Goal: Complete application form: Complete application form

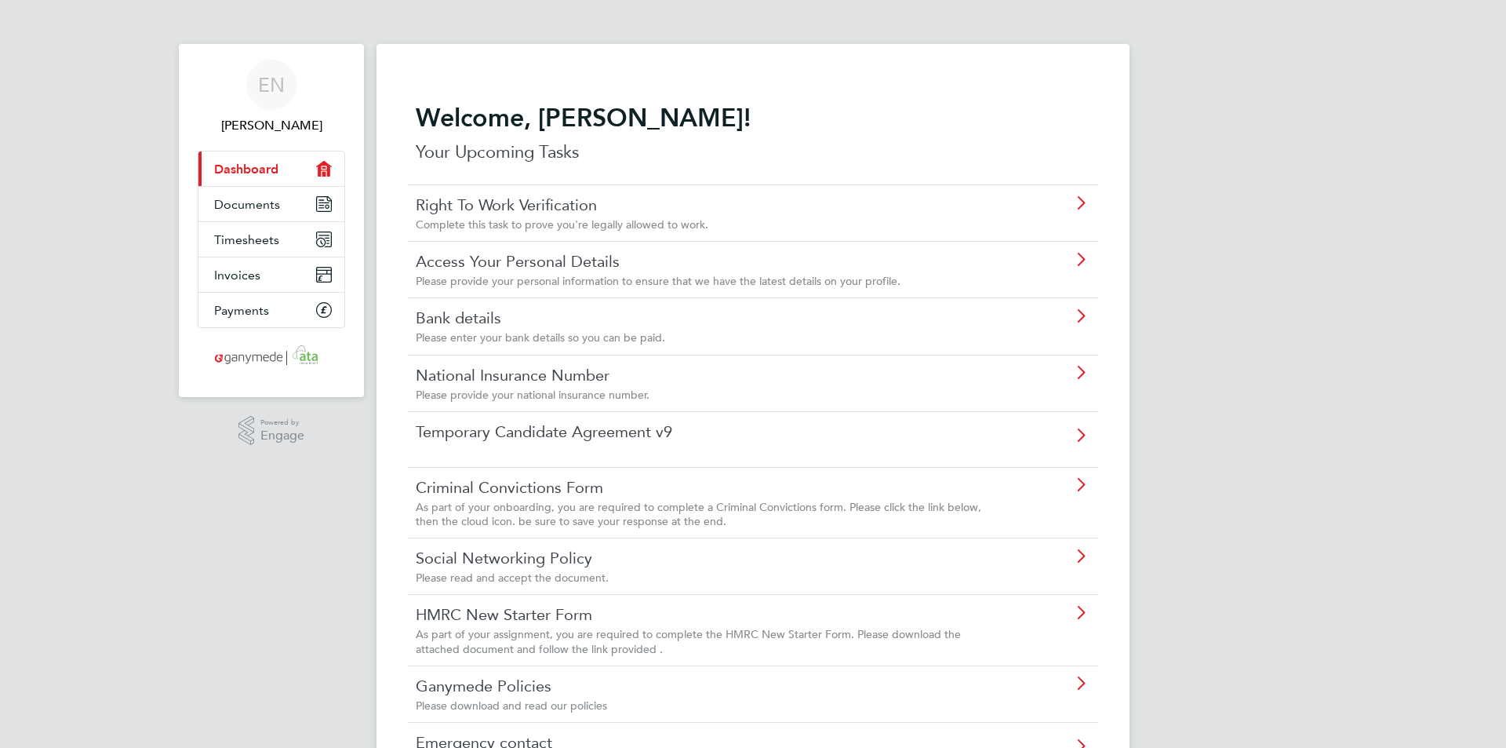
click at [1083, 202] on icon at bounding box center [1081, 203] width 20 height 13
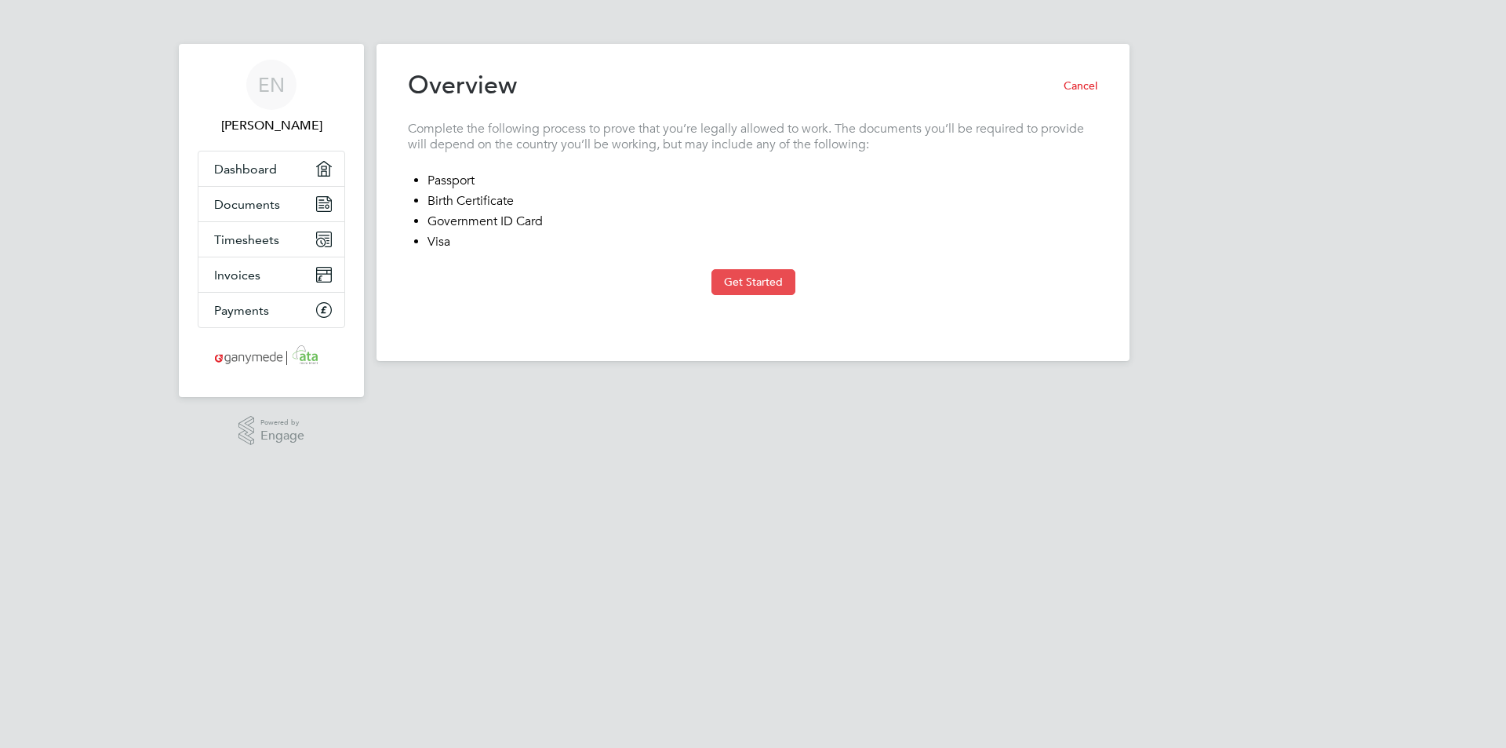
click at [747, 278] on button "Get Started" at bounding box center [754, 281] width 84 height 25
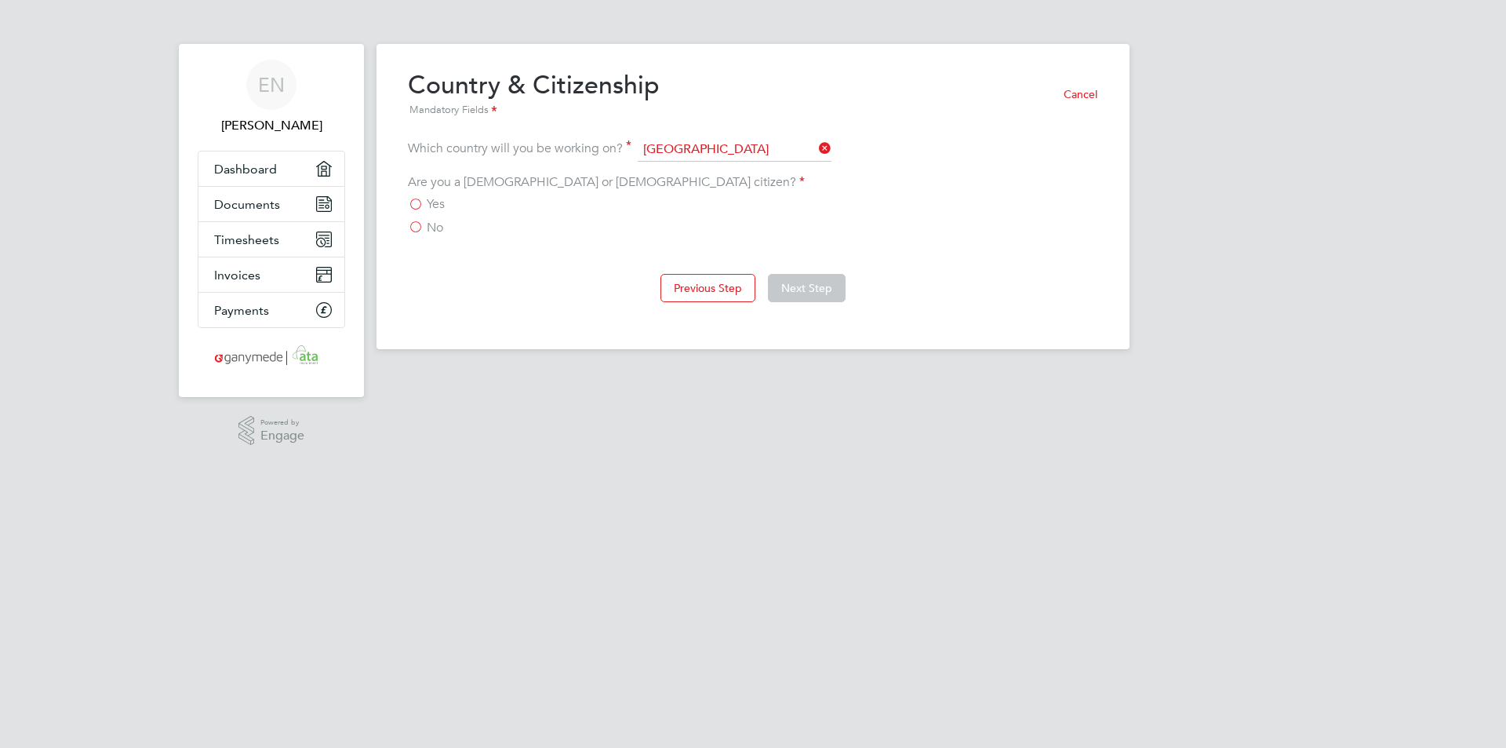
click at [415, 202] on label "Yes" at bounding box center [426, 204] width 37 height 16
click at [0, 0] on input "Yes" at bounding box center [0, 0] width 0 height 0
click at [814, 290] on button "Next Step" at bounding box center [807, 288] width 78 height 28
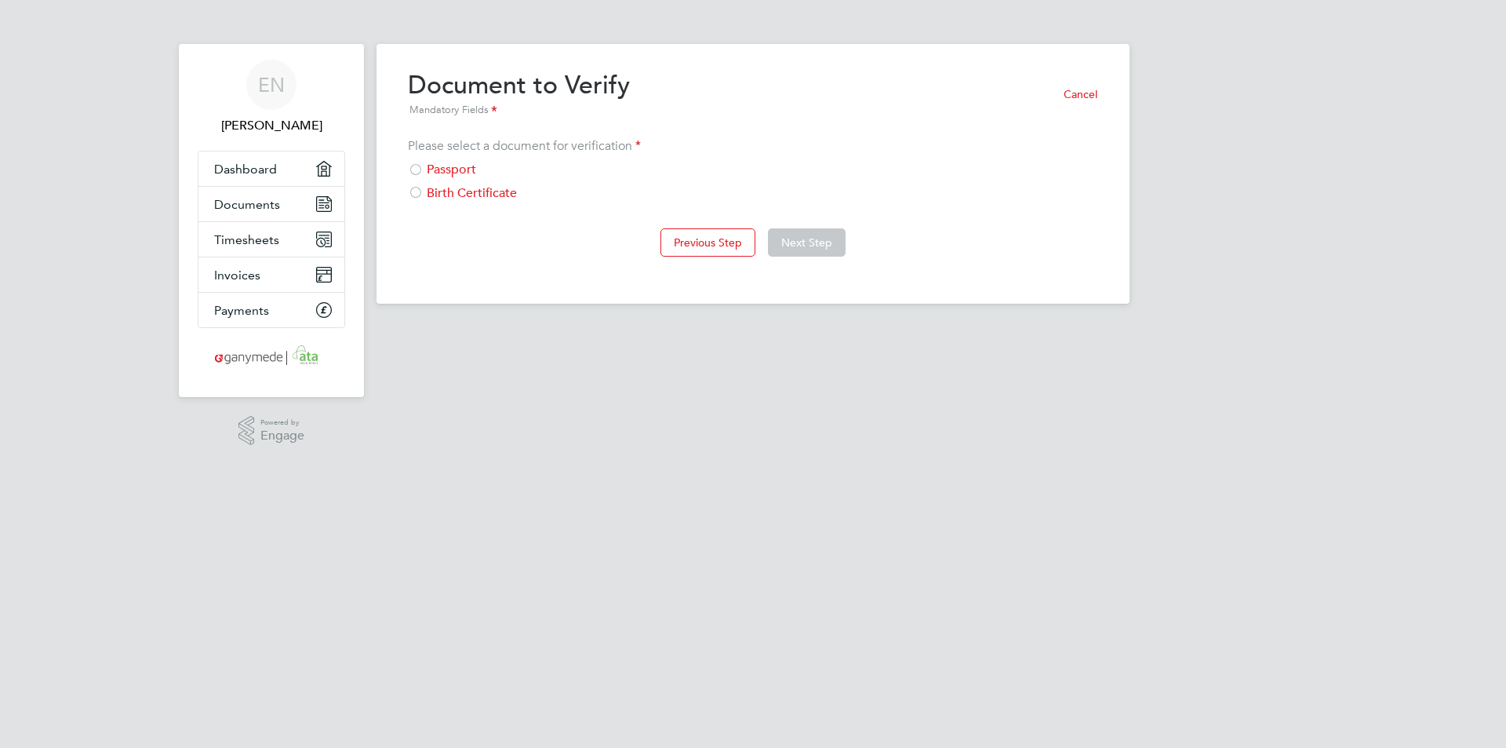
click at [414, 171] on div at bounding box center [416, 171] width 16 height 16
click at [800, 239] on button "Next Step" at bounding box center [807, 242] width 78 height 28
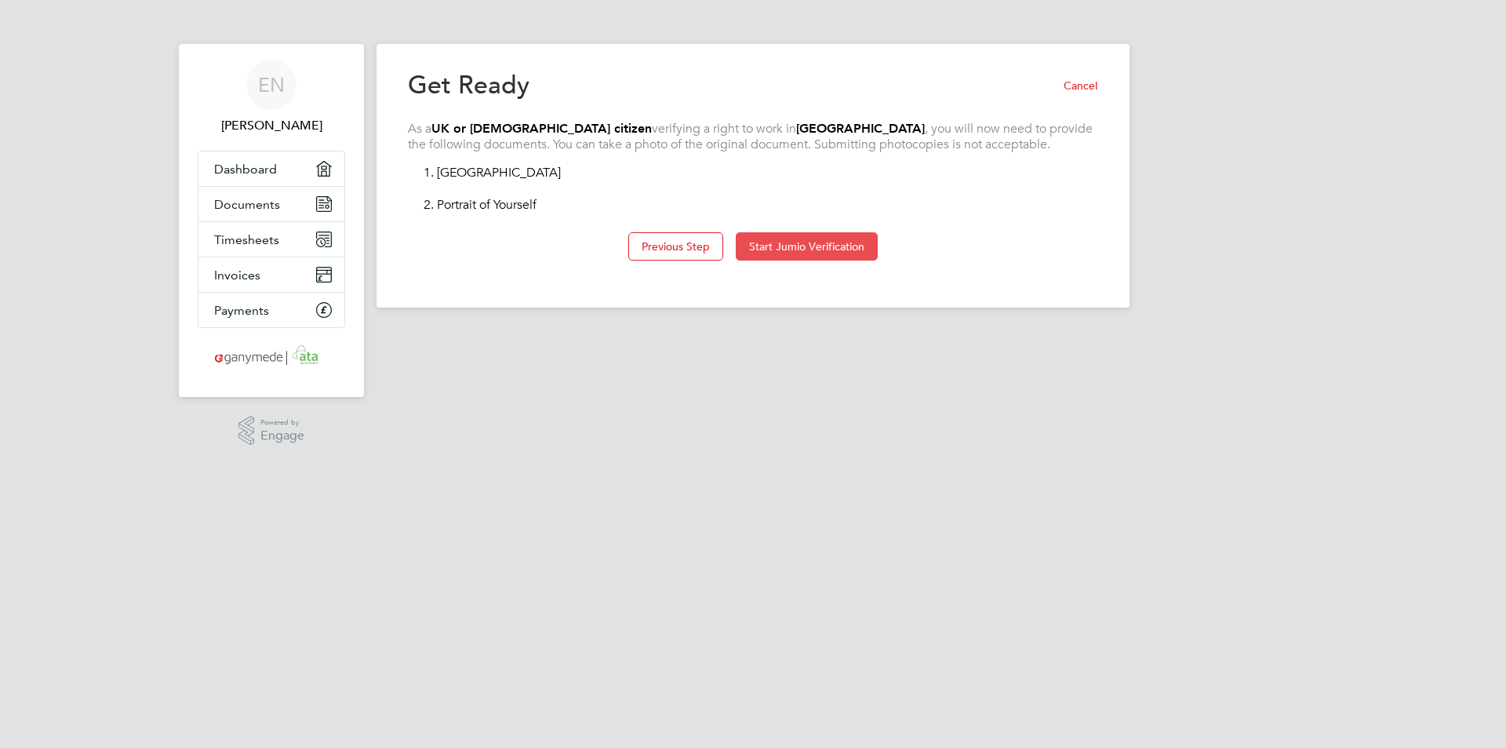
click at [835, 242] on button "Start Jumio Verification" at bounding box center [807, 246] width 142 height 28
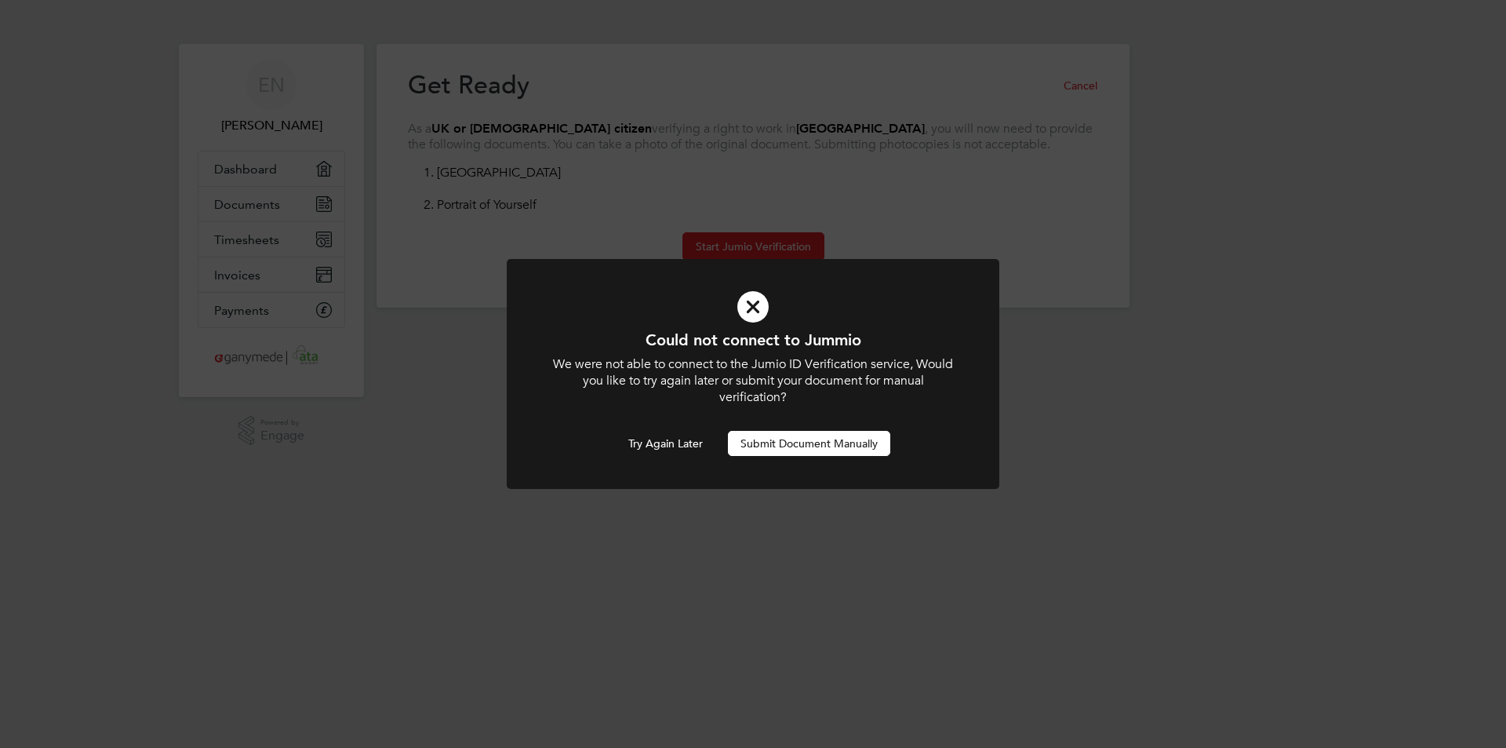
click at [797, 441] on button "Submit Document Manually" at bounding box center [809, 443] width 162 height 25
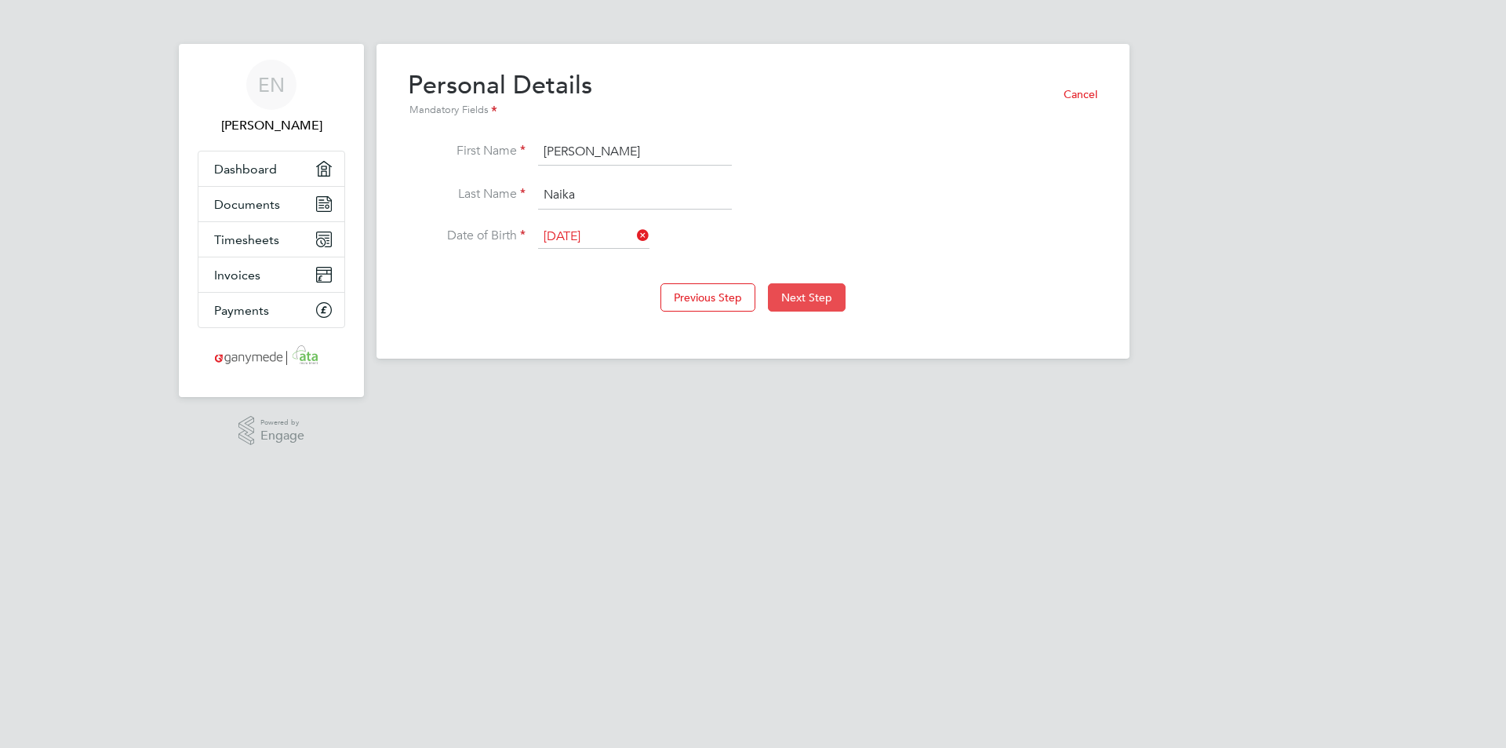
click at [804, 298] on button "Next Step" at bounding box center [807, 297] width 78 height 28
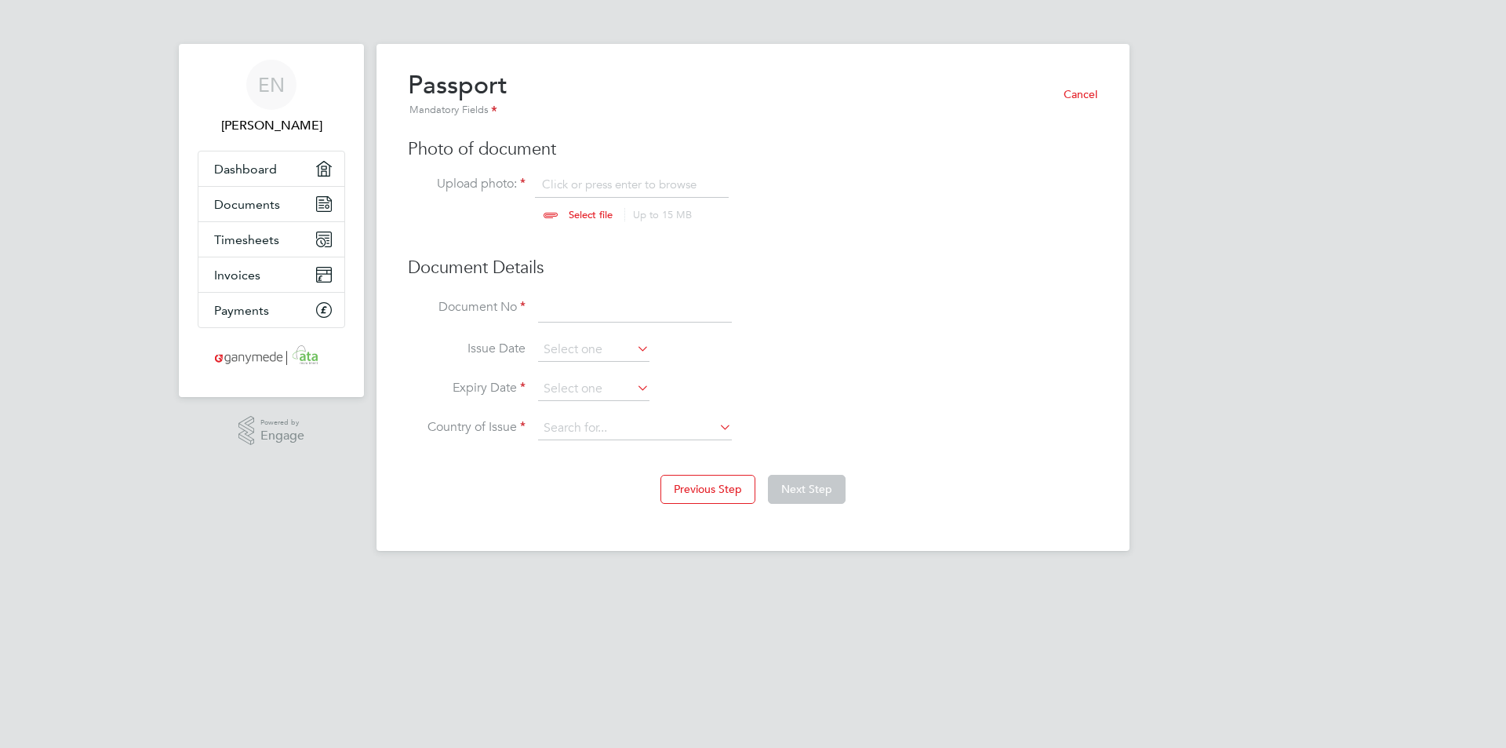
scroll to position [21, 195]
click at [587, 215] on input "file" at bounding box center [606, 200] width 246 height 47
type input "C:\fakepath\E.Naika - Passport.pdf"
click at [719, 181] on icon at bounding box center [718, 181] width 17 height 17
click at [549, 213] on input "file" at bounding box center [606, 200] width 246 height 47
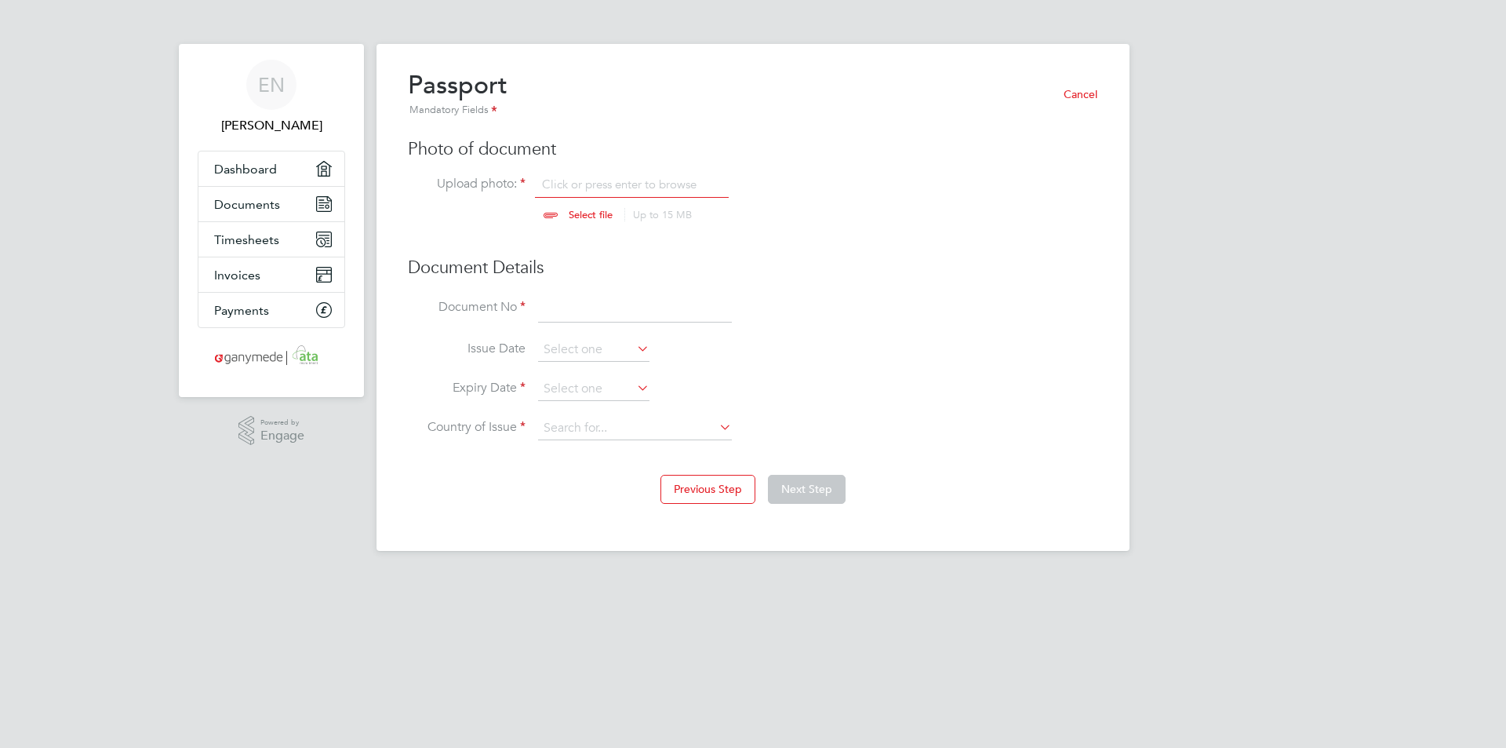
type input "C:\fakepath\E Naika - Passport.JPG"
click at [555, 311] on input at bounding box center [635, 309] width 194 height 28
type input "147836099"
click at [634, 345] on icon at bounding box center [634, 348] width 0 height 22
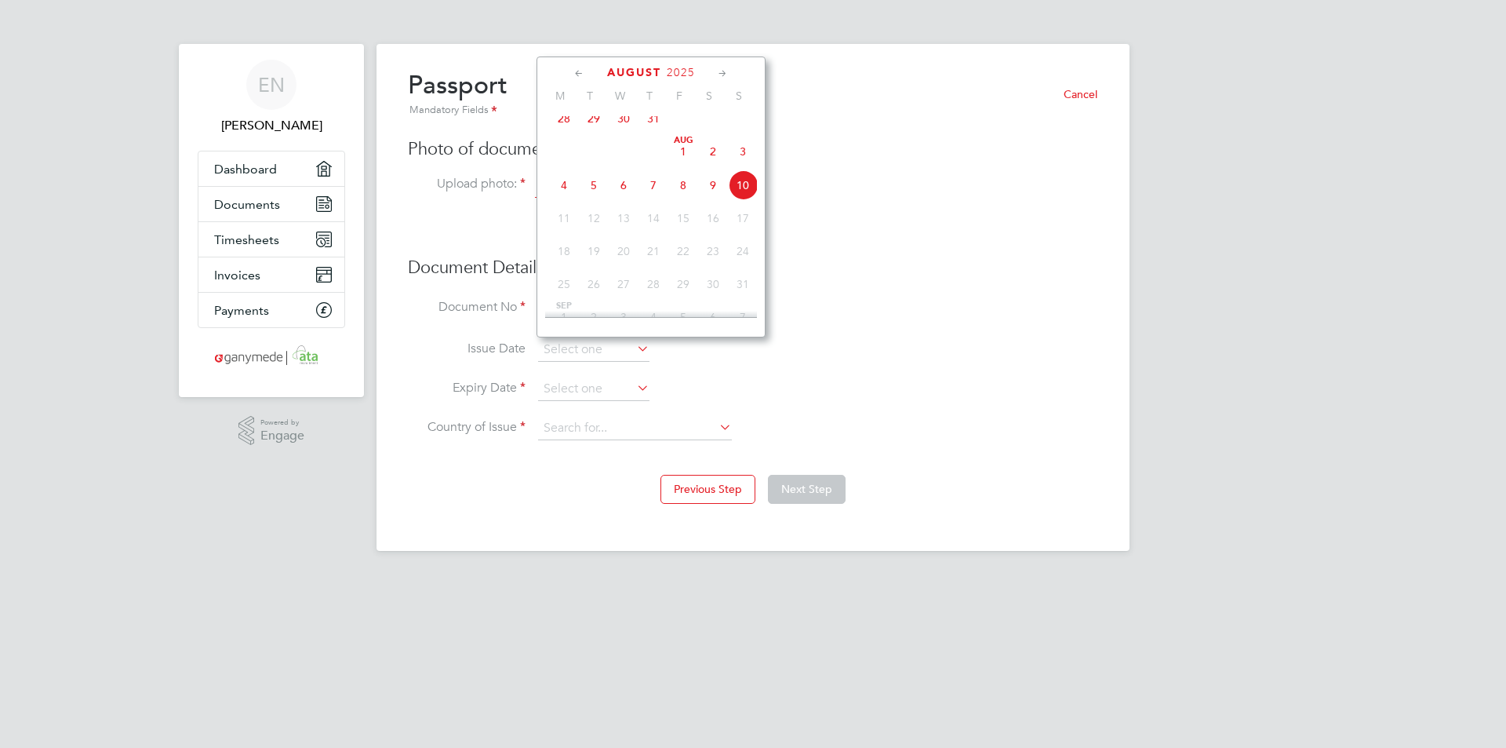
click at [580, 75] on icon at bounding box center [579, 73] width 15 height 17
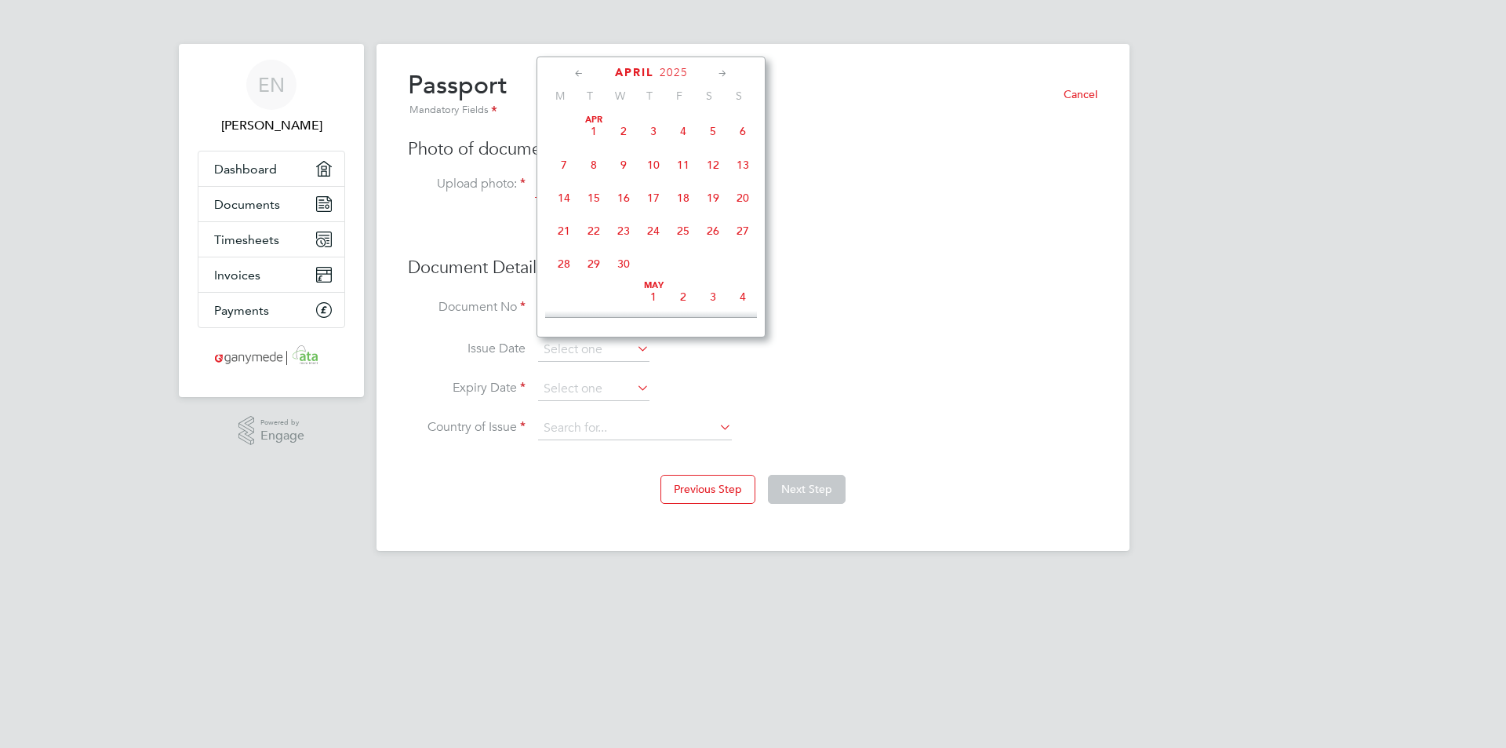
click at [580, 75] on icon at bounding box center [579, 73] width 15 height 17
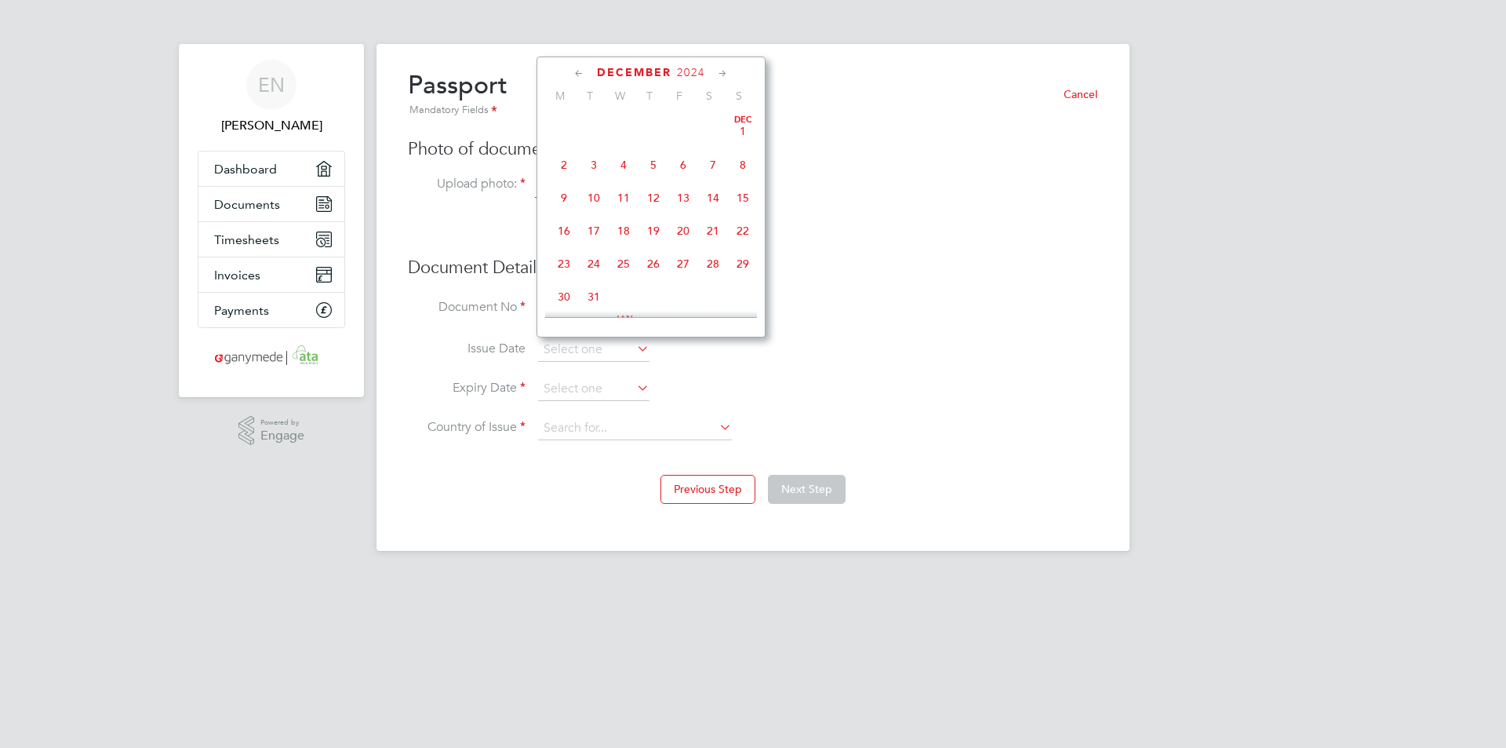
click at [580, 75] on icon at bounding box center [579, 73] width 15 height 17
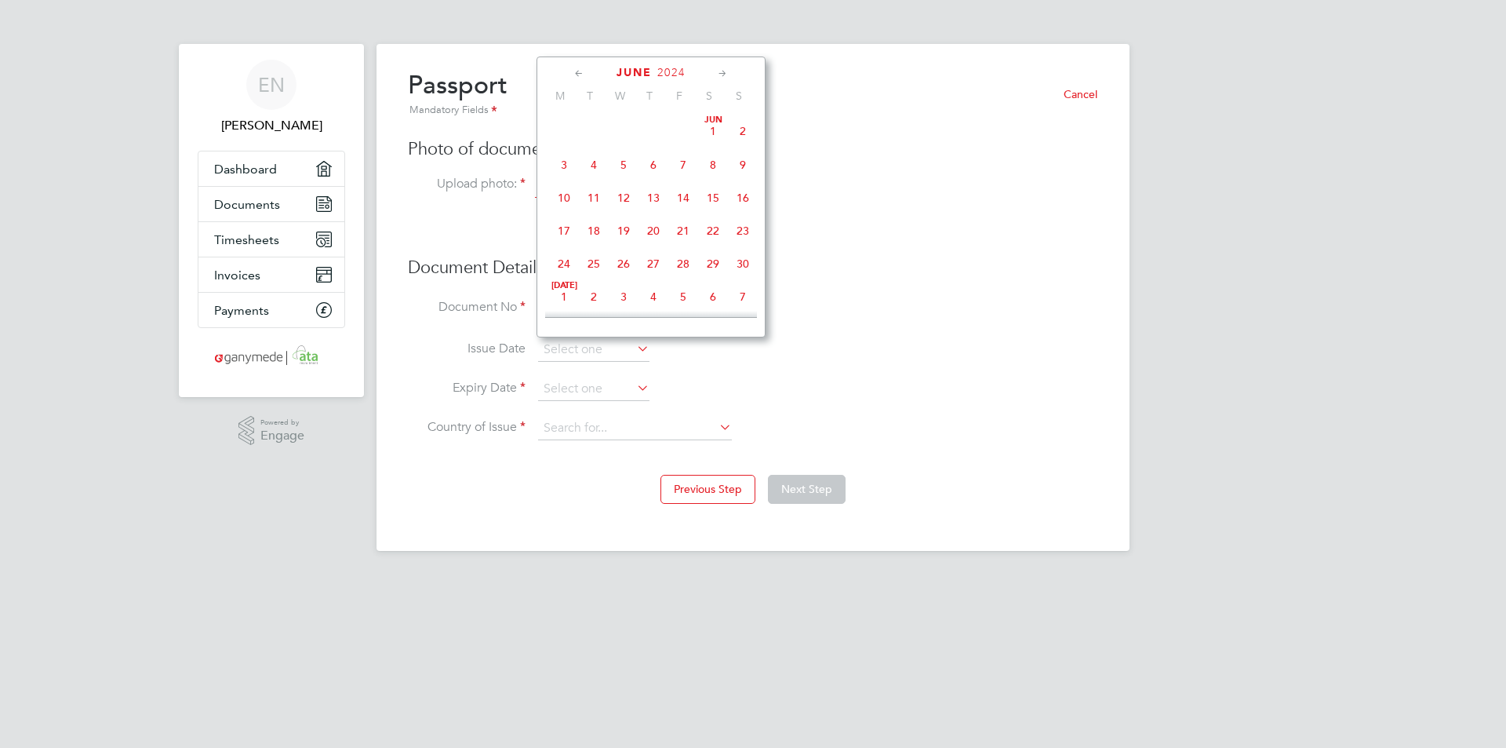
click at [580, 75] on icon at bounding box center [579, 73] width 15 height 17
click at [683, 197] on span "17" at bounding box center [683, 198] width 30 height 30
type input "[DATE]"
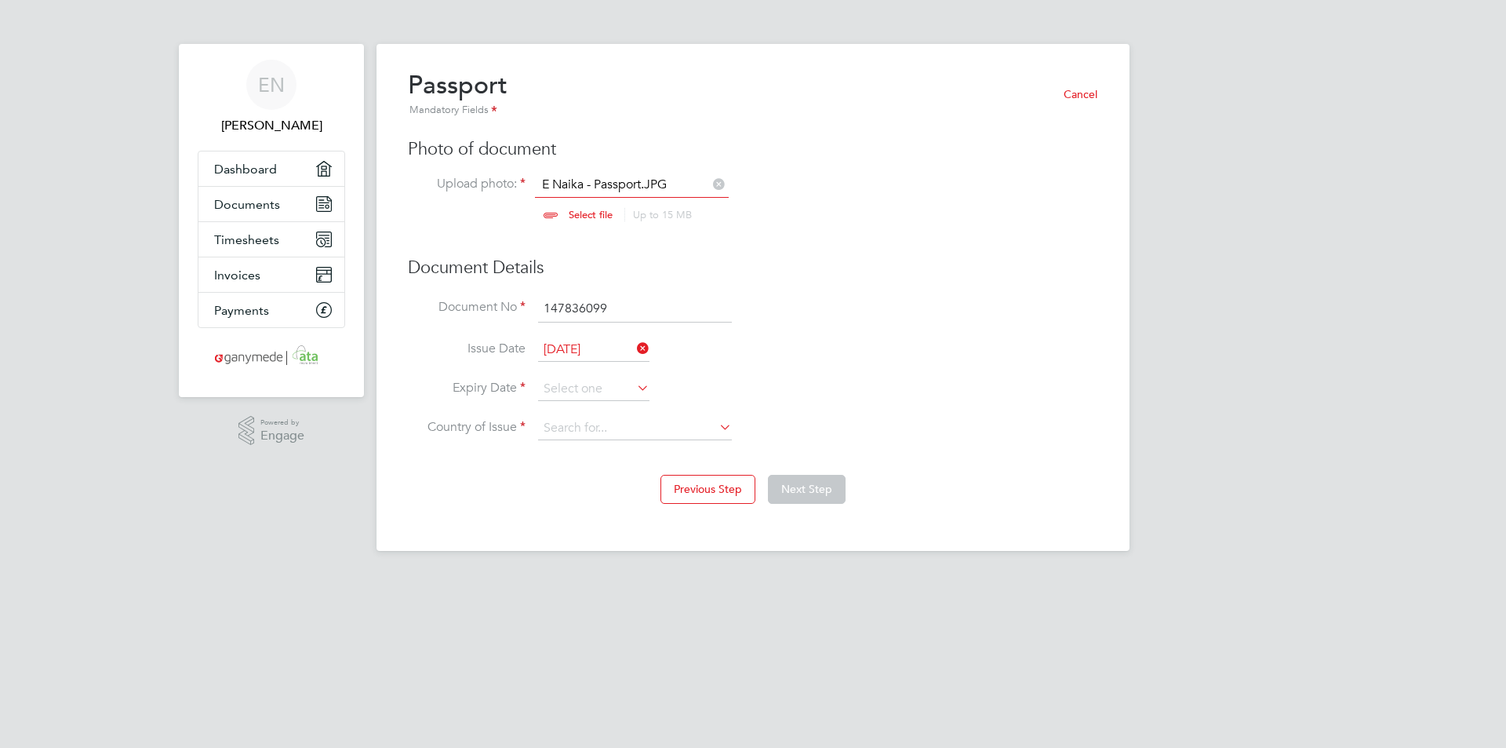
click at [634, 388] on icon at bounding box center [634, 388] width 0 height 22
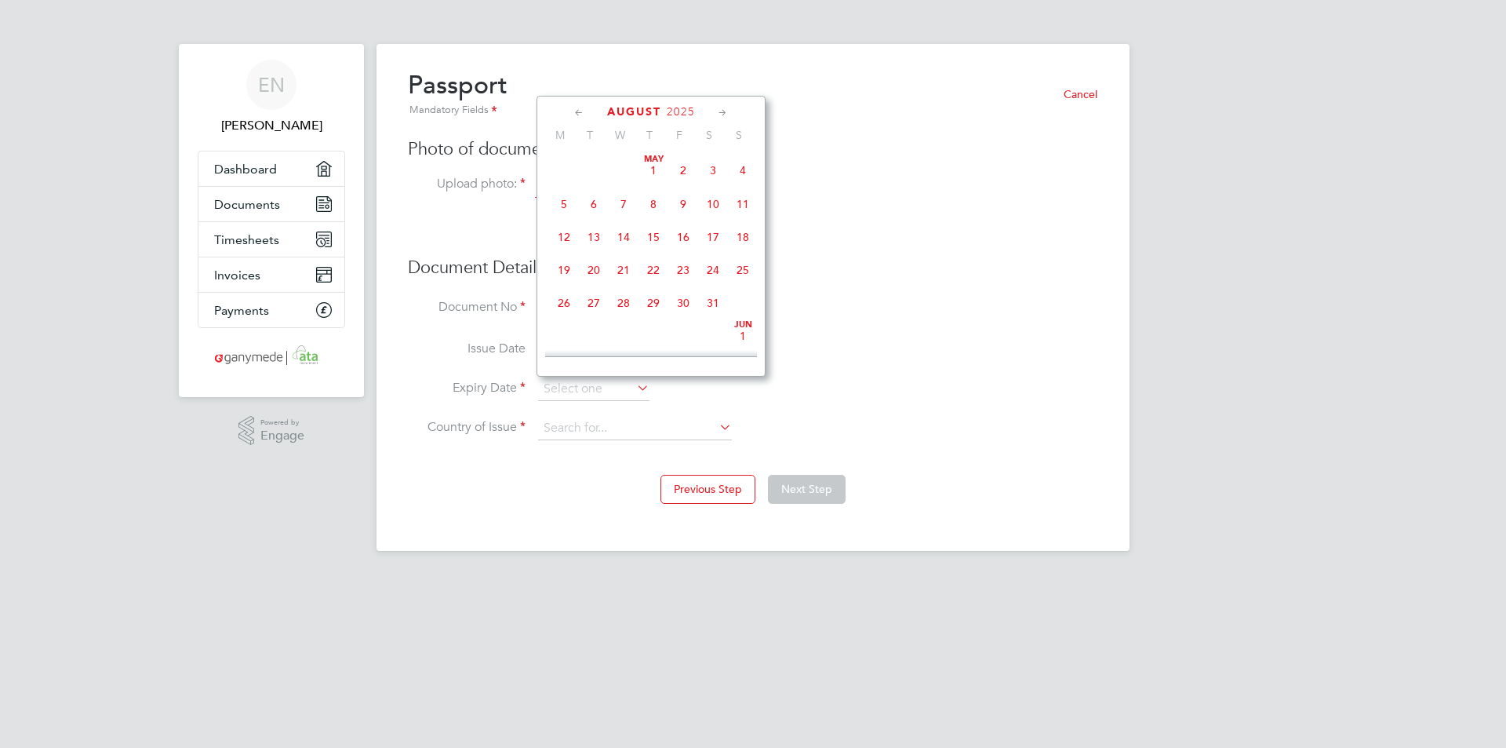
scroll to position [509, 0]
click at [725, 112] on icon at bounding box center [723, 112] width 15 height 17
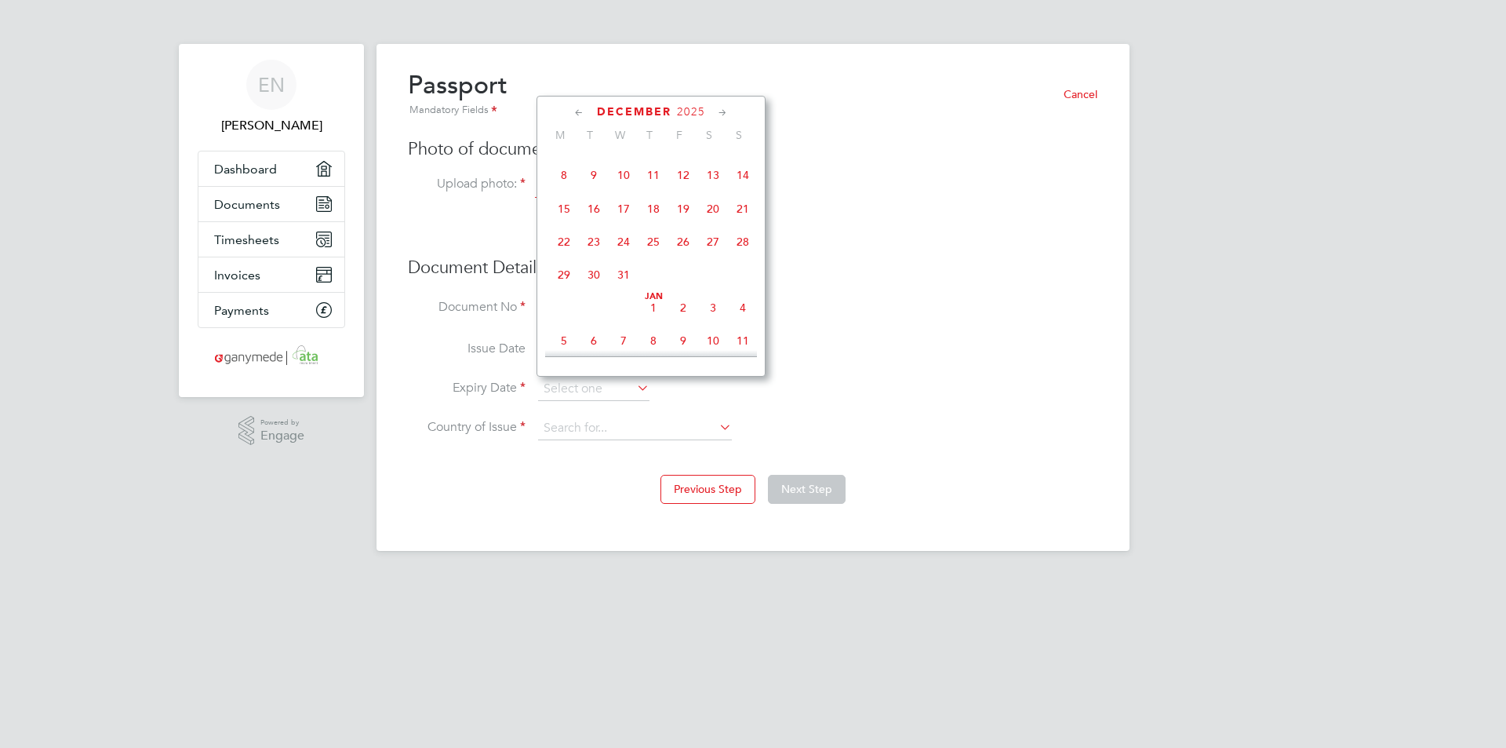
click at [725, 112] on icon at bounding box center [723, 112] width 15 height 17
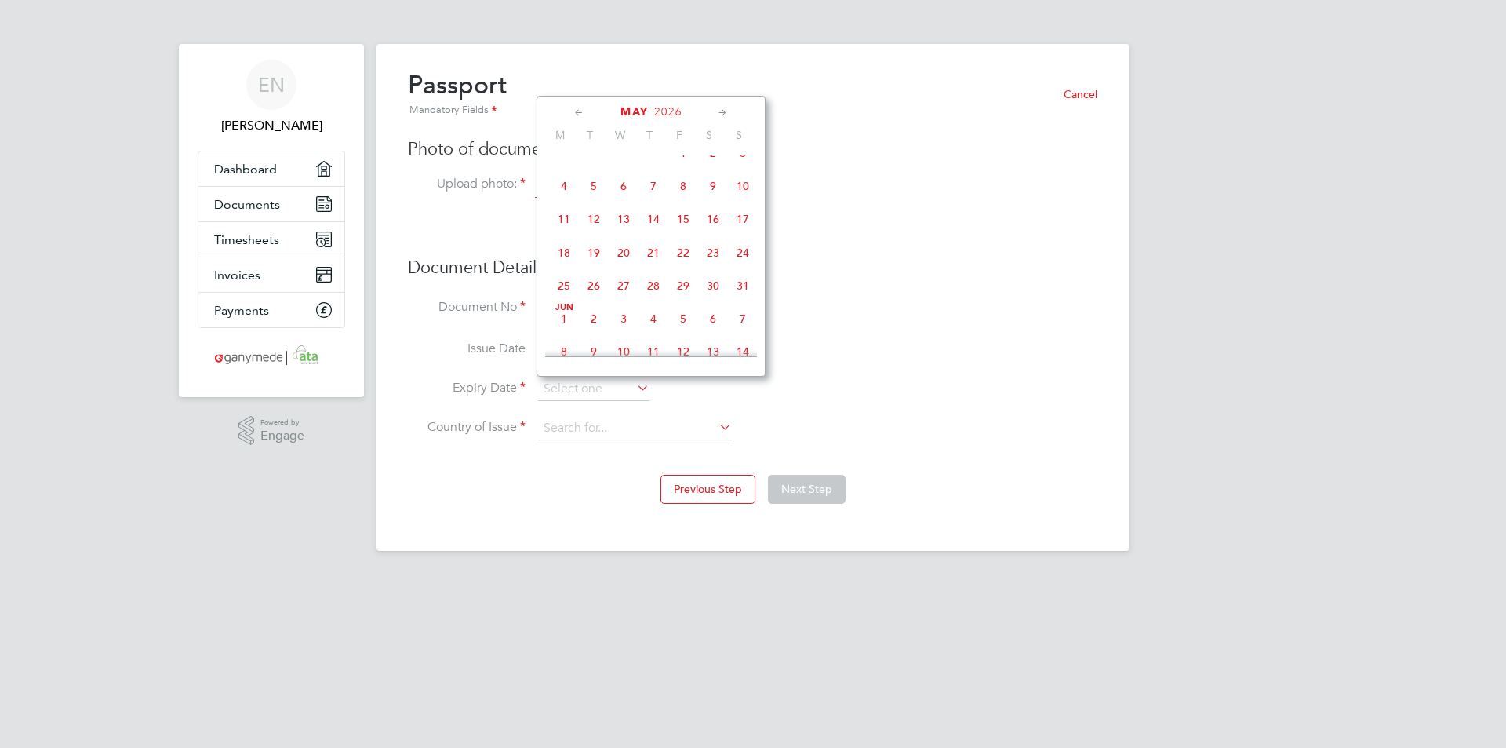
click at [725, 112] on icon at bounding box center [723, 112] width 15 height 17
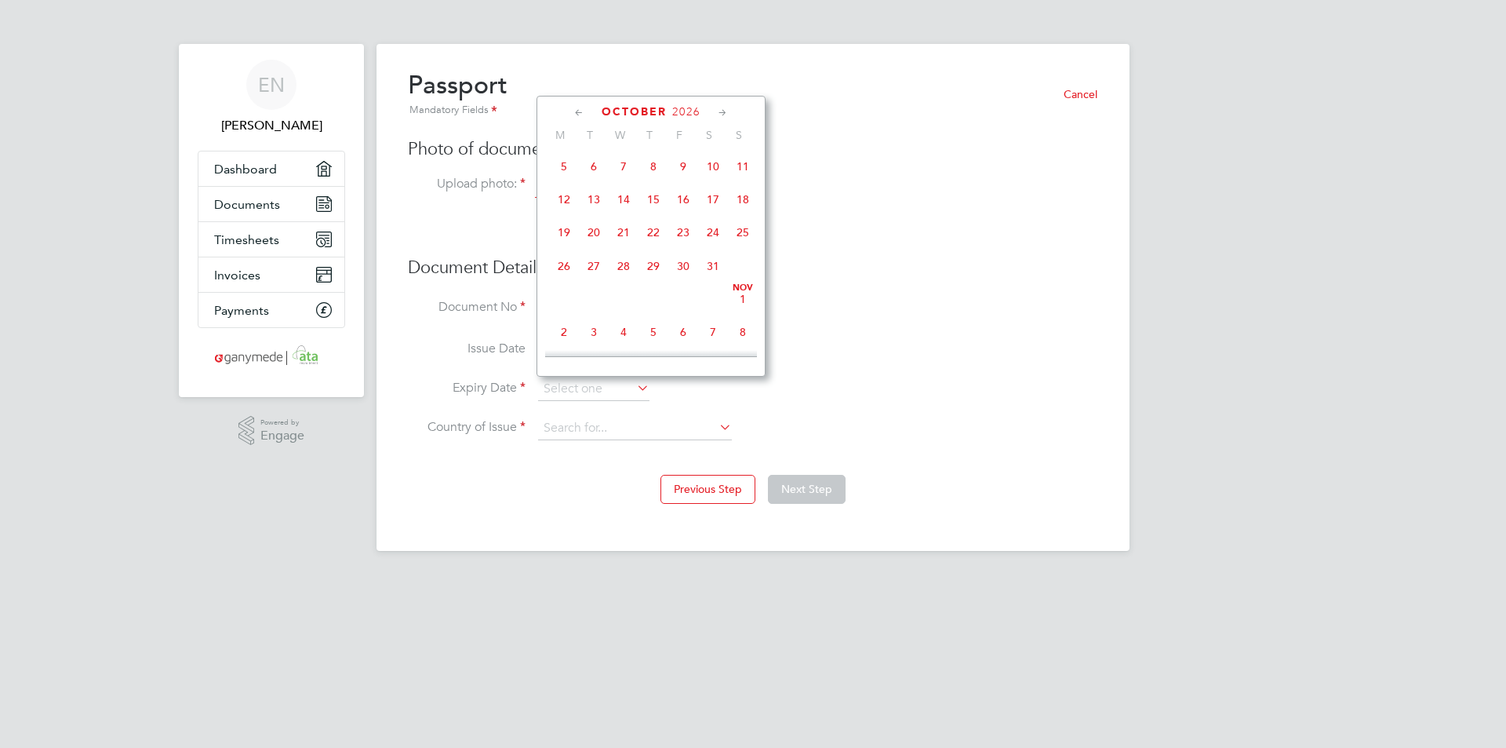
click at [725, 112] on icon at bounding box center [723, 112] width 15 height 17
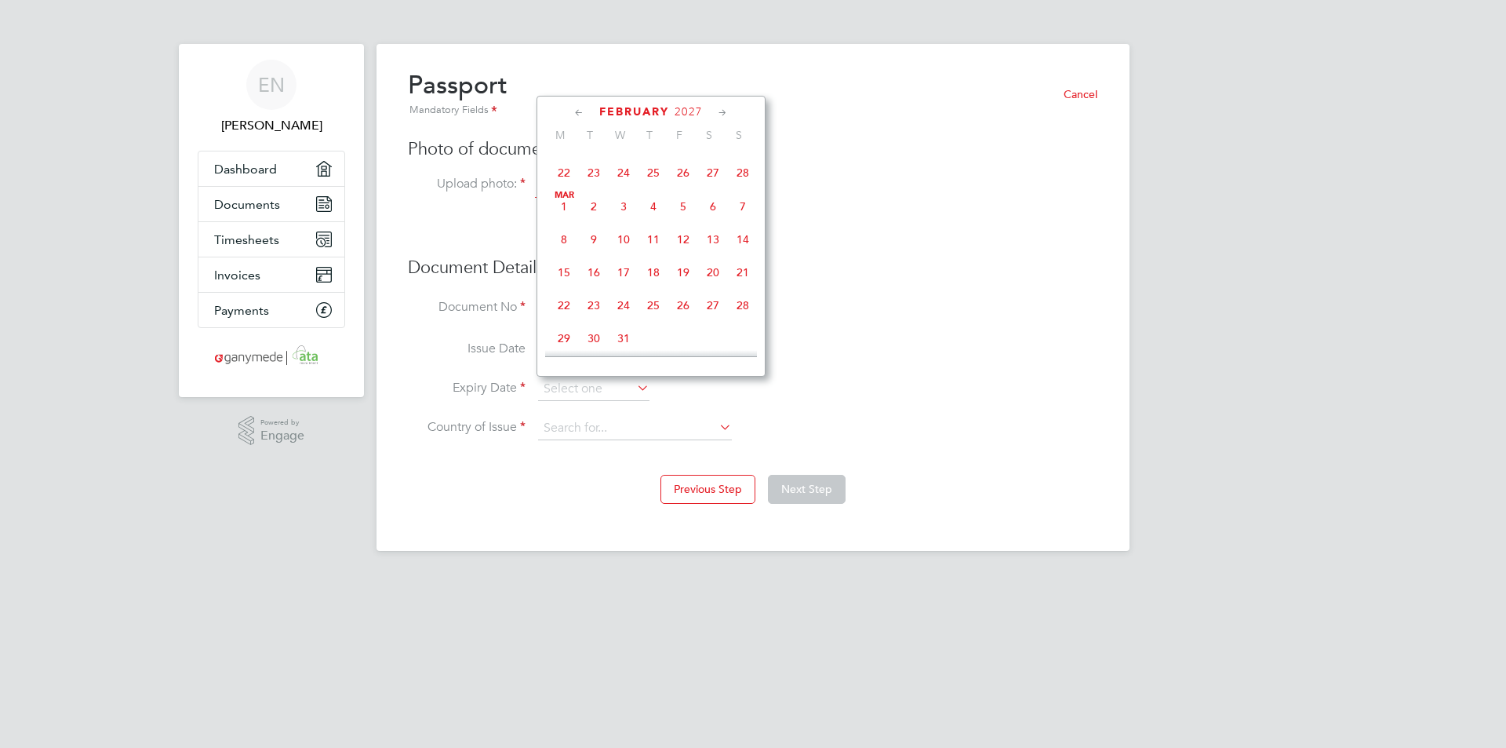
click at [725, 112] on icon at bounding box center [723, 112] width 15 height 17
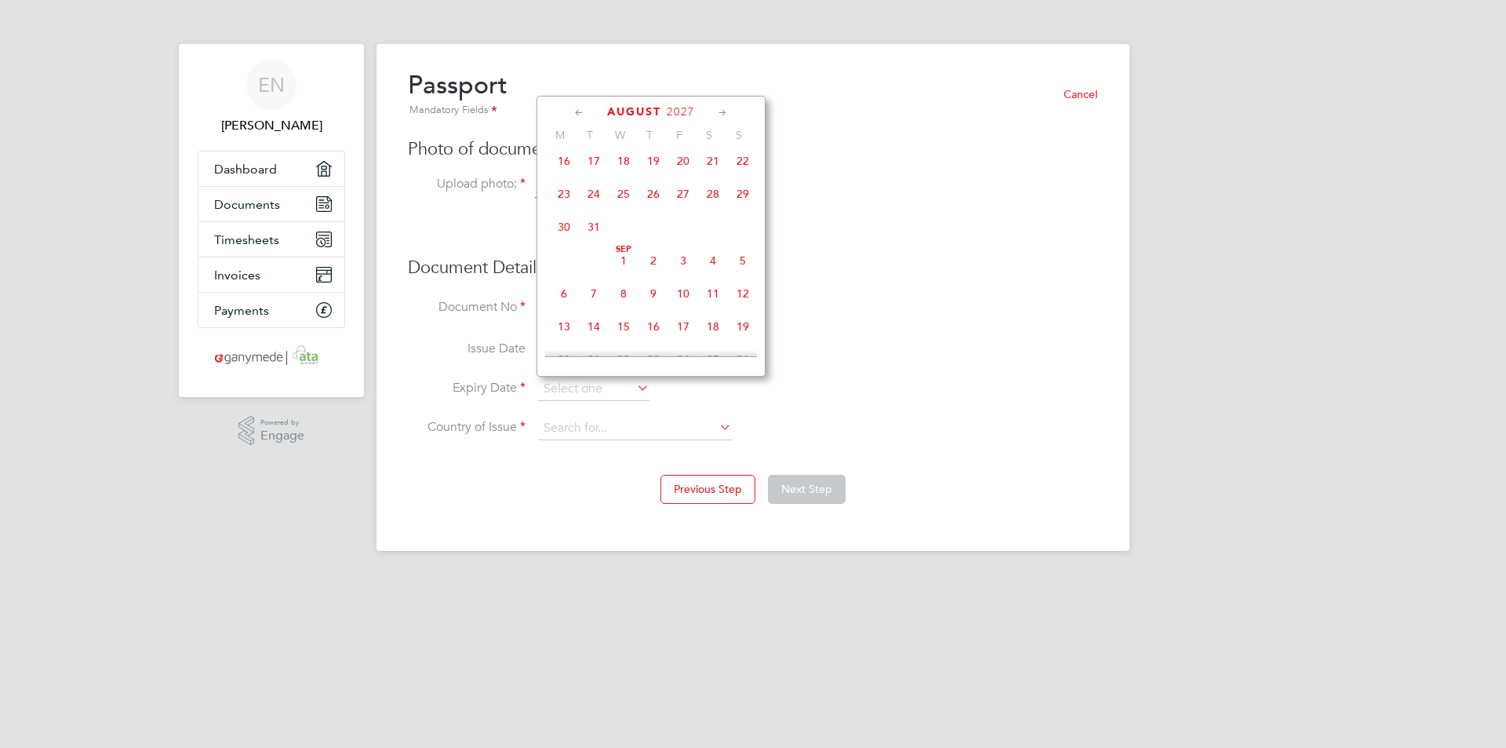
click at [724, 112] on icon at bounding box center [723, 112] width 15 height 17
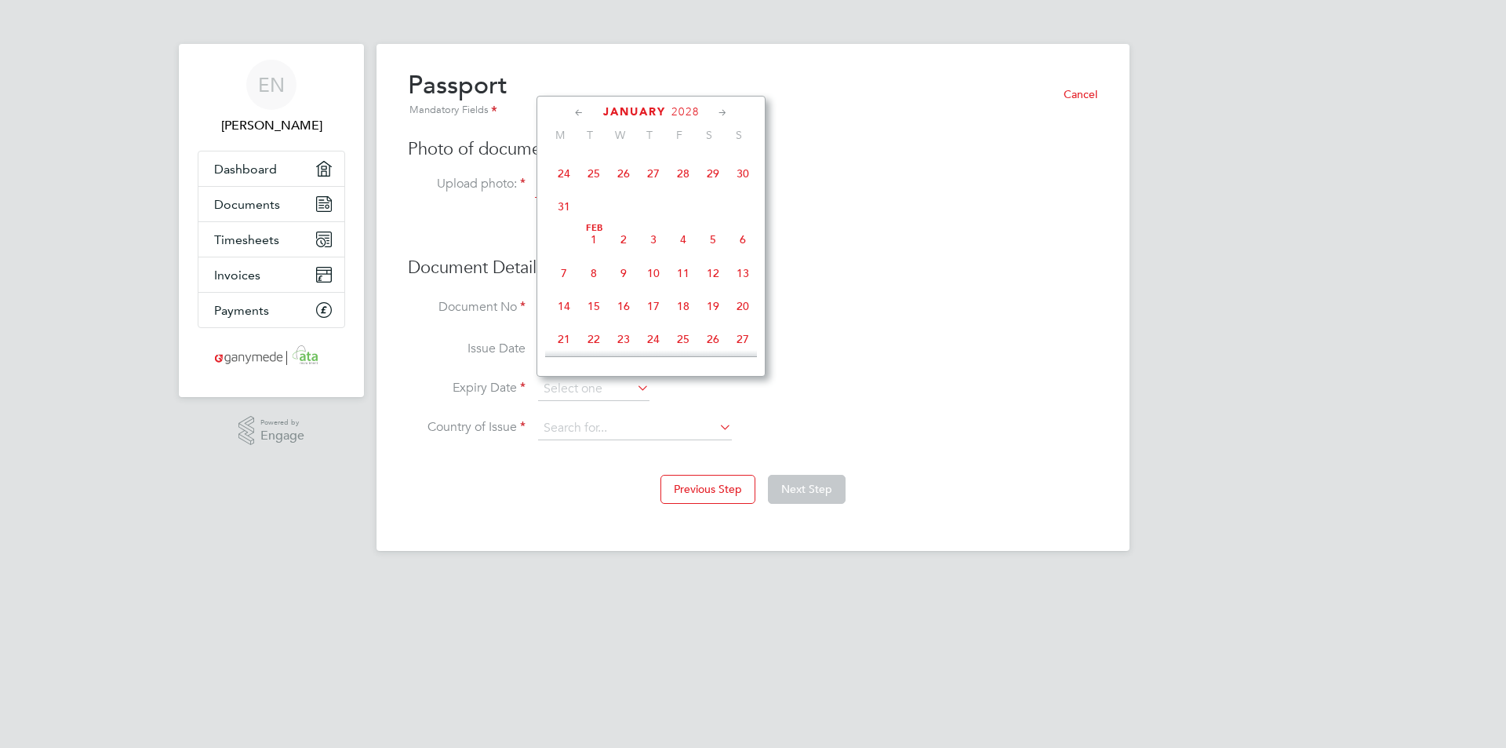
click at [724, 112] on icon at bounding box center [723, 112] width 15 height 17
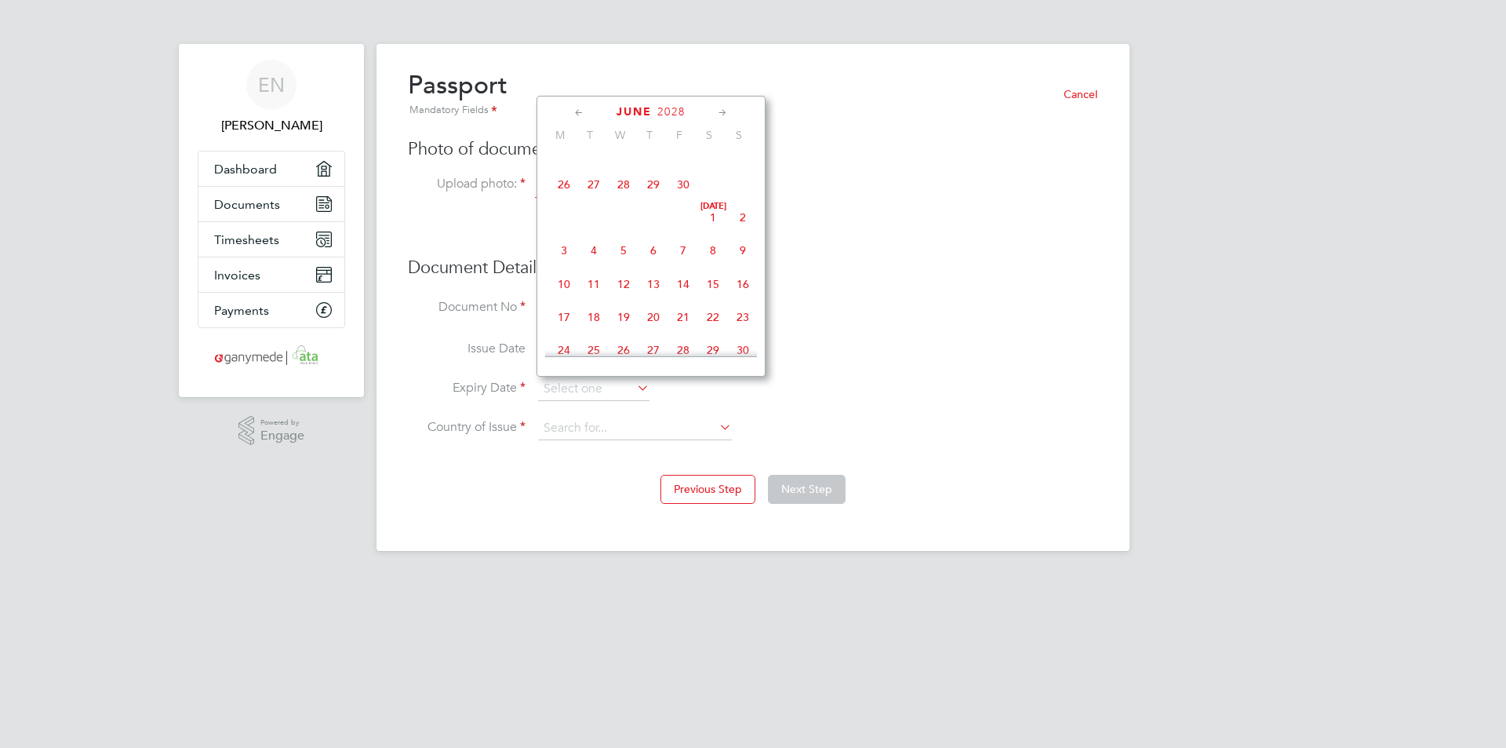
click at [724, 112] on icon at bounding box center [723, 112] width 15 height 17
click at [690, 113] on span "2028" at bounding box center [693, 111] width 28 height 13
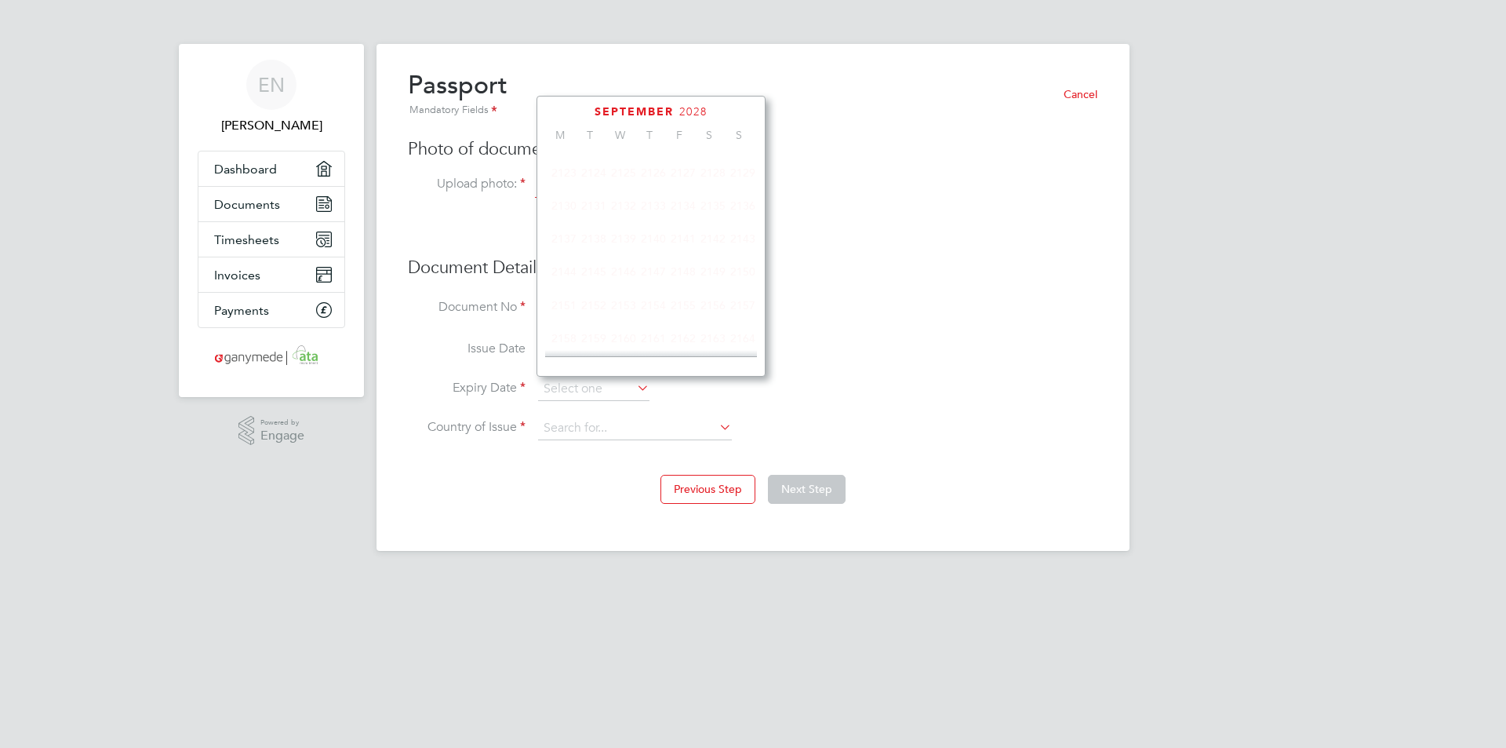
scroll to position [416, 0]
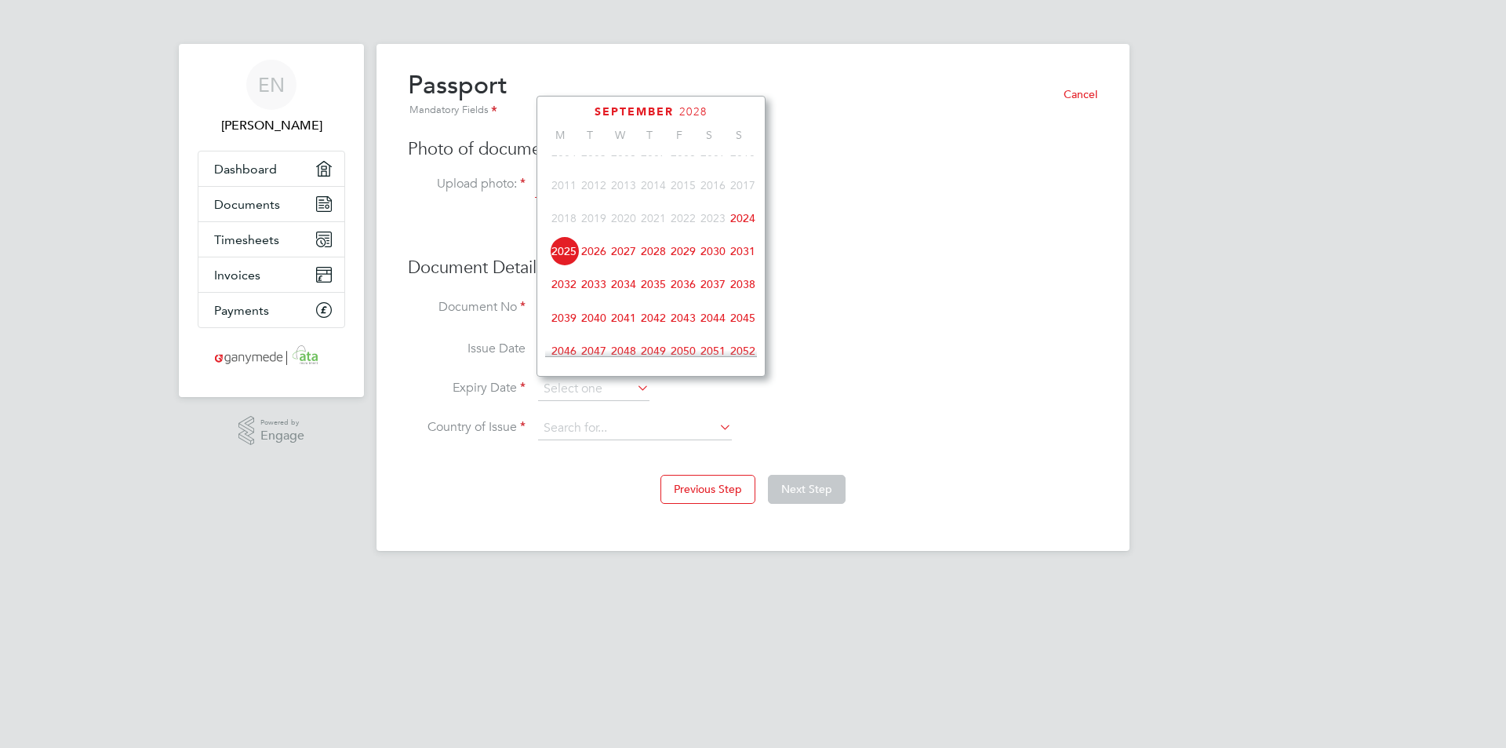
click at [625, 293] on span "2034" at bounding box center [624, 284] width 30 height 30
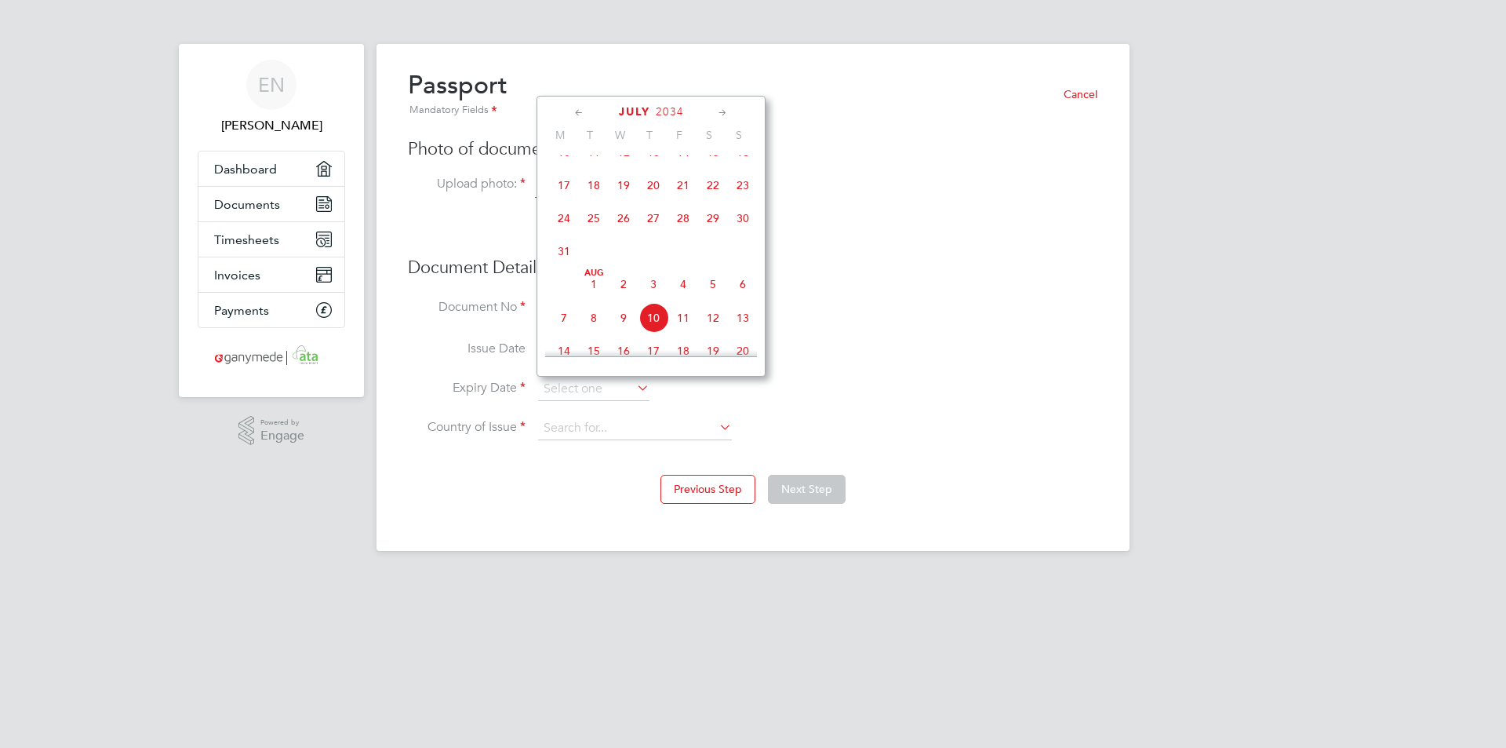
click at [577, 112] on icon at bounding box center [579, 112] width 15 height 17
click at [725, 112] on icon at bounding box center [723, 112] width 15 height 17
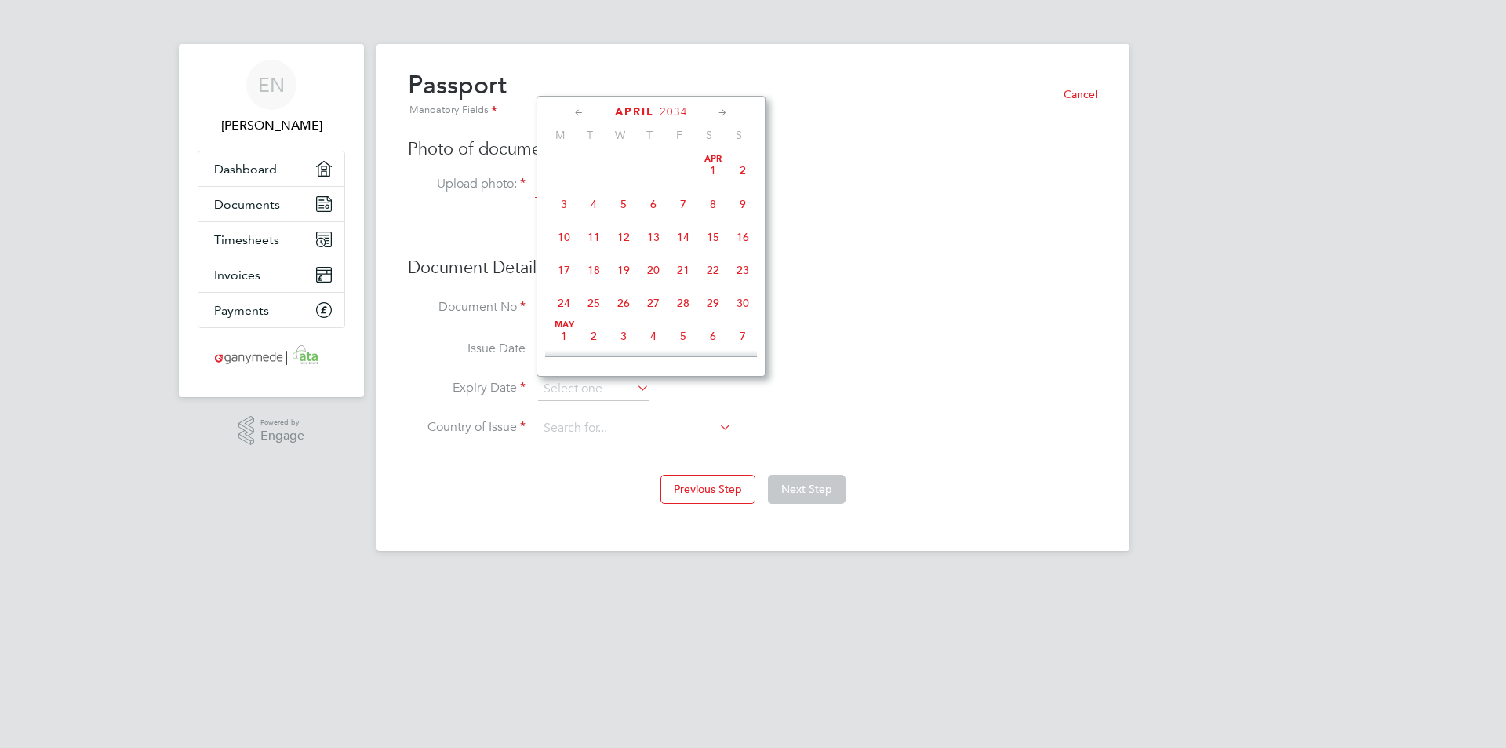
scroll to position [169, 0]
click at [621, 236] on span "17" at bounding box center [624, 233] width 30 height 30
type input "[DATE]"
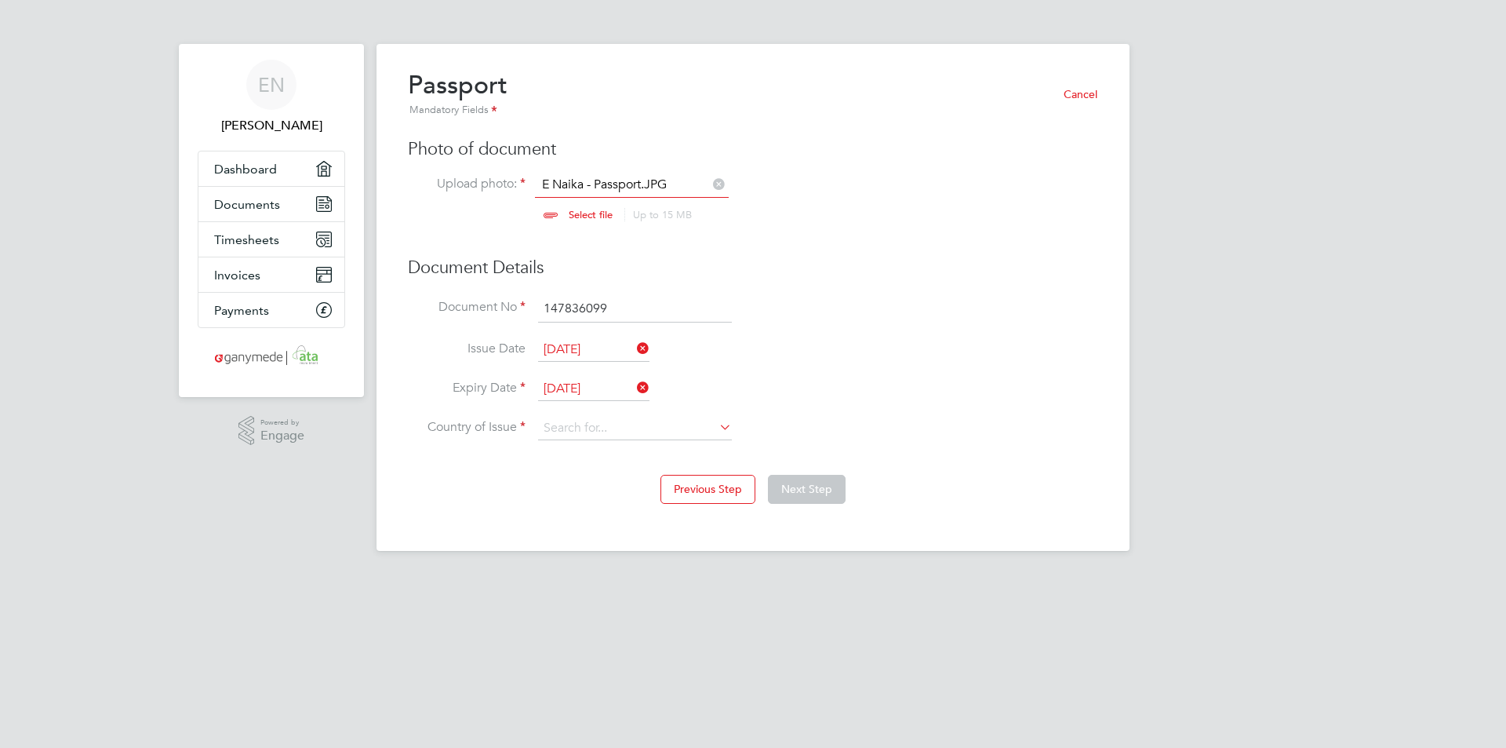
click at [716, 428] on icon at bounding box center [716, 427] width 0 height 22
click at [592, 614] on li "Un ited Kingdom" at bounding box center [673, 621] width 273 height 21
type input "[GEOGRAPHIC_DATA]"
click at [807, 483] on button "Next Step" at bounding box center [807, 489] width 78 height 28
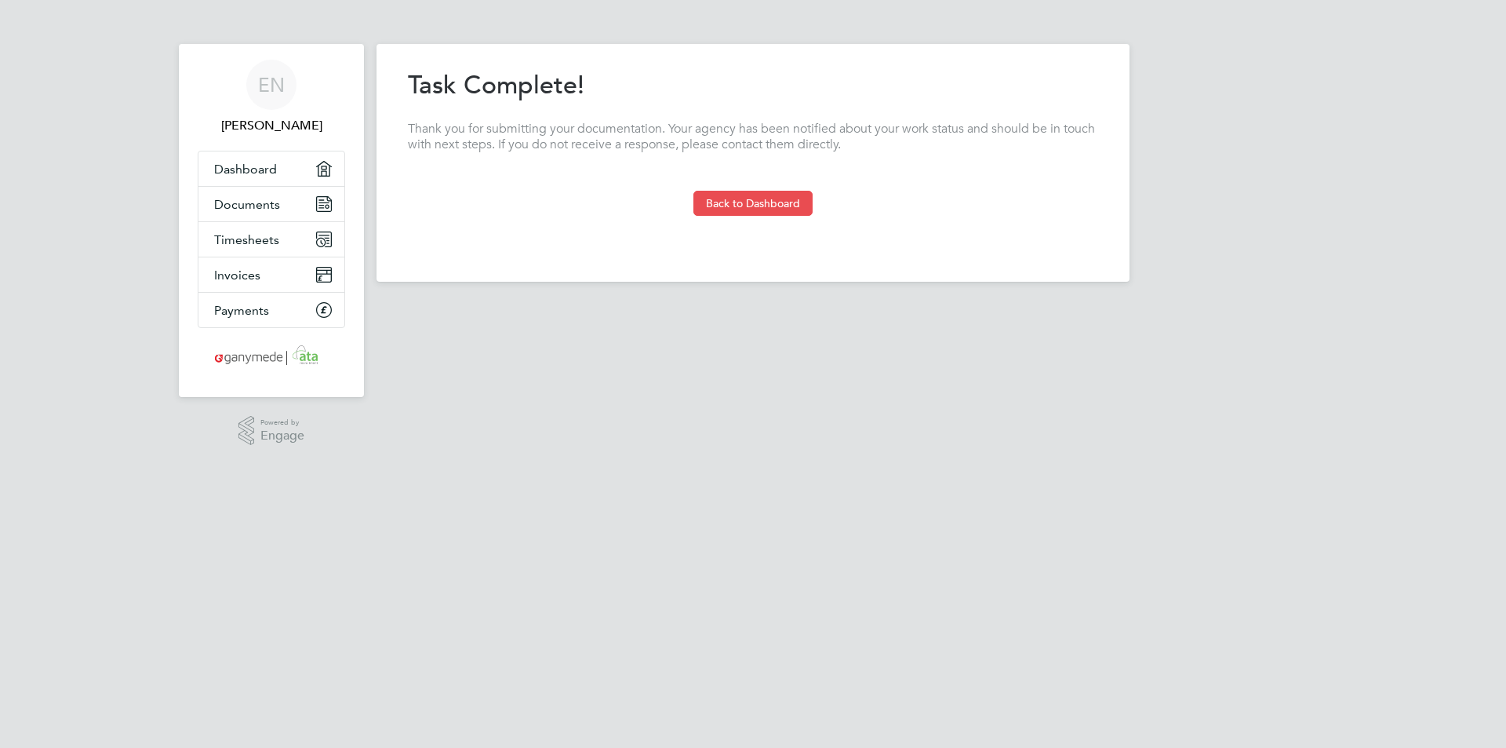
click at [745, 200] on button "Back to Dashboard" at bounding box center [753, 203] width 119 height 25
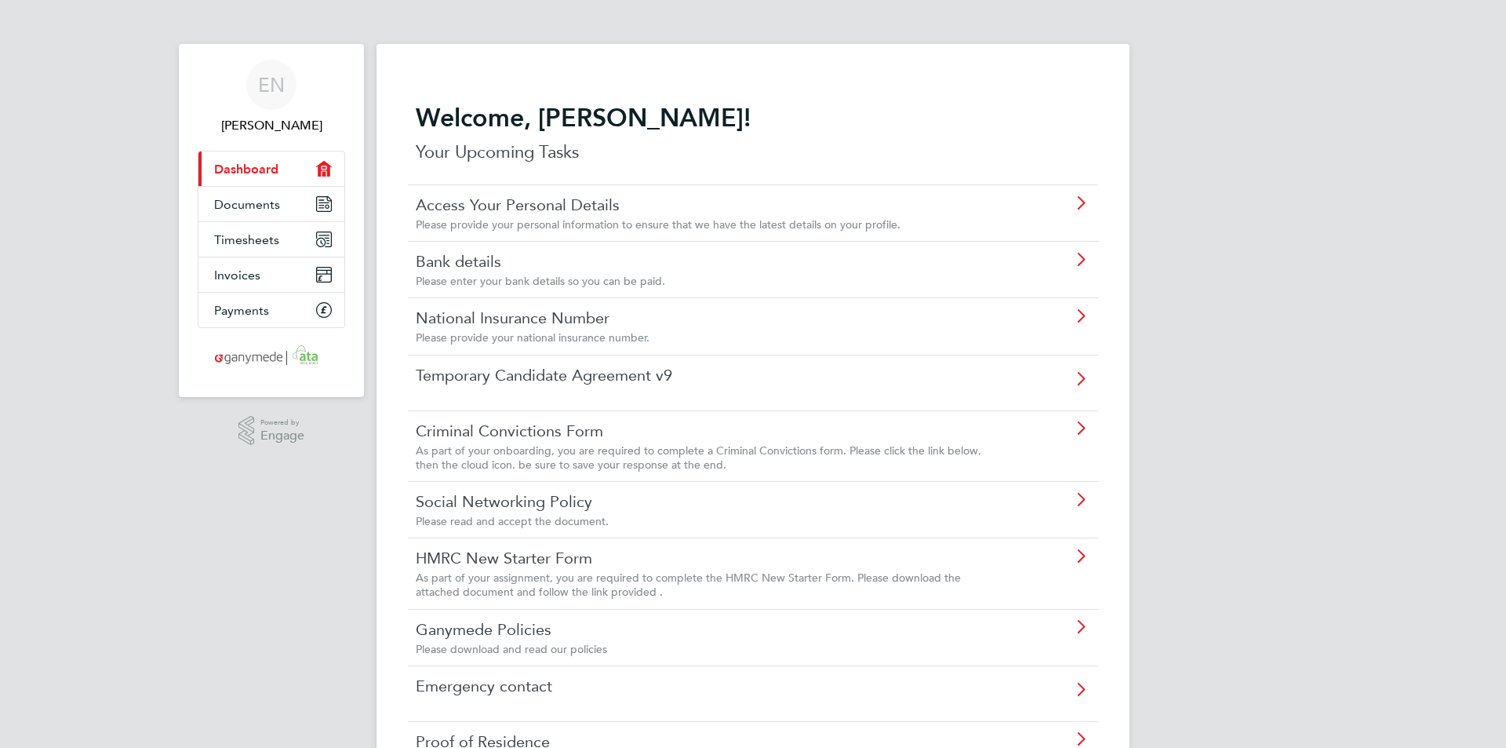
click at [719, 213] on link "Access Your Personal Details" at bounding box center [709, 205] width 586 height 20
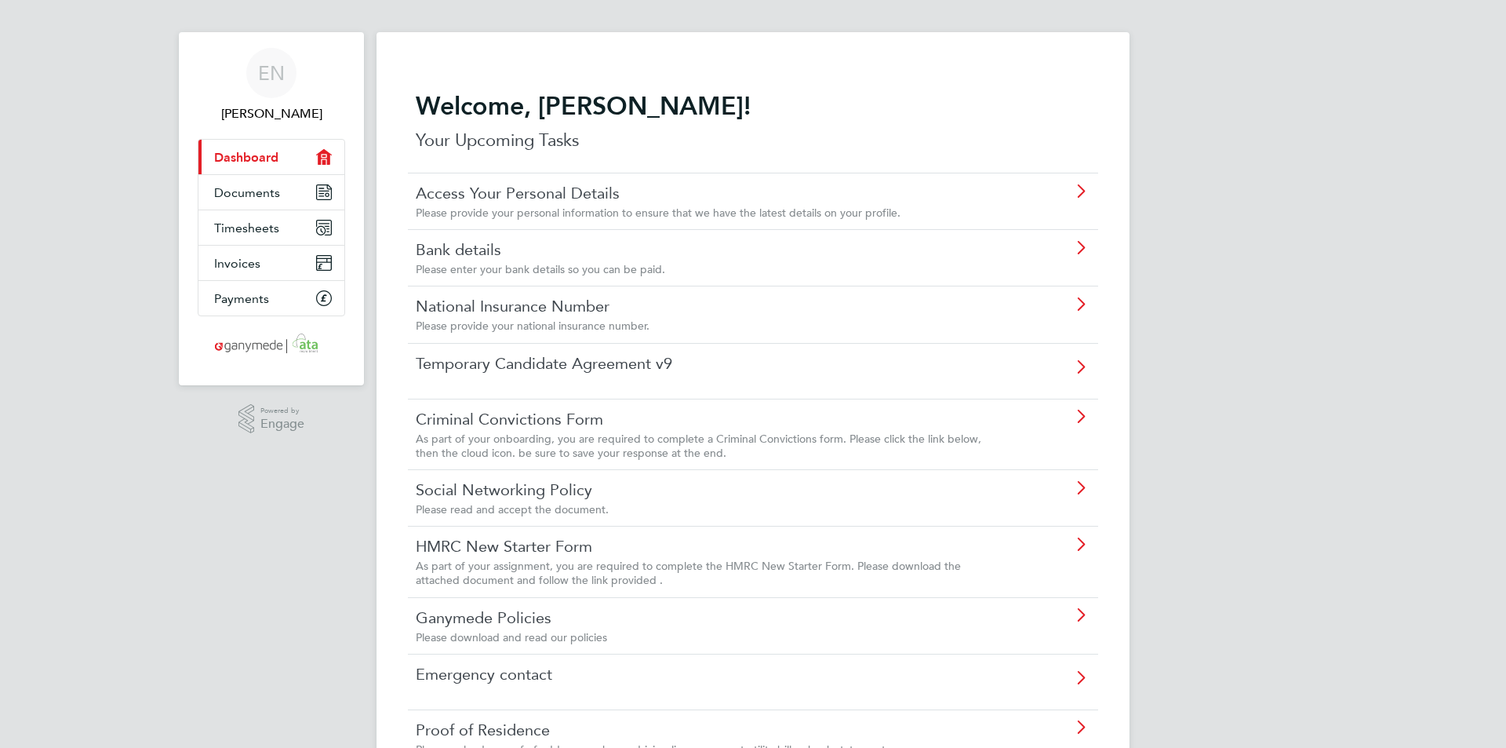
scroll to position [13, 0]
click at [1082, 240] on icon at bounding box center [1081, 246] width 20 height 13
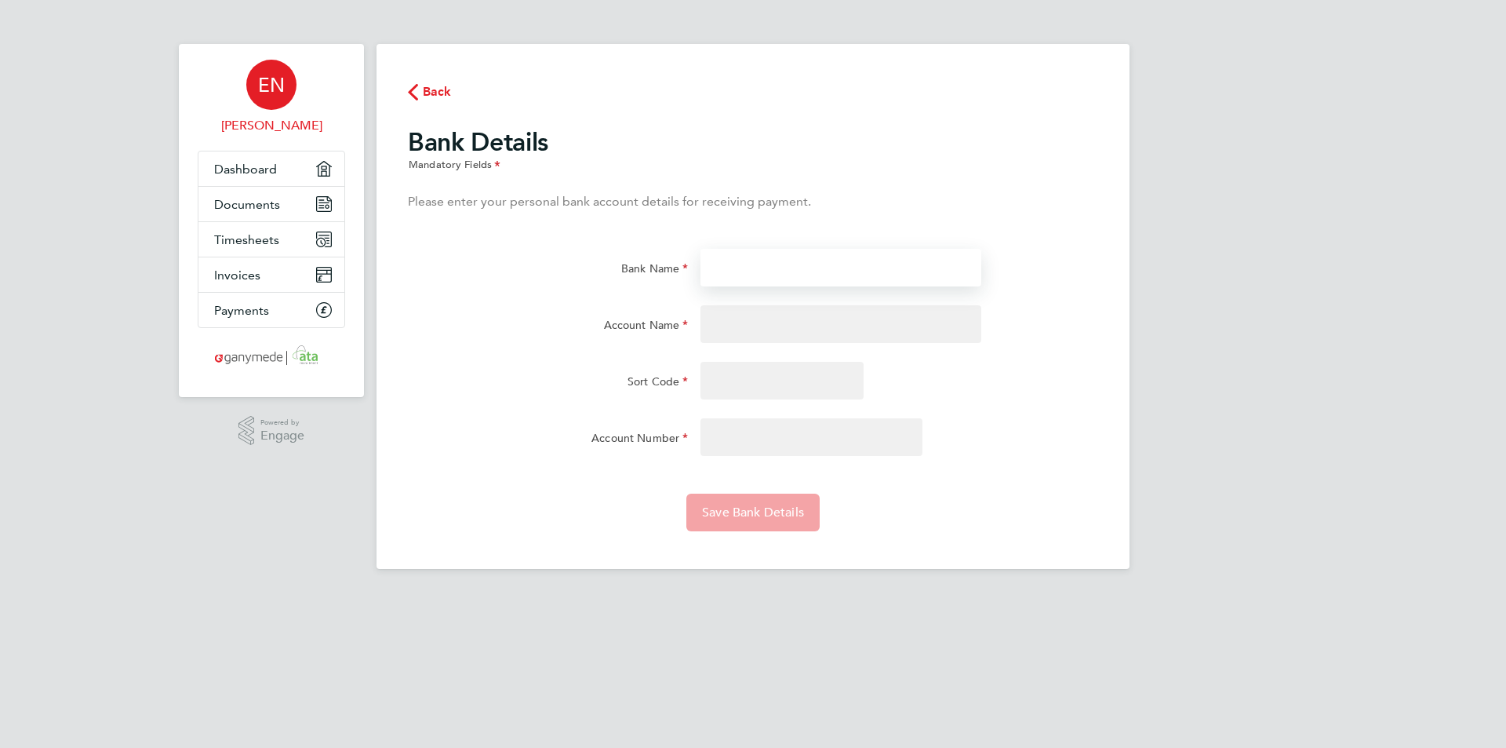
click at [719, 267] on input "Bank Name" at bounding box center [841, 268] width 280 height 38
type input "Barclays Bank"
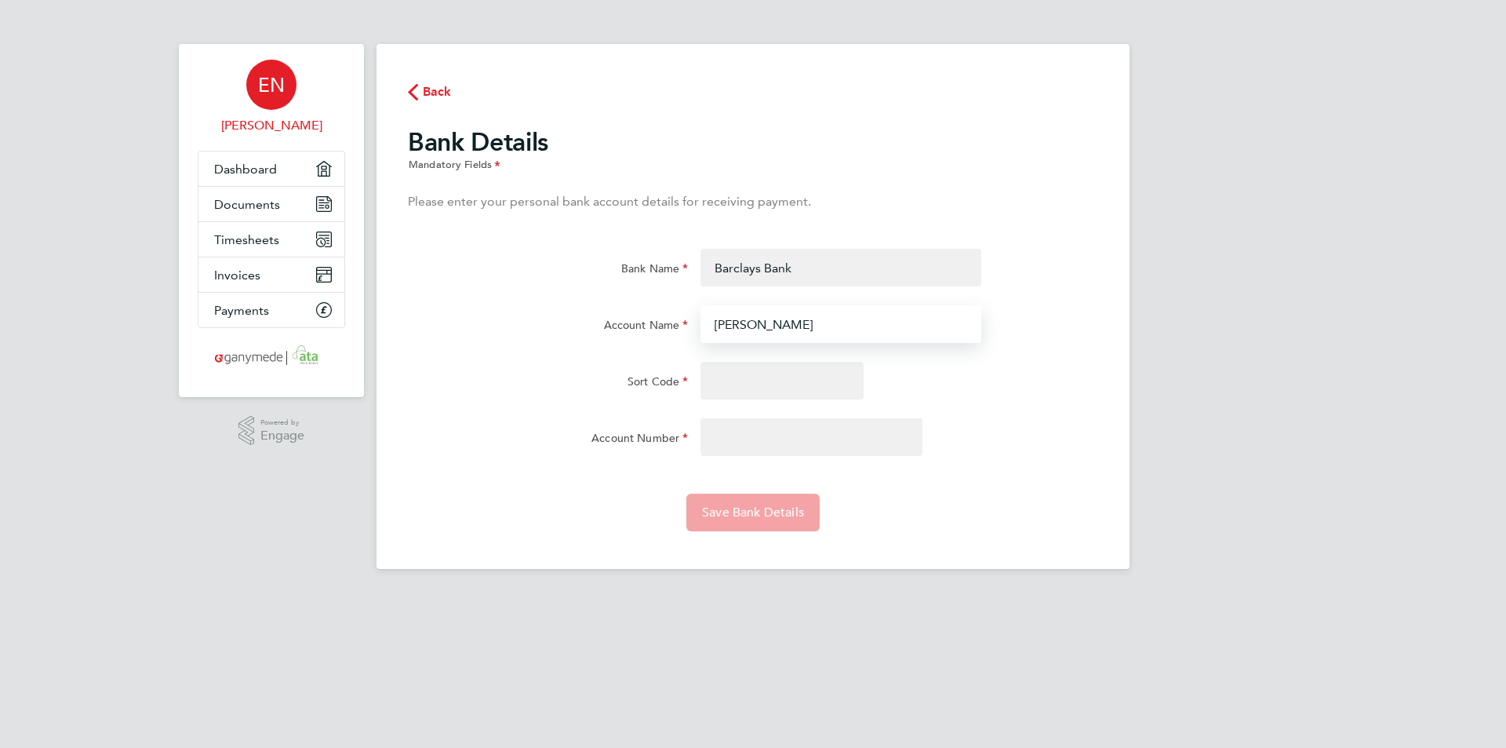
type input "[PERSON_NAME]"
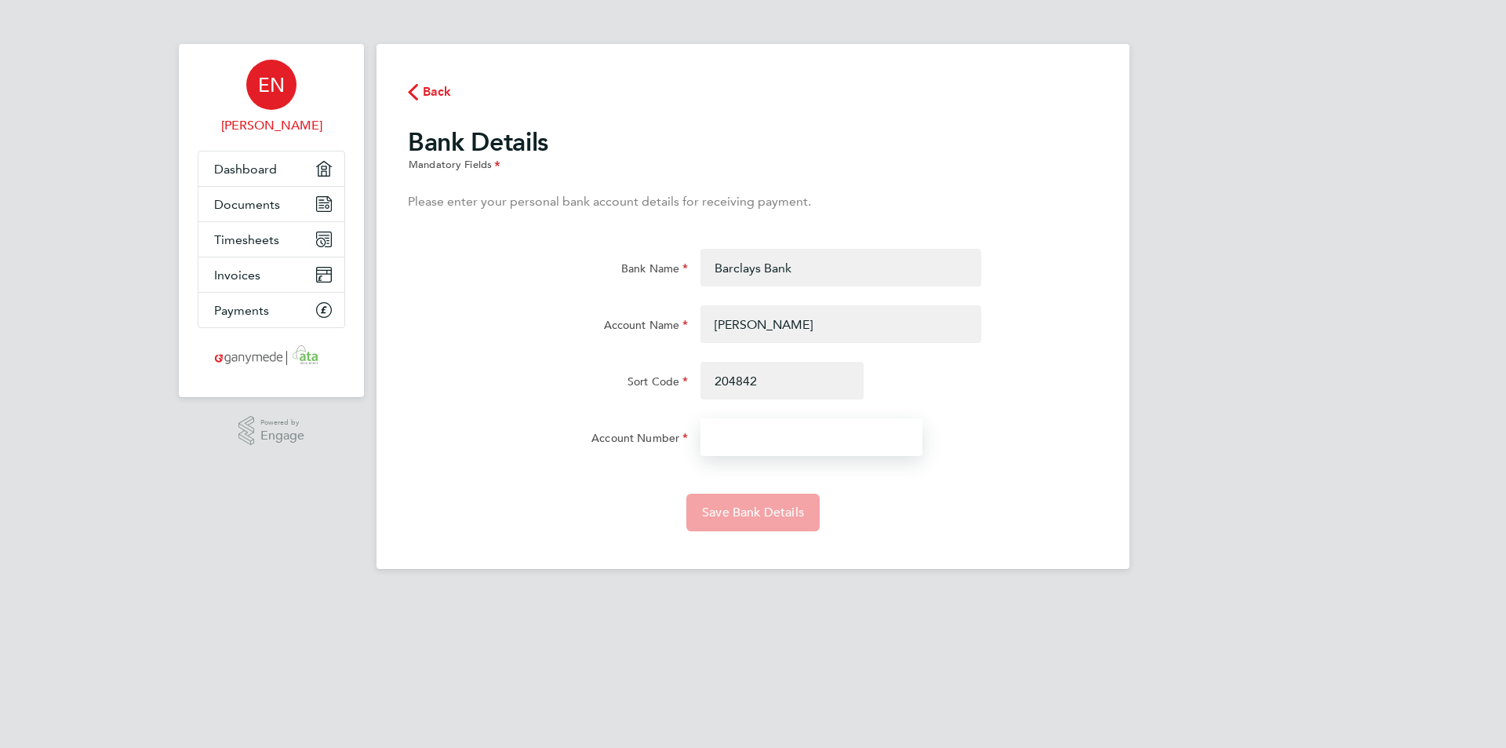
type input "20-48-42"
type input "30791784"
click at [747, 498] on button "Save Bank Details" at bounding box center [753, 513] width 133 height 38
click at [429, 89] on span "Back" at bounding box center [437, 91] width 29 height 19
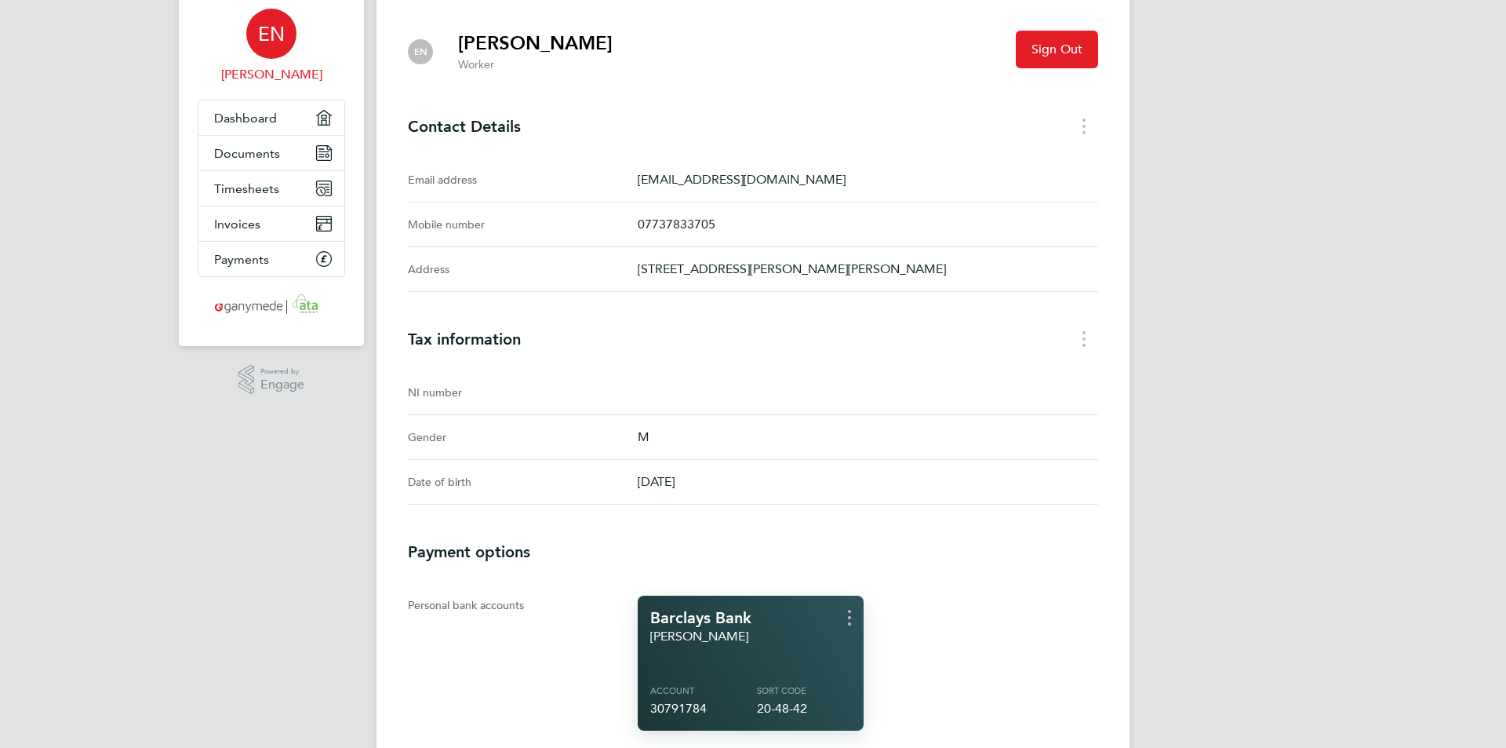
scroll to position [78, 0]
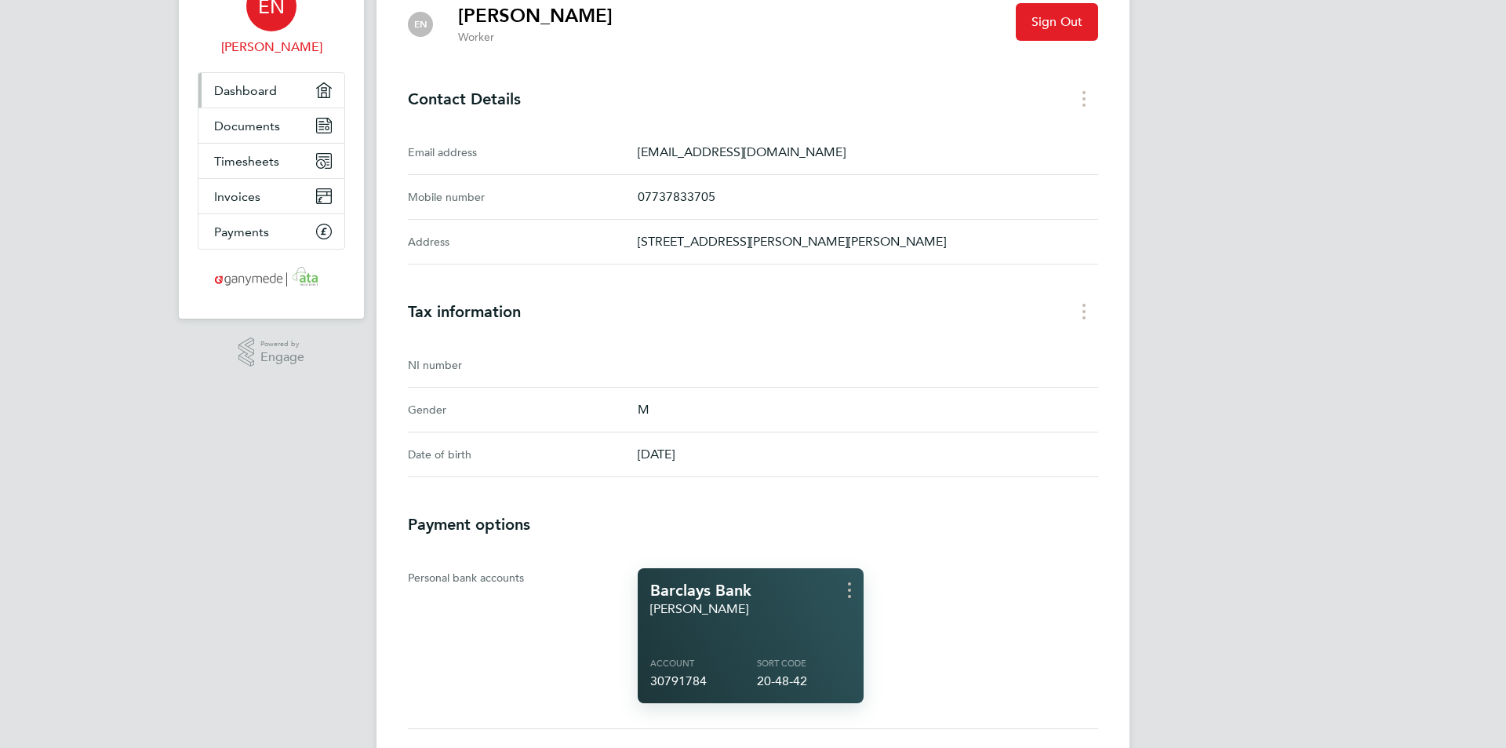
click at [251, 91] on span "Dashboard" at bounding box center [245, 90] width 63 height 15
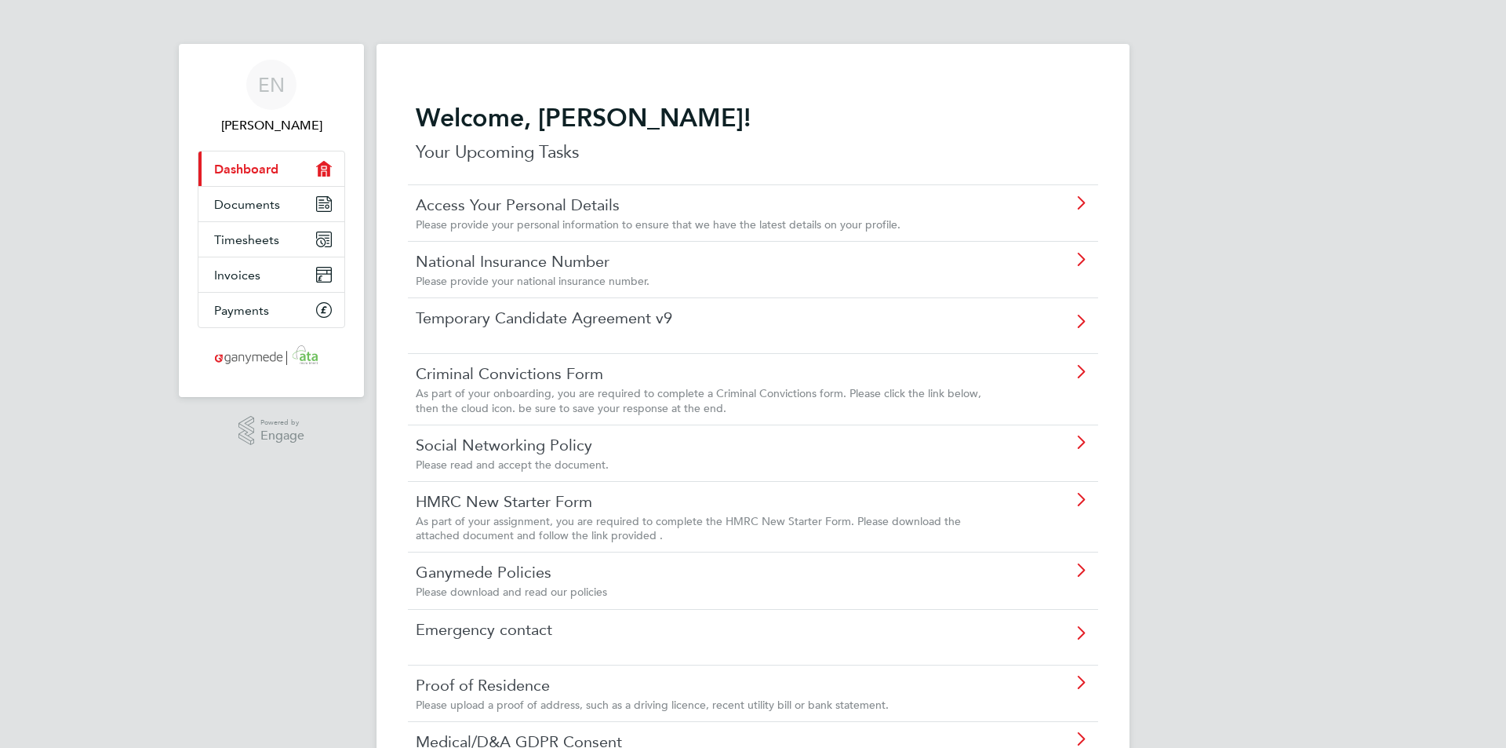
click at [534, 263] on link "National Insurance Number" at bounding box center [709, 261] width 586 height 20
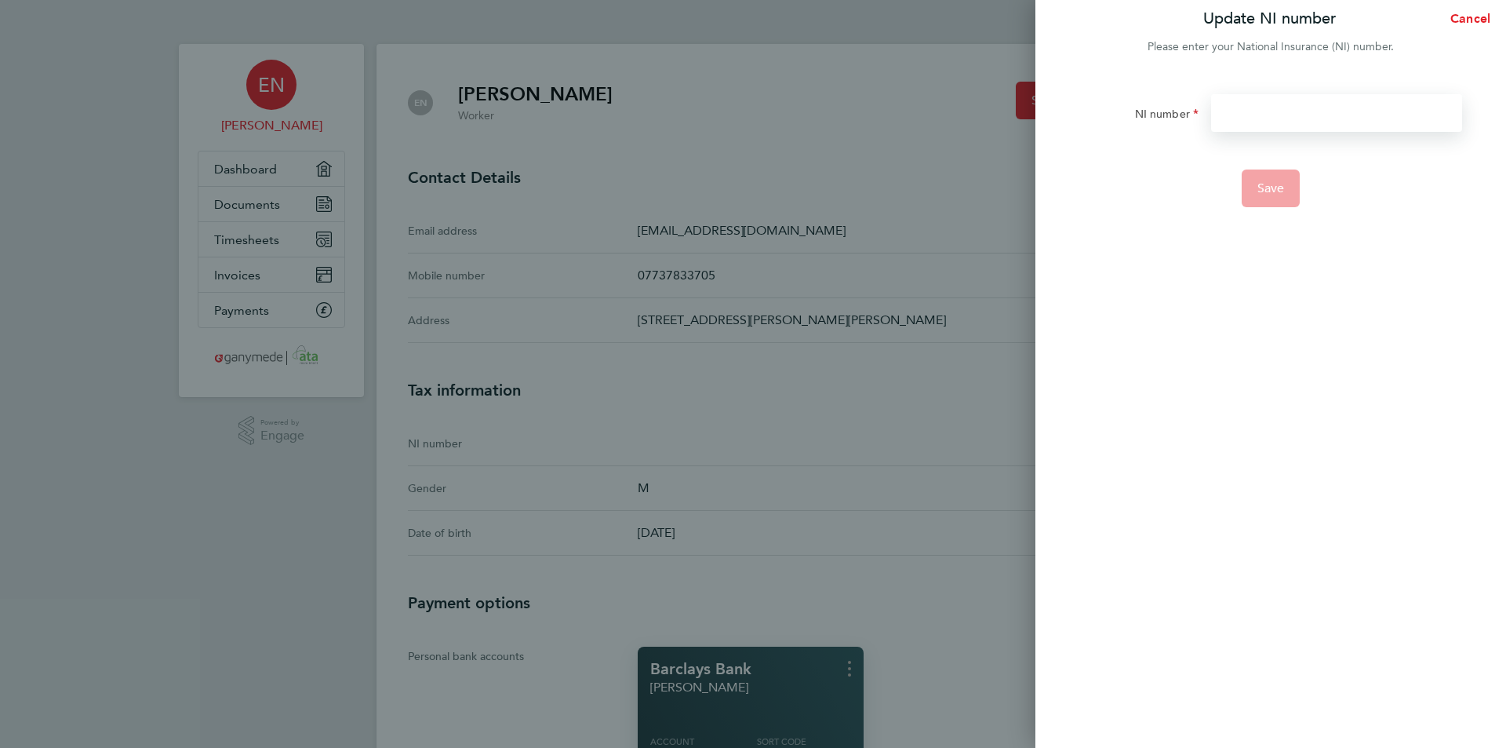
click at [1244, 114] on input "NI number" at bounding box center [1336, 113] width 251 height 38
click at [1254, 110] on input "SJ039916D" at bounding box center [1336, 113] width 251 height 38
drag, startPoint x: 1273, startPoint y: 111, endPoint x: 1306, endPoint y: 164, distance: 62.7
click at [1276, 113] on input "SJ036616D" at bounding box center [1336, 113] width 251 height 38
type input "SJ036619D"
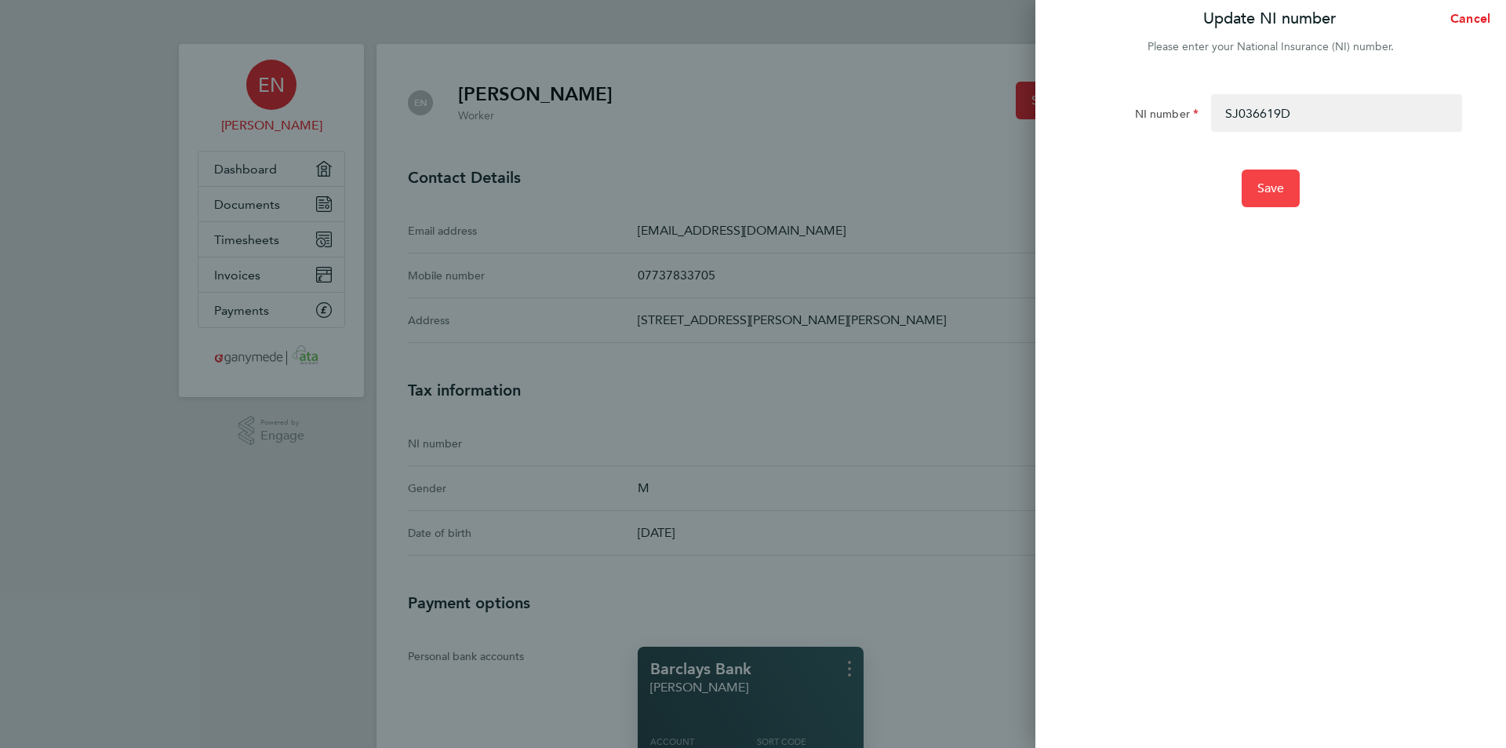
click at [1262, 189] on span "Save" at bounding box center [1271, 188] width 27 height 16
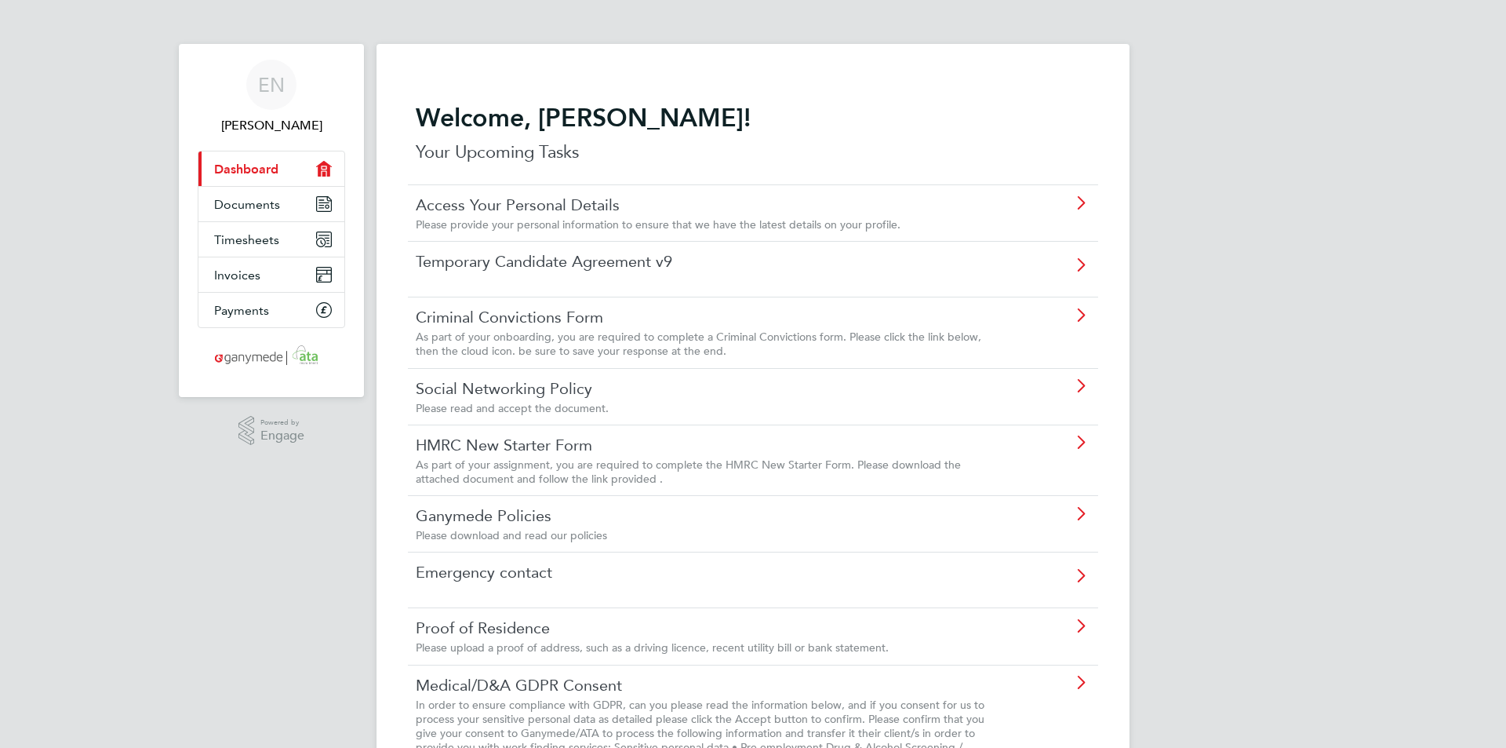
click at [583, 251] on link "Temporary Candidate Agreement v9" at bounding box center [709, 261] width 586 height 20
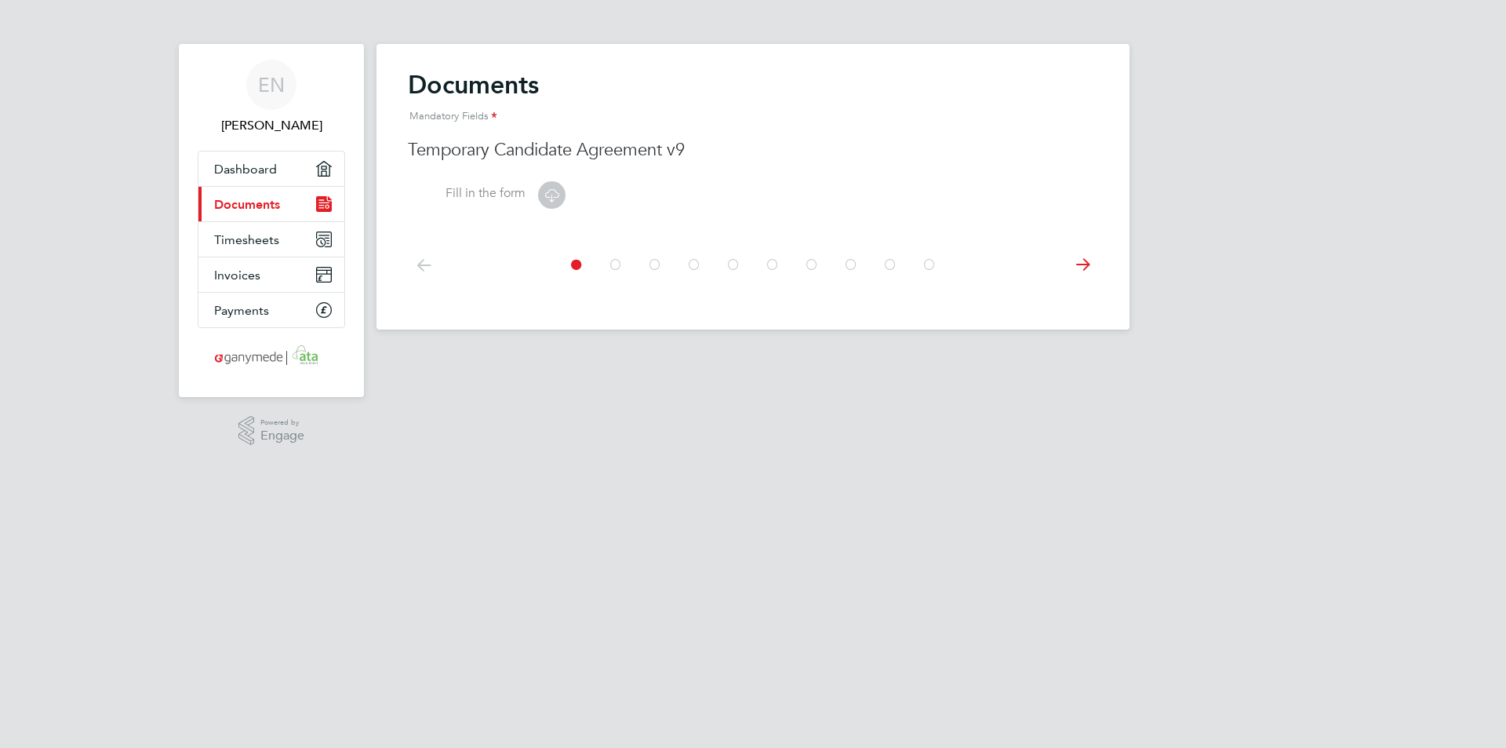
click at [1086, 267] on icon at bounding box center [1082, 264] width 31 height 35
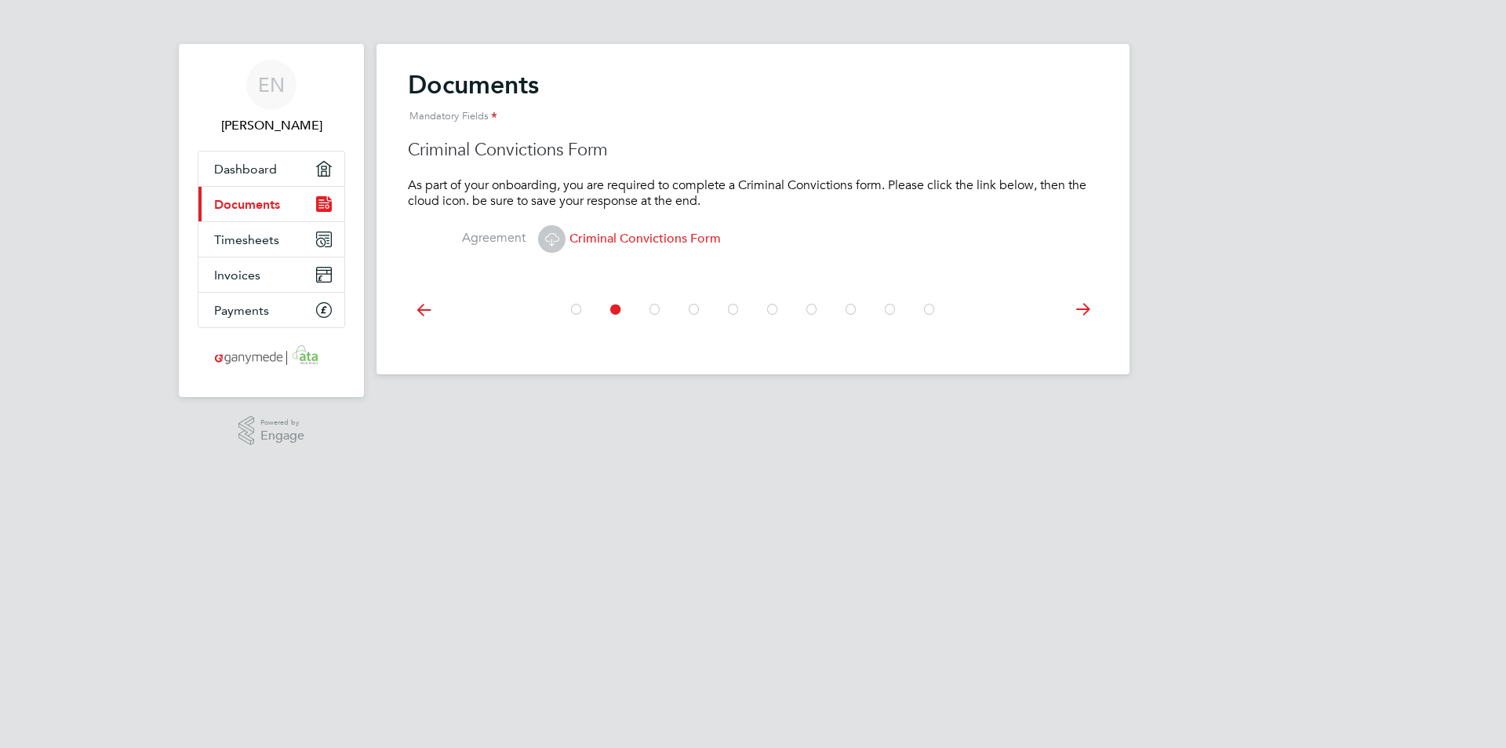
click at [622, 236] on span "Criminal Convictions Form" at bounding box center [629, 239] width 183 height 16
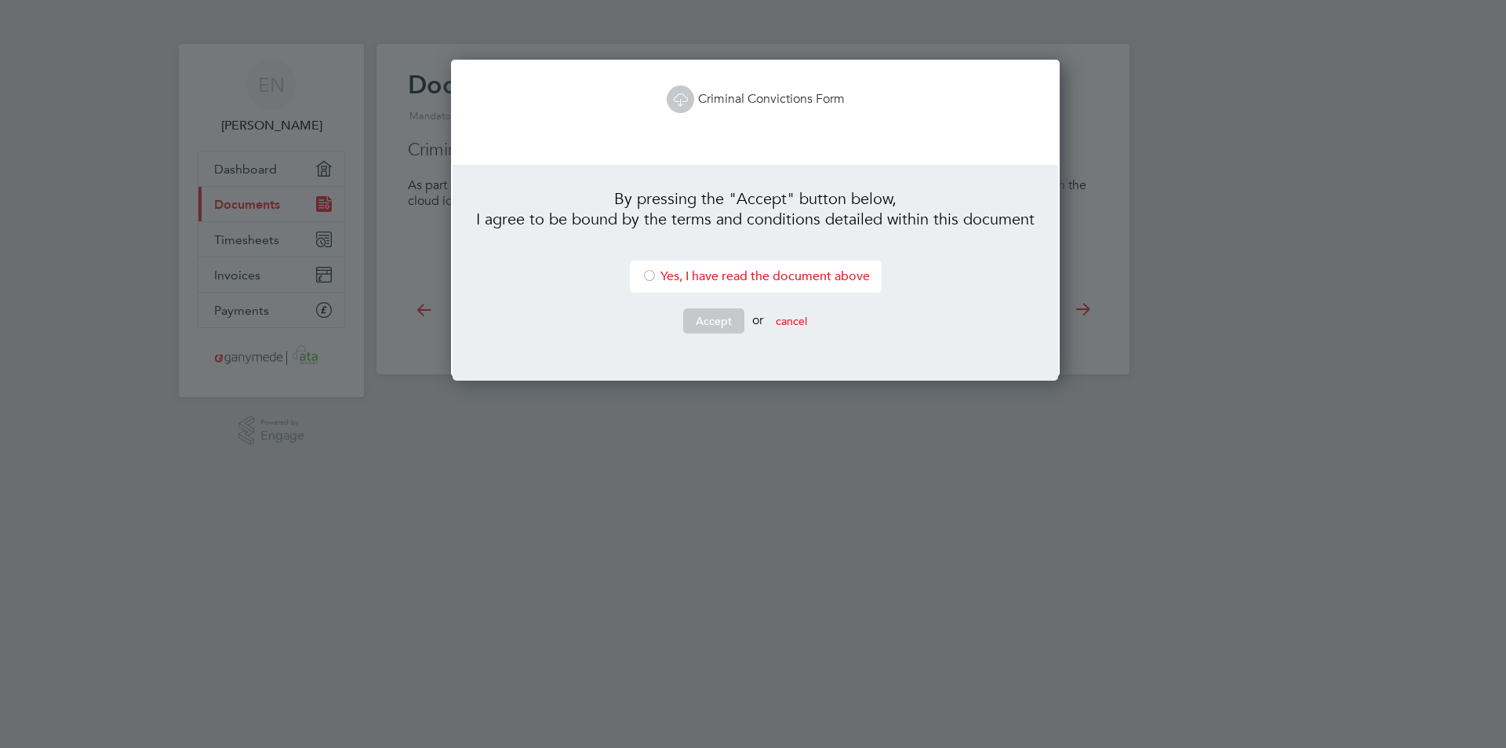
scroll to position [318, 603]
click at [642, 275] on div at bounding box center [650, 277] width 16 height 16
click at [720, 317] on button "Accept" at bounding box center [713, 320] width 61 height 25
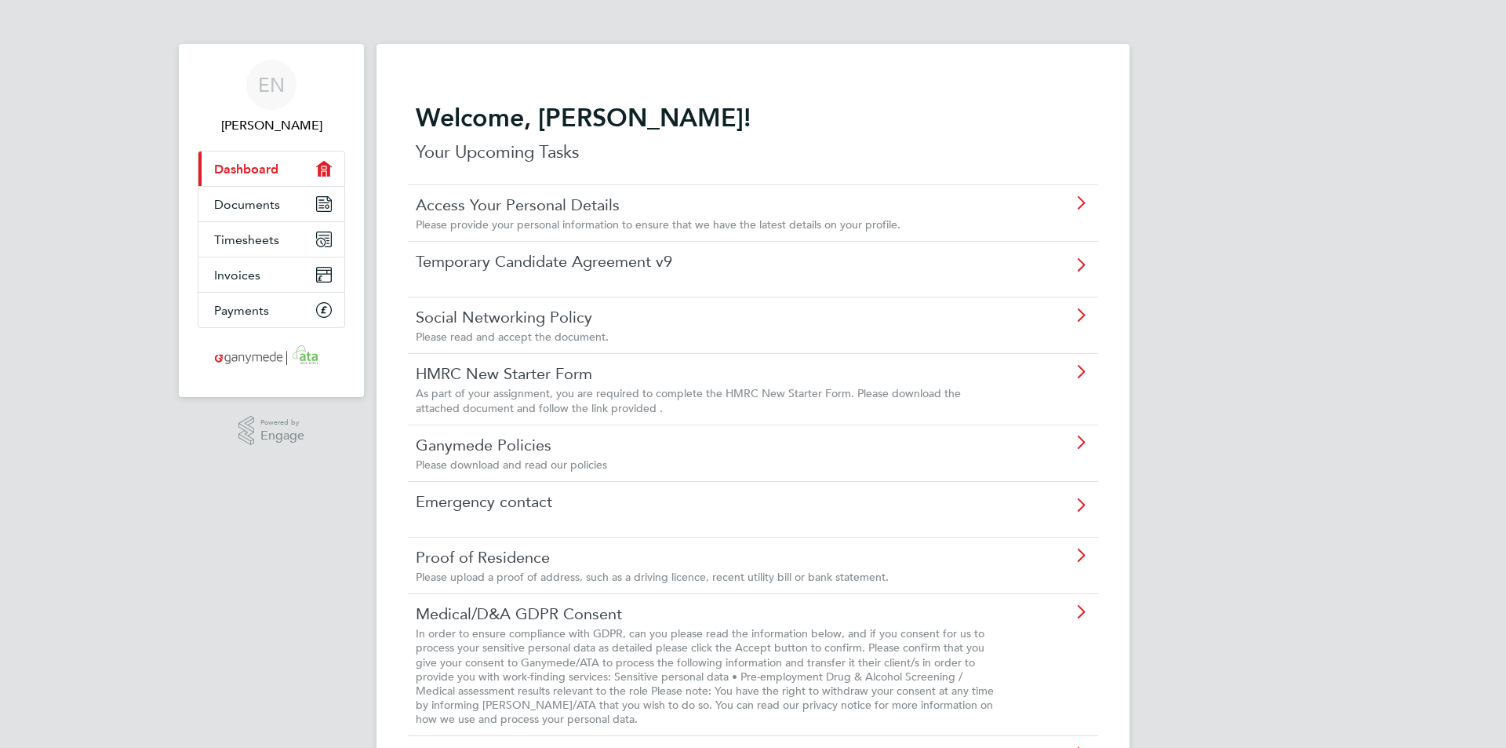
click at [1081, 263] on icon at bounding box center [1081, 269] width 20 height 36
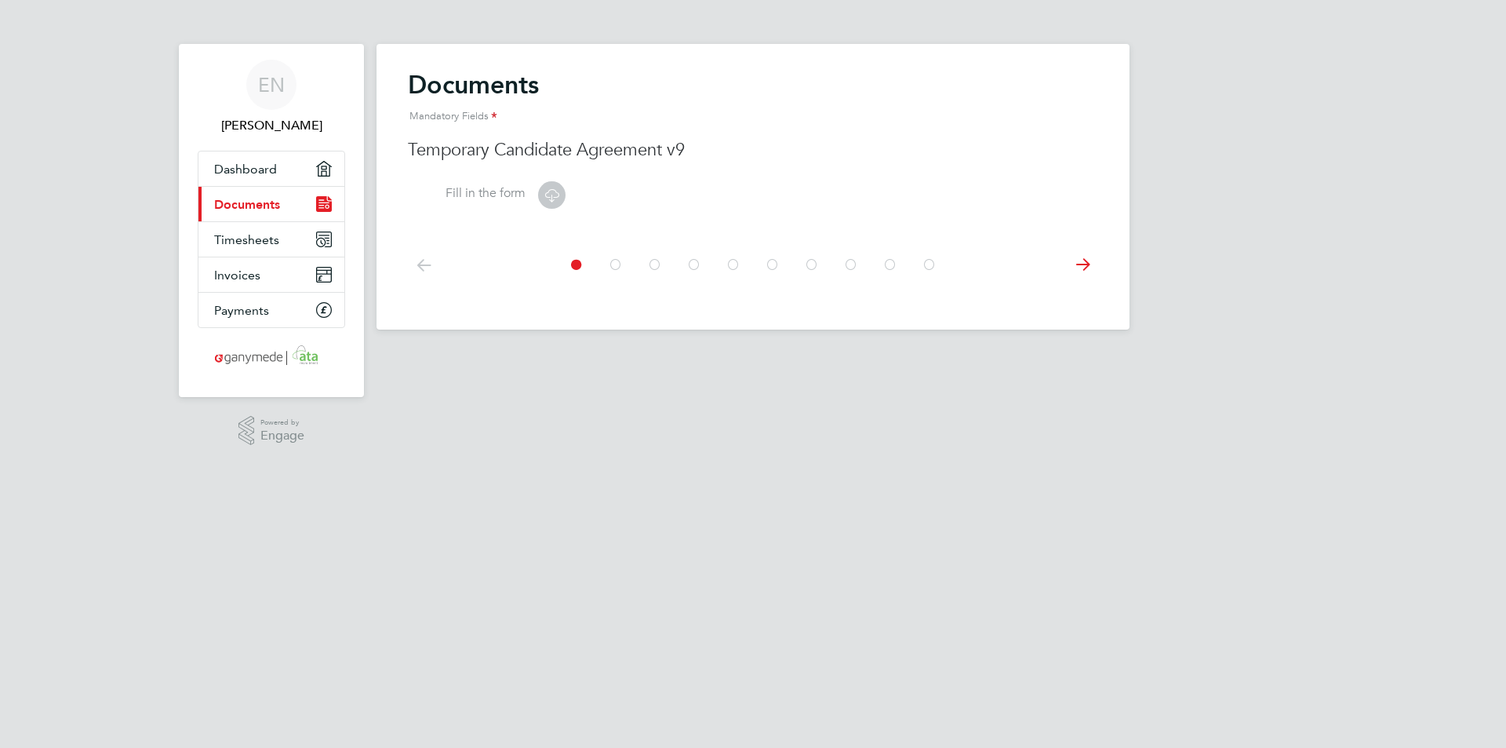
click at [1081, 263] on icon at bounding box center [1082, 264] width 31 height 35
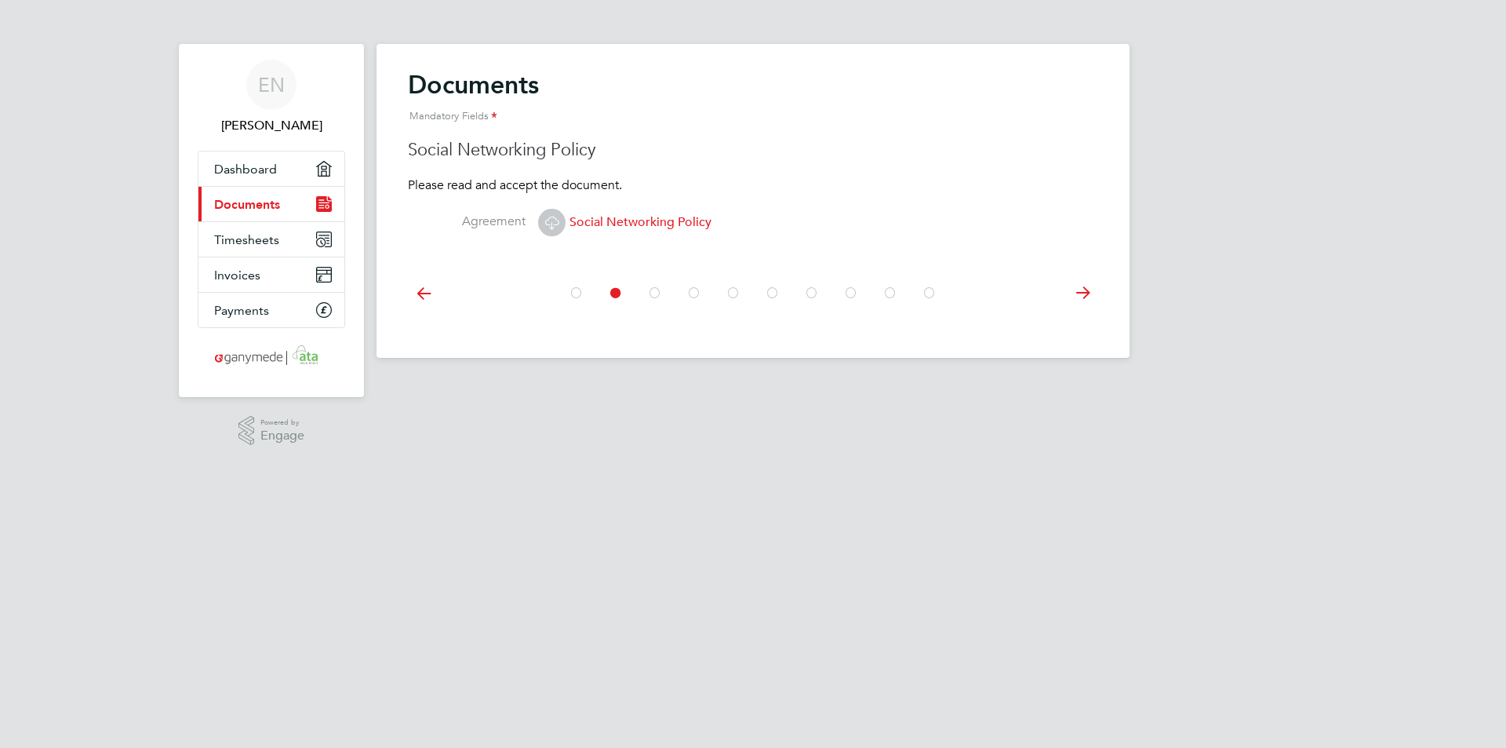
click at [554, 222] on icon at bounding box center [552, 223] width 20 height 20
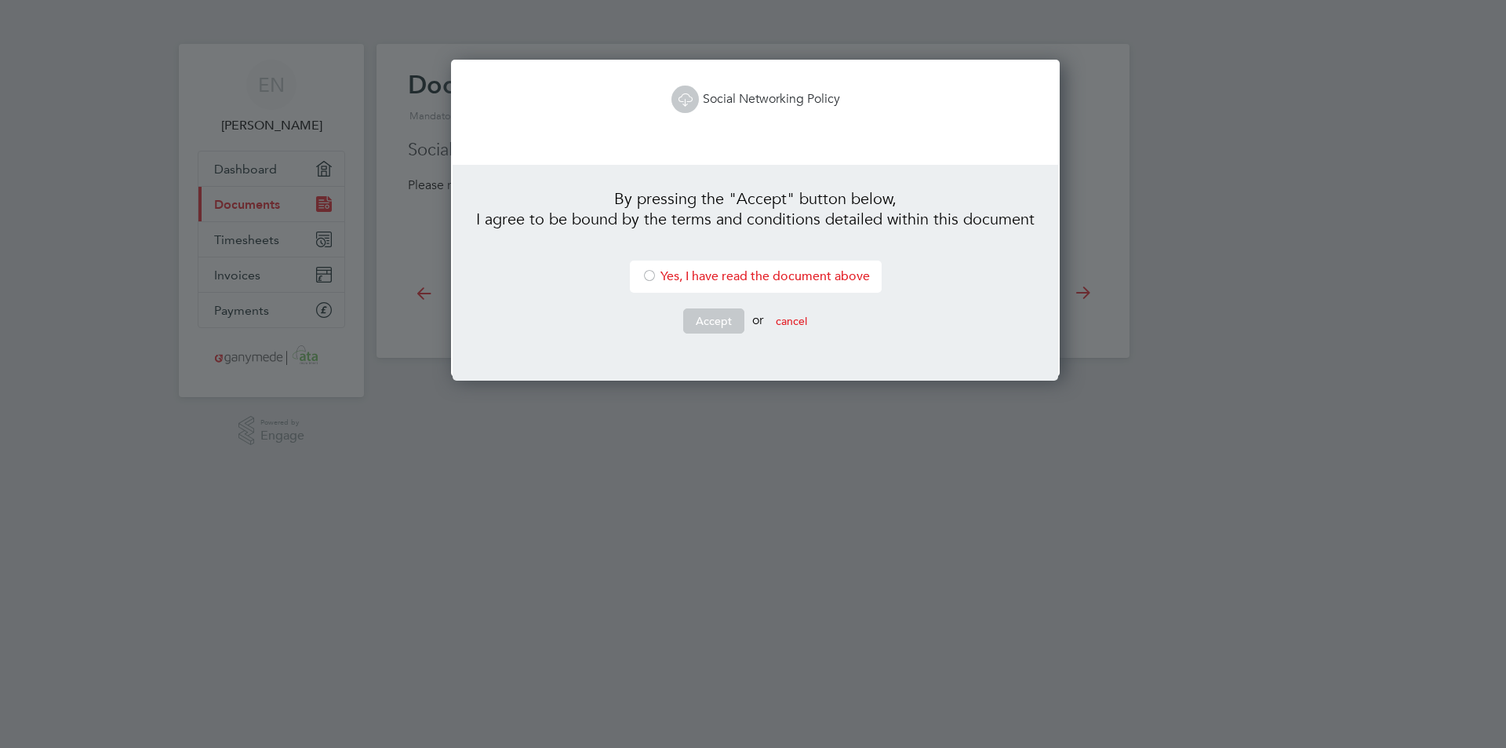
scroll to position [318, 603]
click at [726, 97] on link "Social Networking Policy" at bounding box center [756, 99] width 169 height 16
click at [646, 272] on div at bounding box center [650, 277] width 16 height 16
click at [716, 318] on button "Accept" at bounding box center [713, 320] width 61 height 25
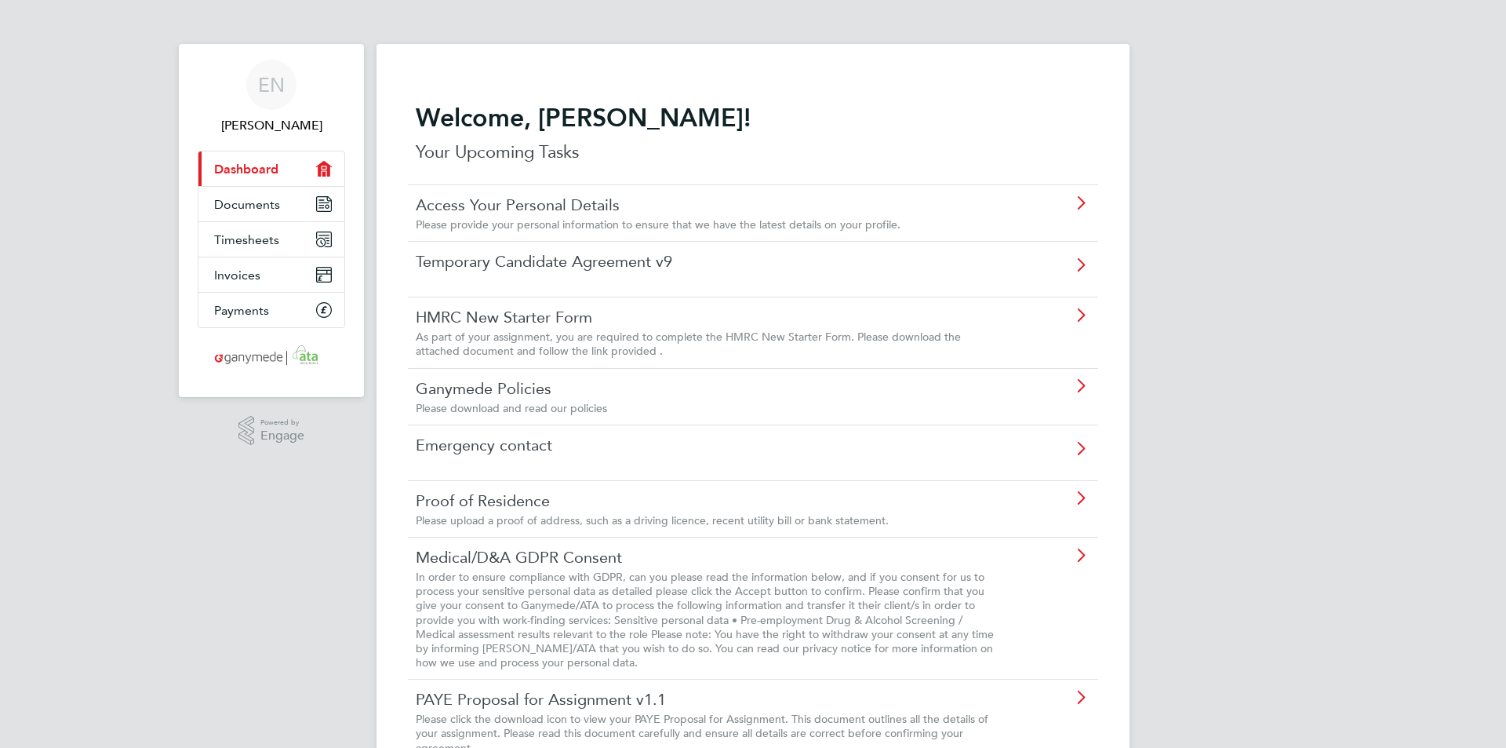
click at [1082, 267] on icon at bounding box center [1081, 269] width 20 height 36
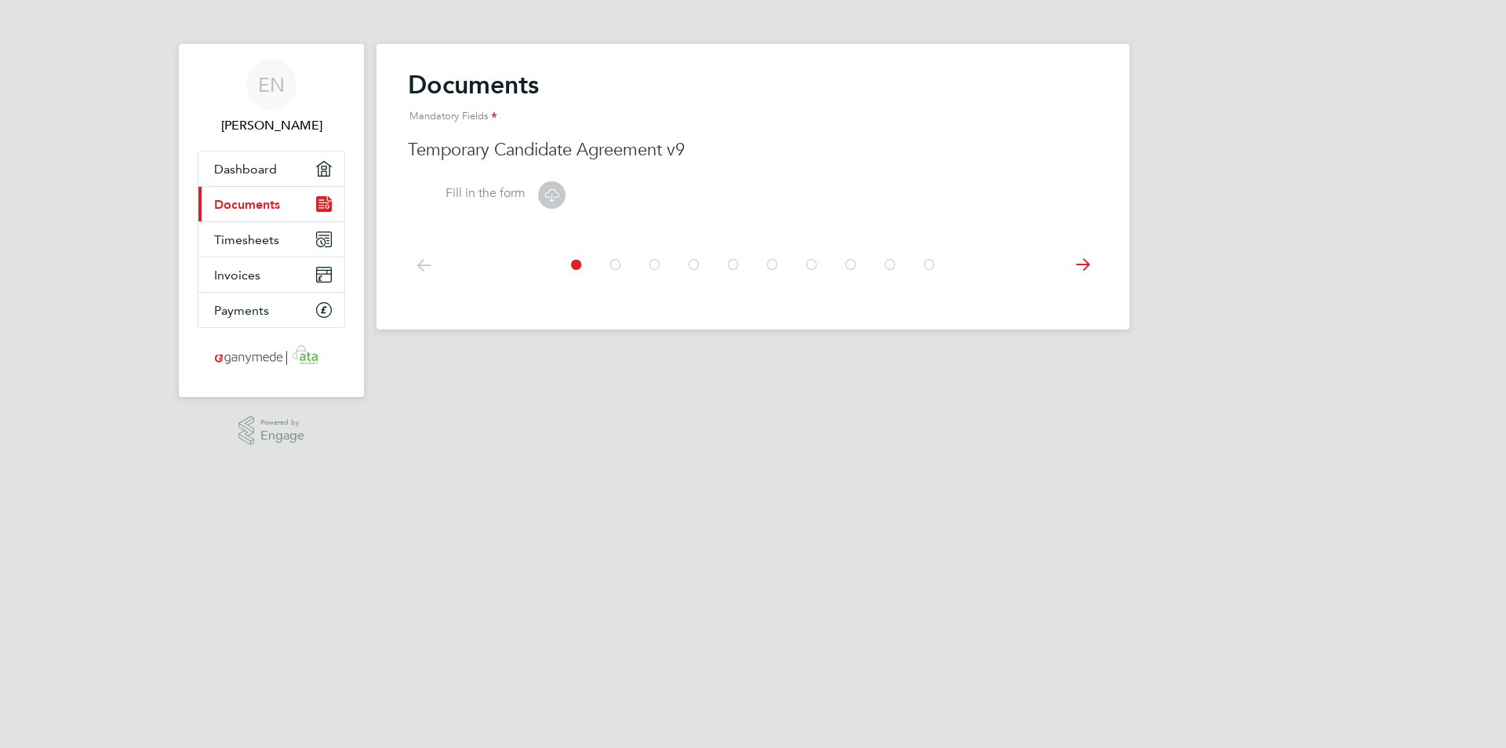
click at [1081, 260] on icon at bounding box center [1082, 264] width 31 height 35
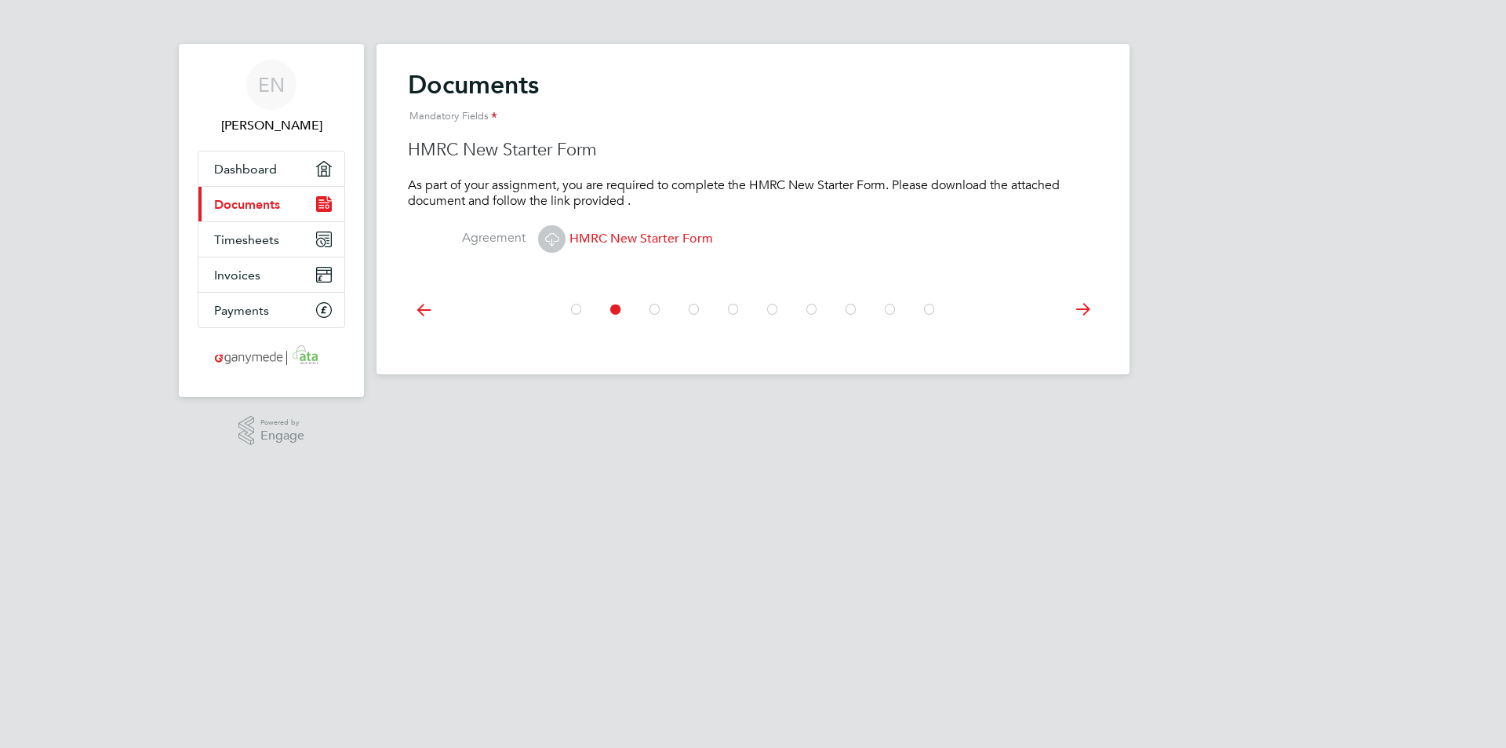
click at [617, 238] on span "HMRC New Starter Form" at bounding box center [625, 239] width 175 height 16
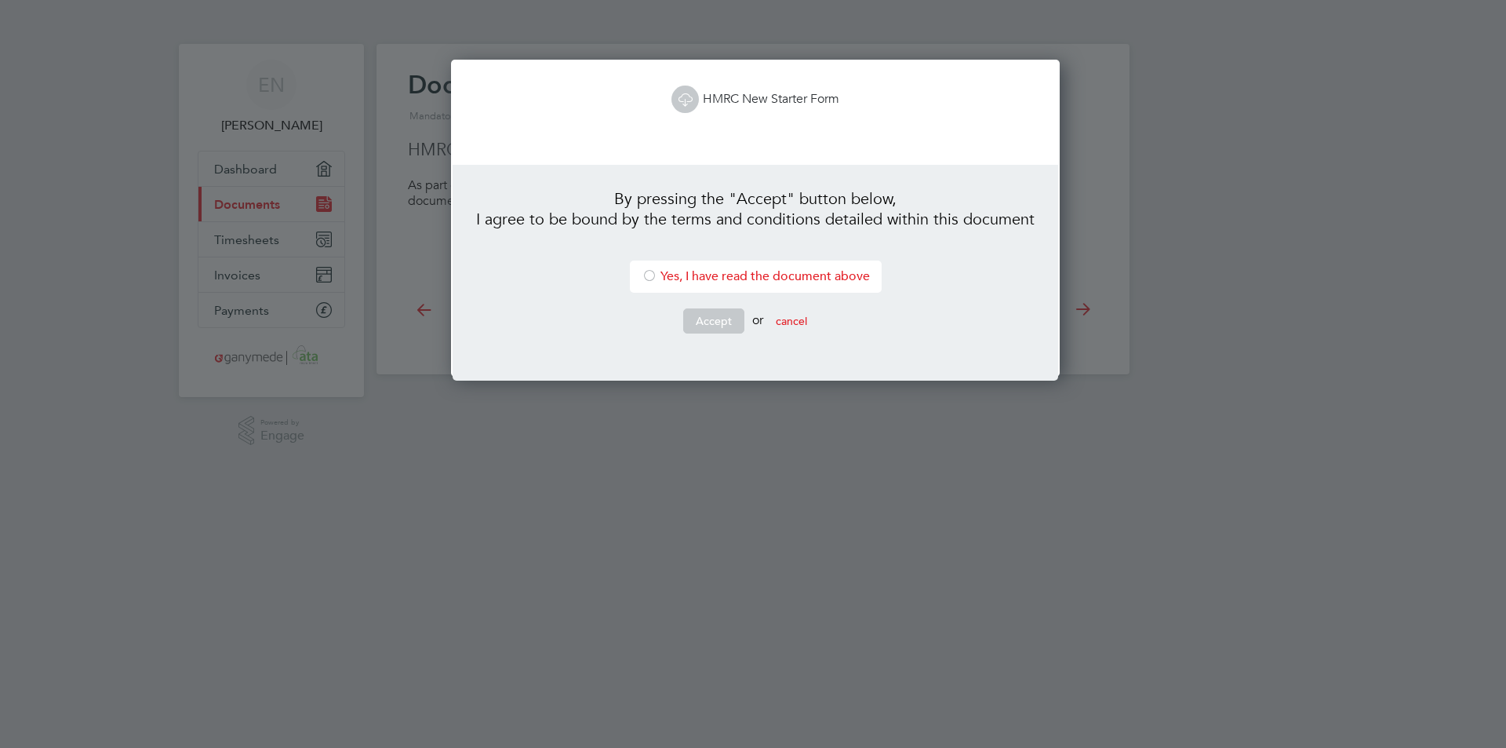
scroll to position [318, 603]
click at [683, 98] on icon at bounding box center [686, 99] width 20 height 20
click at [643, 279] on div at bounding box center [650, 277] width 16 height 16
click at [712, 316] on button "Accept" at bounding box center [713, 320] width 61 height 25
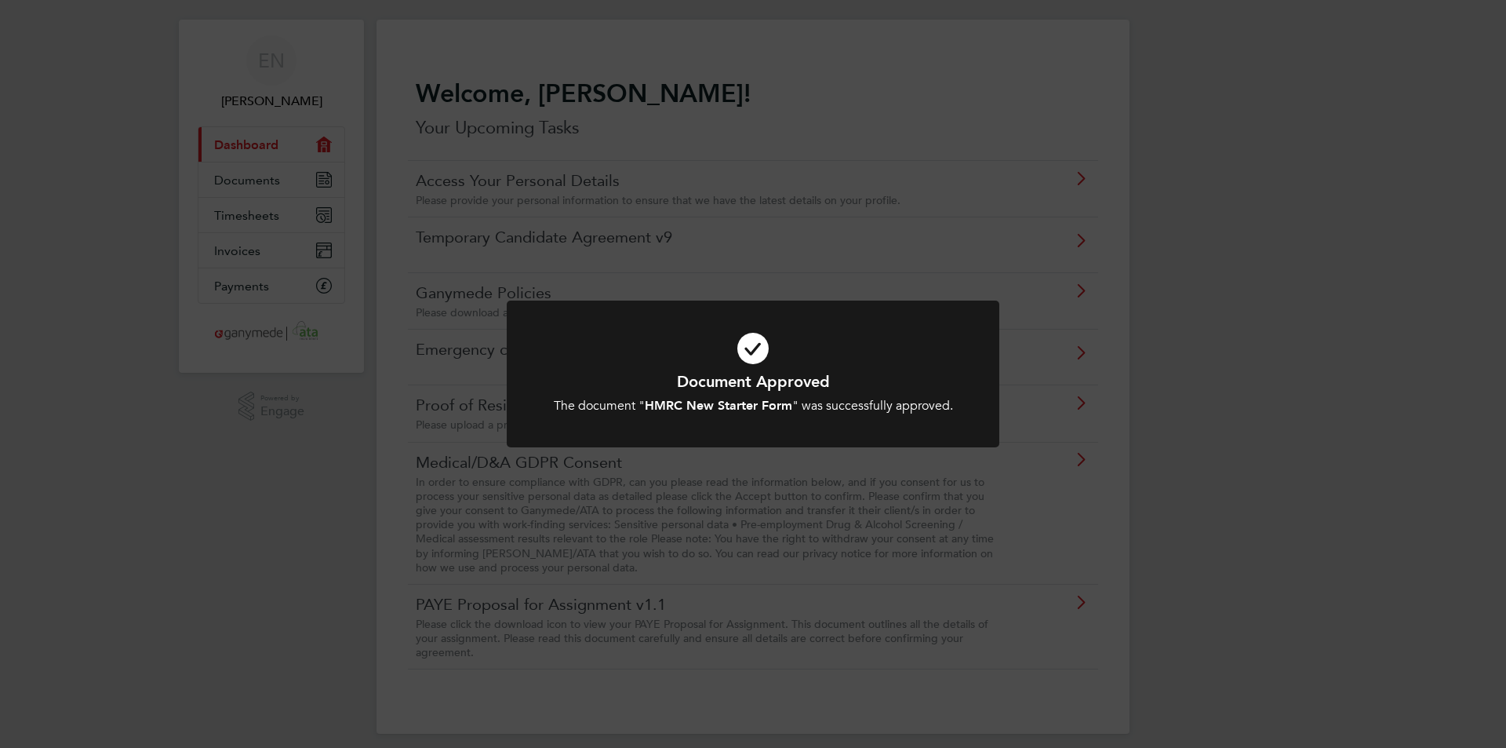
scroll to position [35, 0]
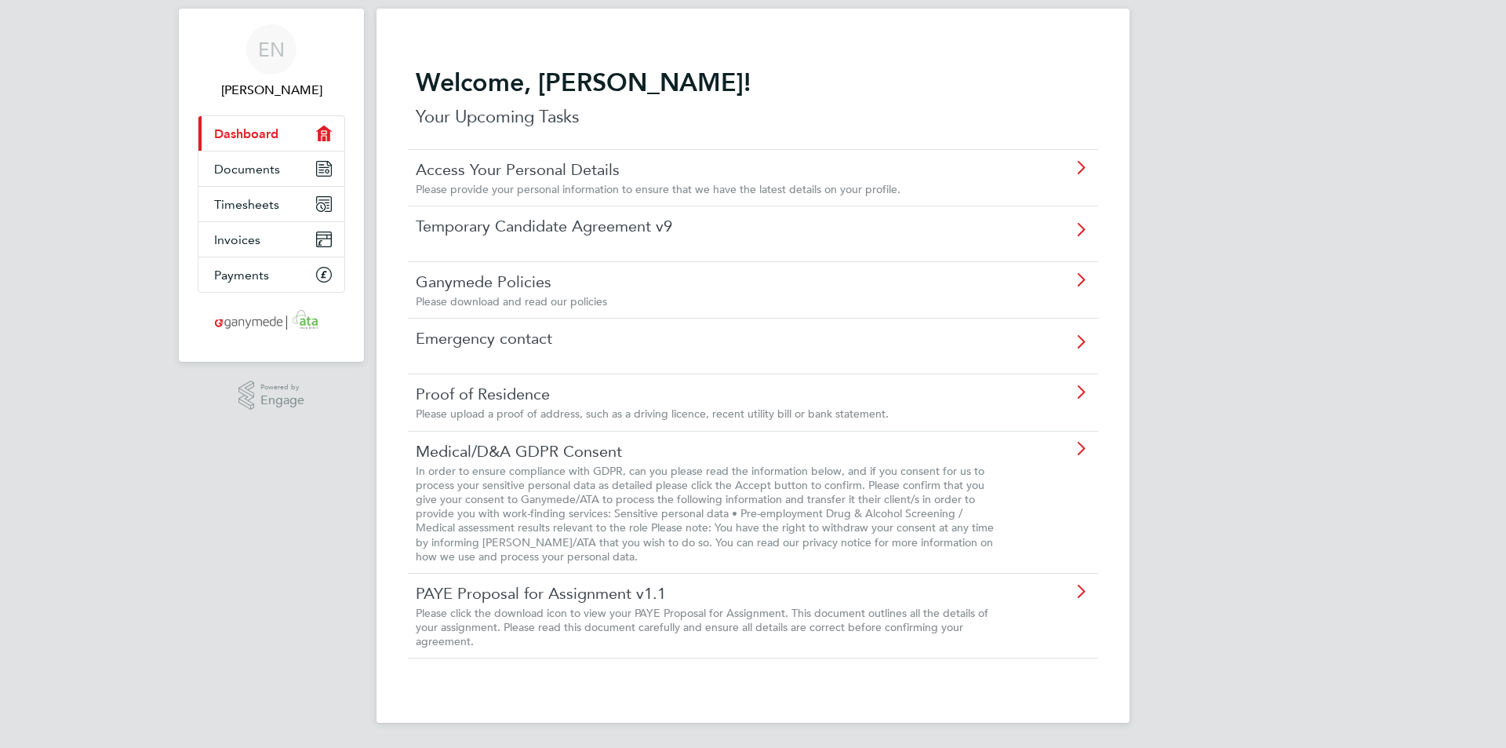
click at [1078, 226] on icon at bounding box center [1081, 234] width 20 height 36
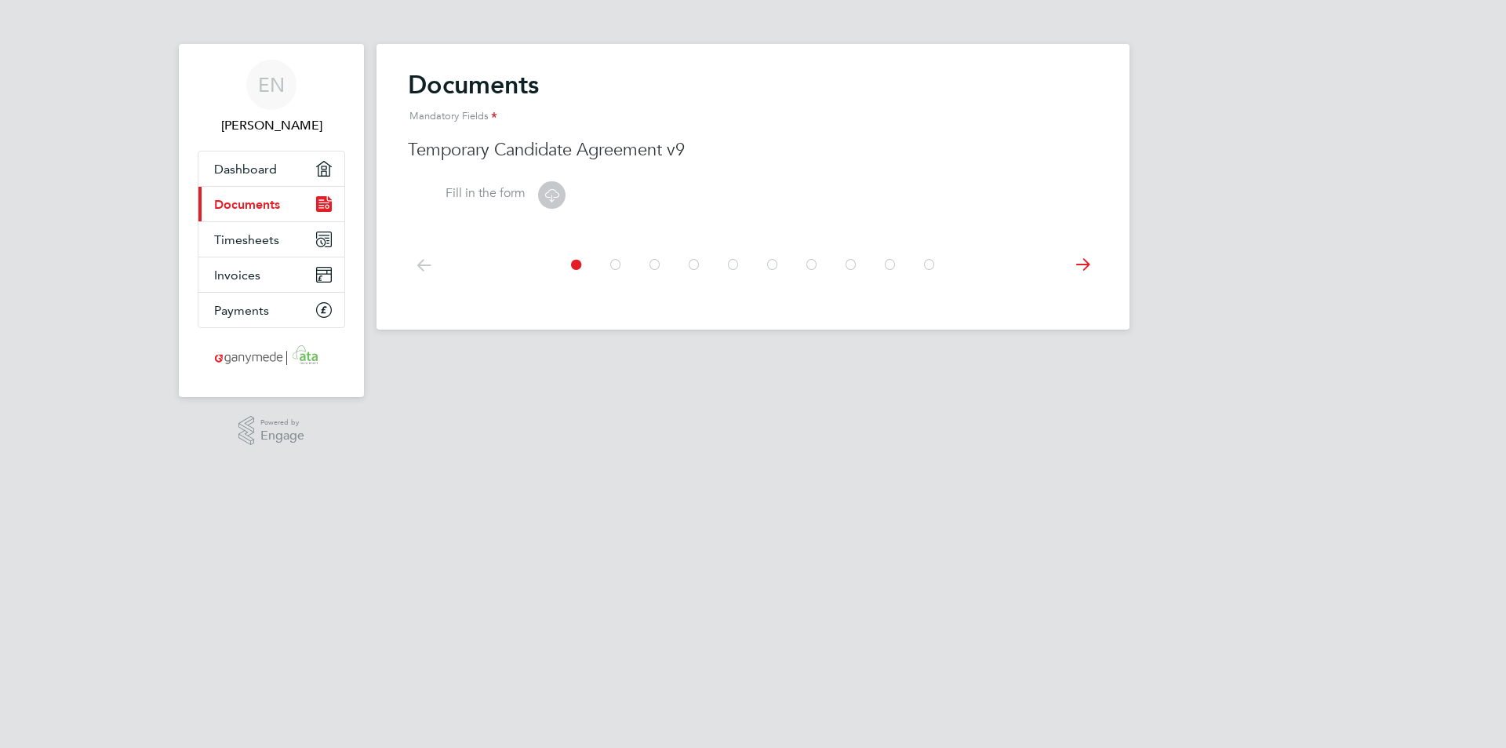
click at [1087, 268] on icon at bounding box center [1082, 264] width 31 height 35
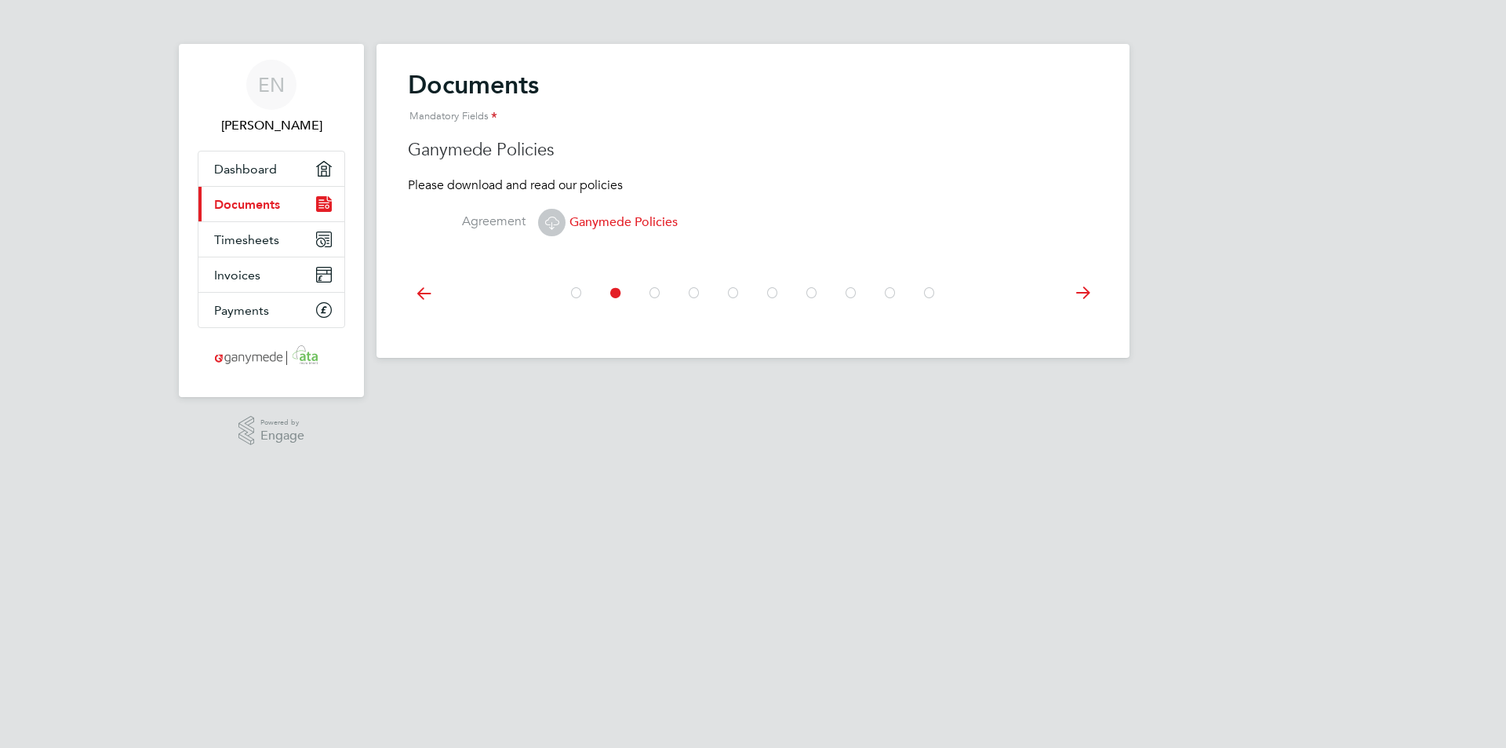
click at [550, 219] on icon at bounding box center [552, 223] width 20 height 20
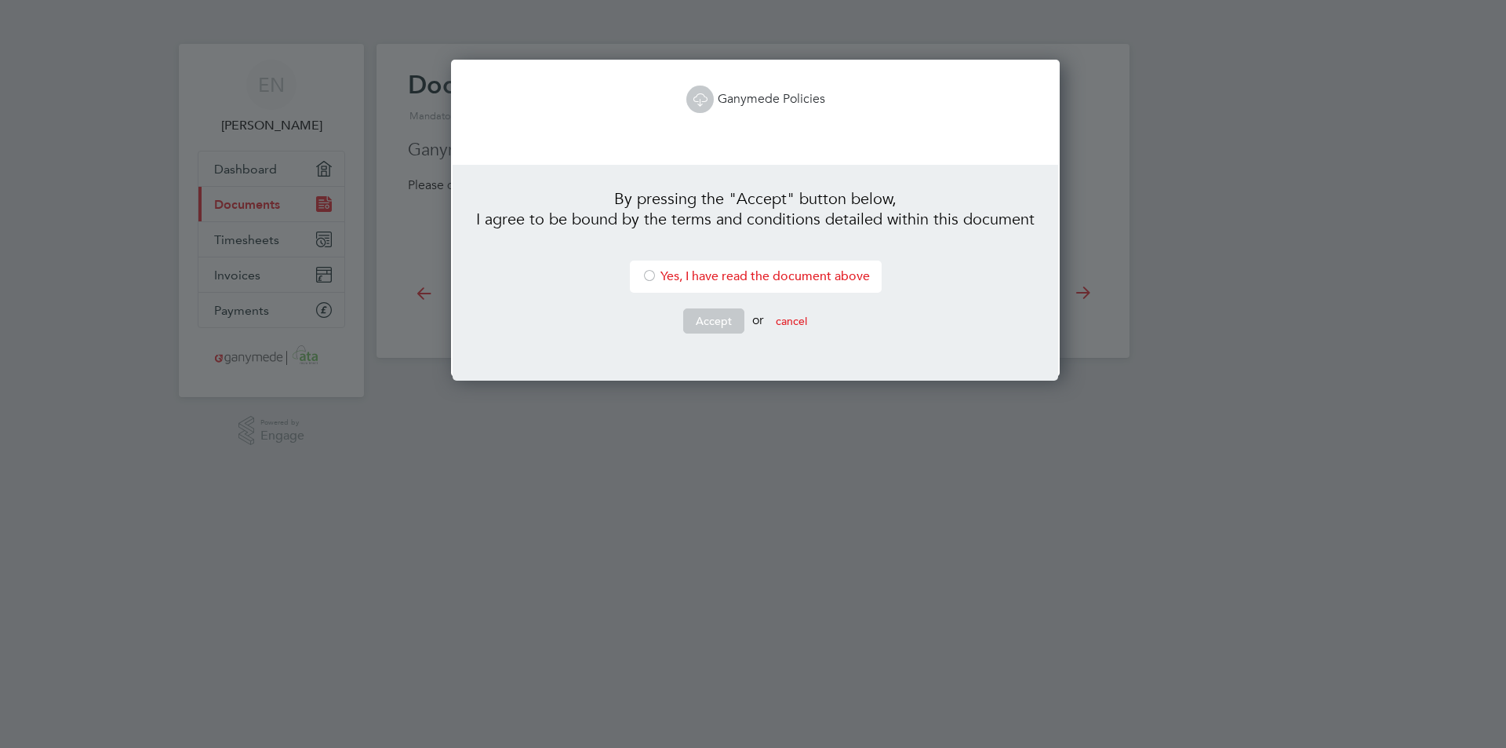
scroll to position [318, 603]
click at [700, 98] on icon at bounding box center [700, 99] width 20 height 20
click at [642, 273] on div at bounding box center [650, 277] width 16 height 16
click at [709, 320] on button "Accept" at bounding box center [713, 320] width 61 height 25
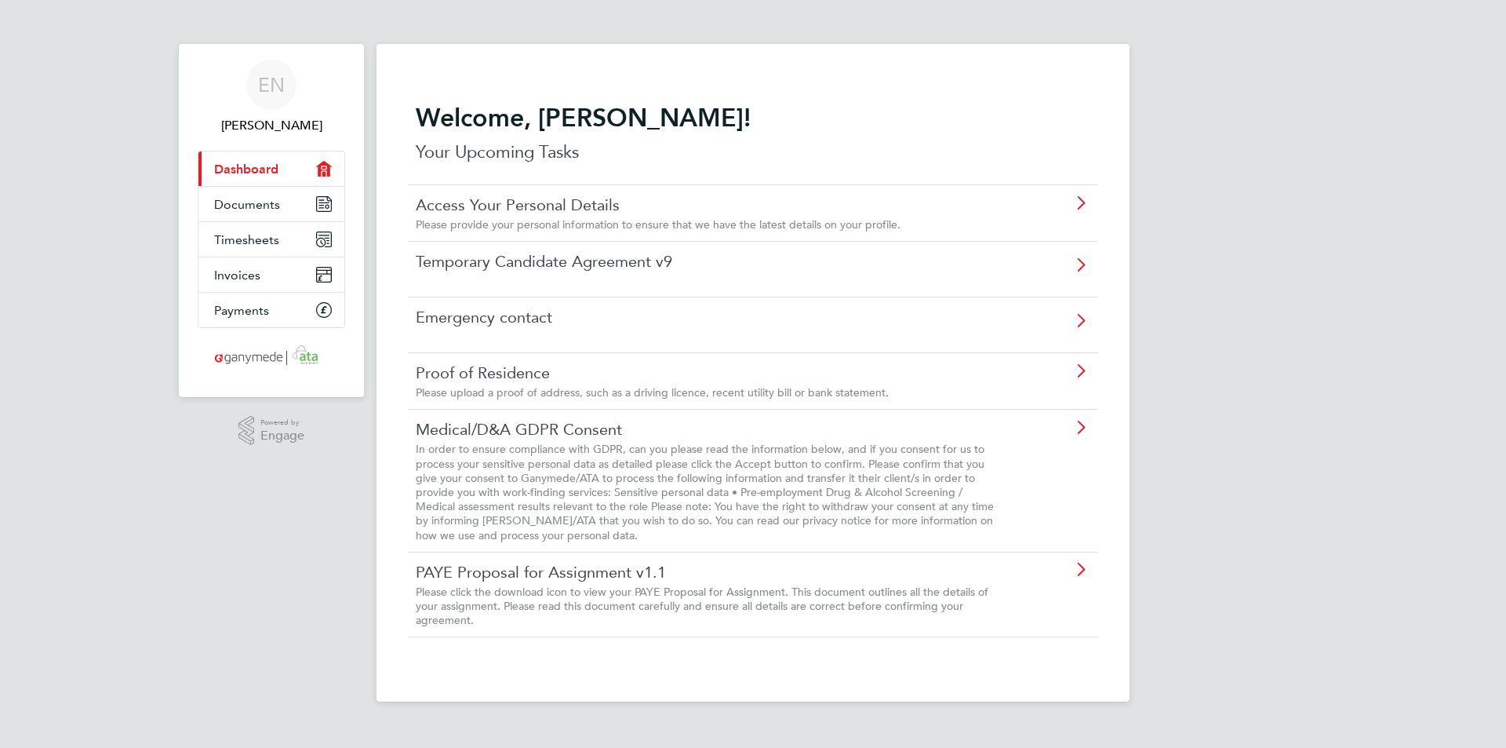
click at [1082, 262] on icon at bounding box center [1081, 269] width 20 height 36
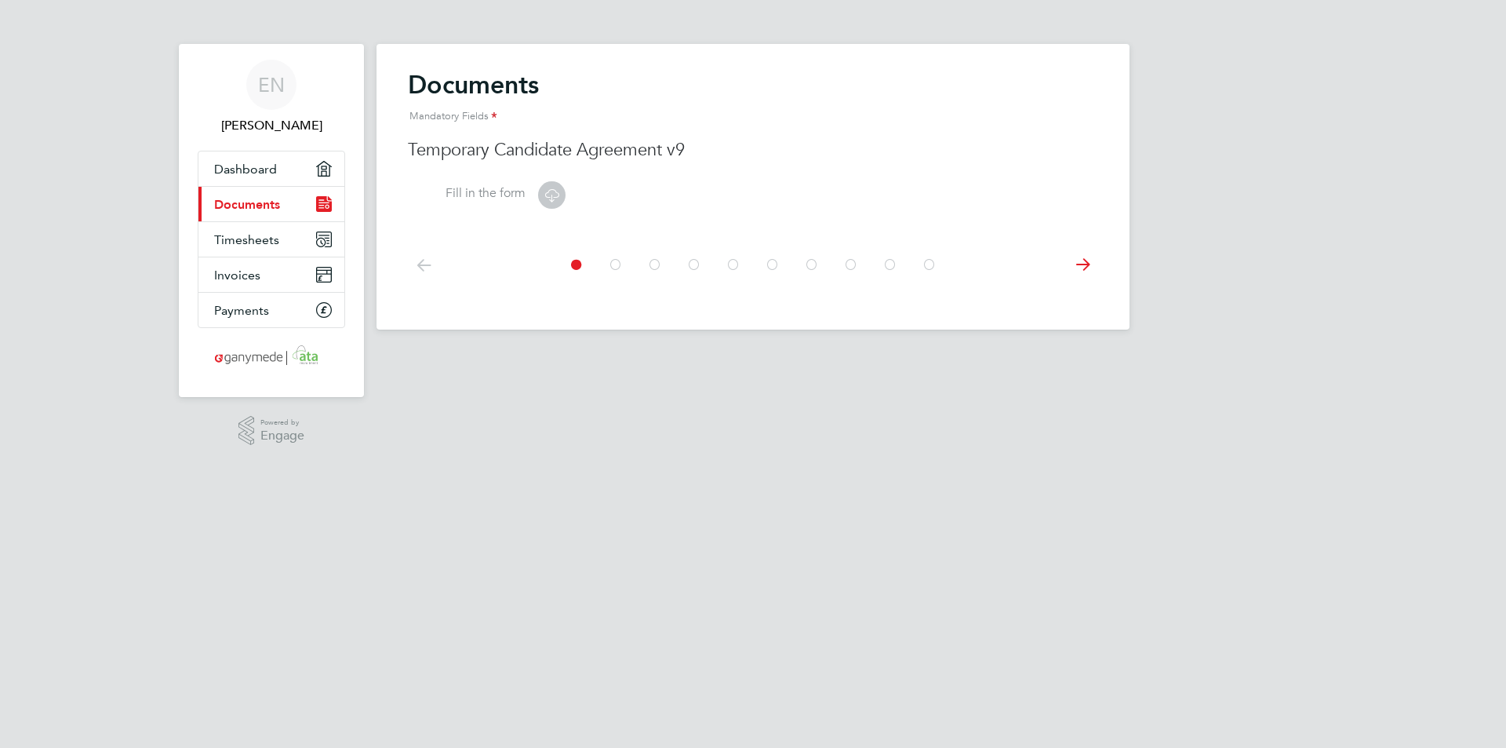
click at [1083, 264] on icon at bounding box center [1082, 264] width 31 height 35
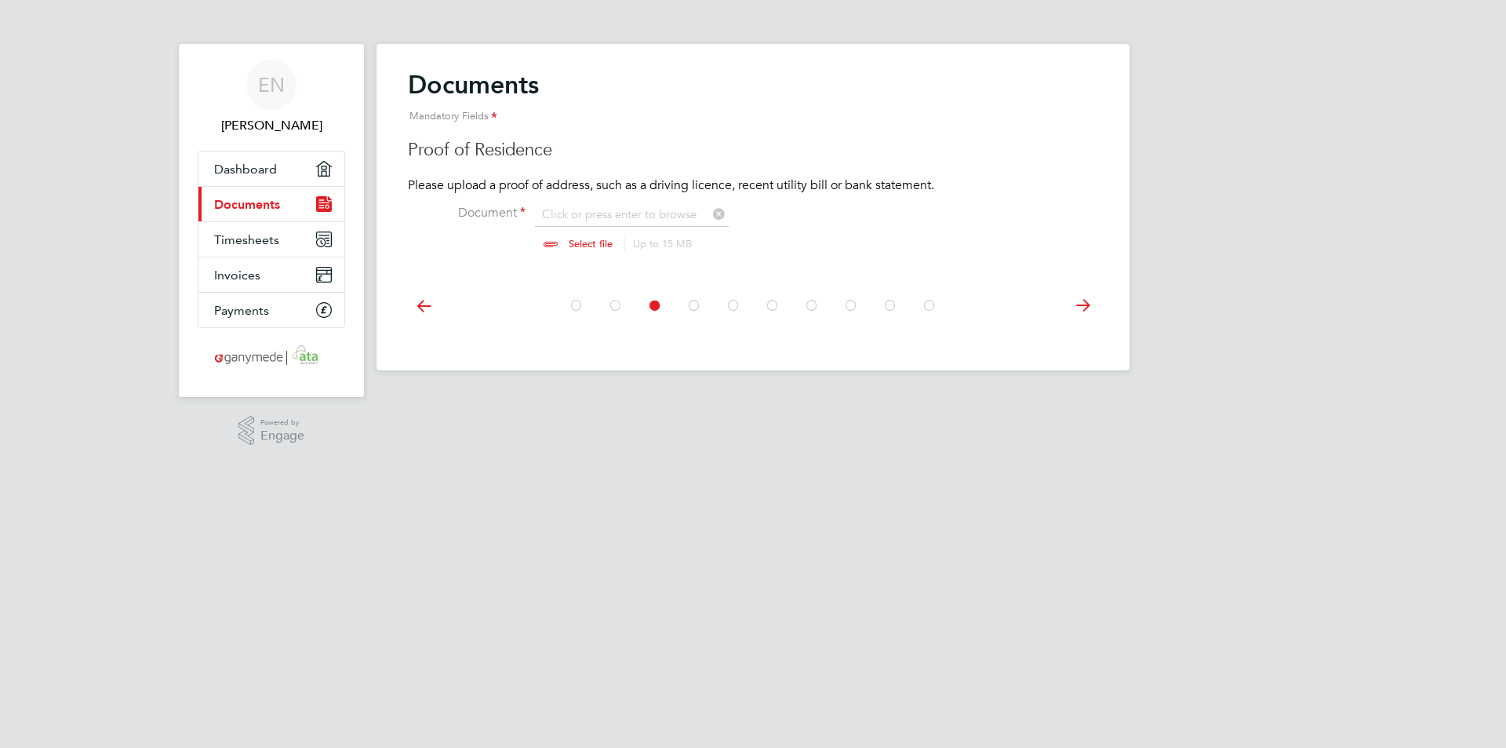
scroll to position [21, 195]
click at [424, 301] on icon at bounding box center [423, 305] width 31 height 35
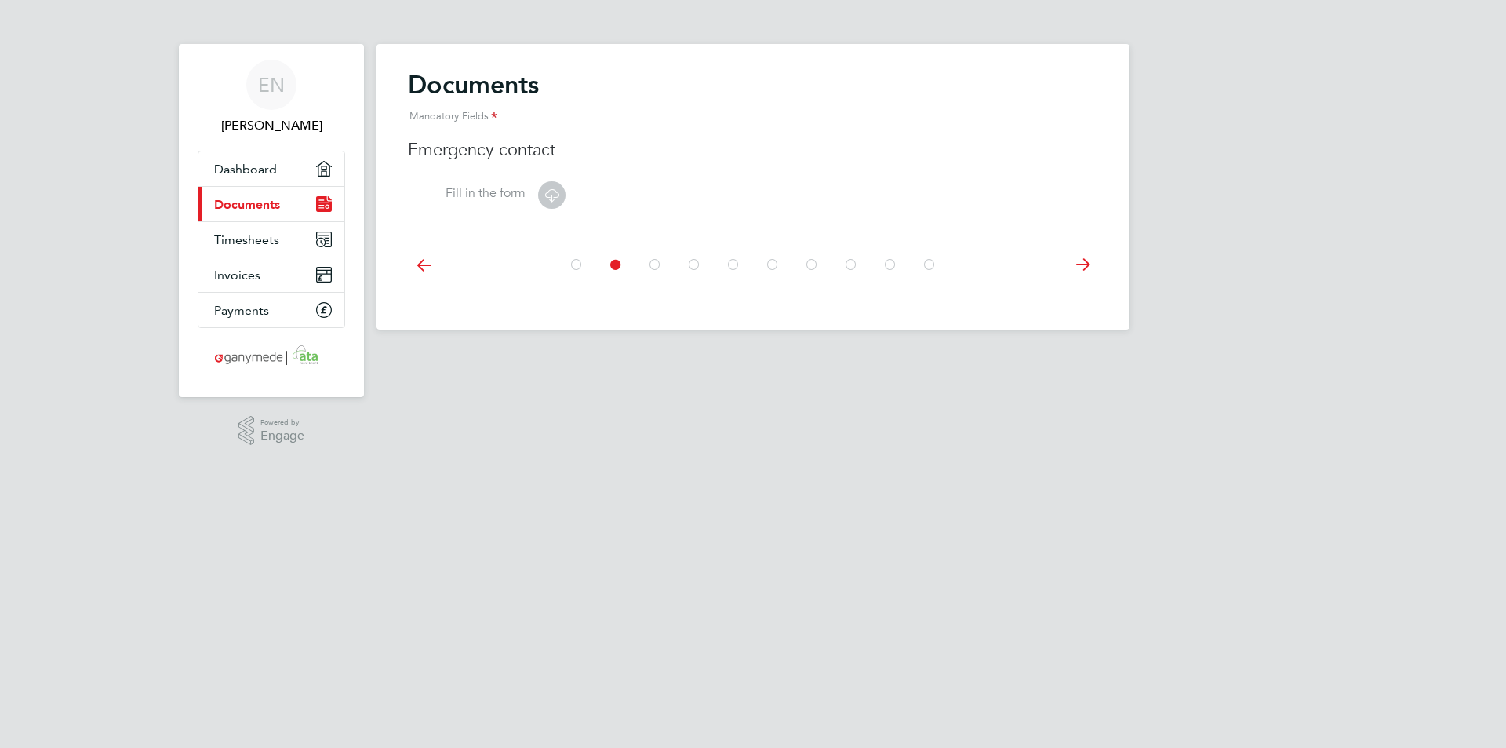
click at [559, 193] on icon at bounding box center [552, 195] width 20 height 20
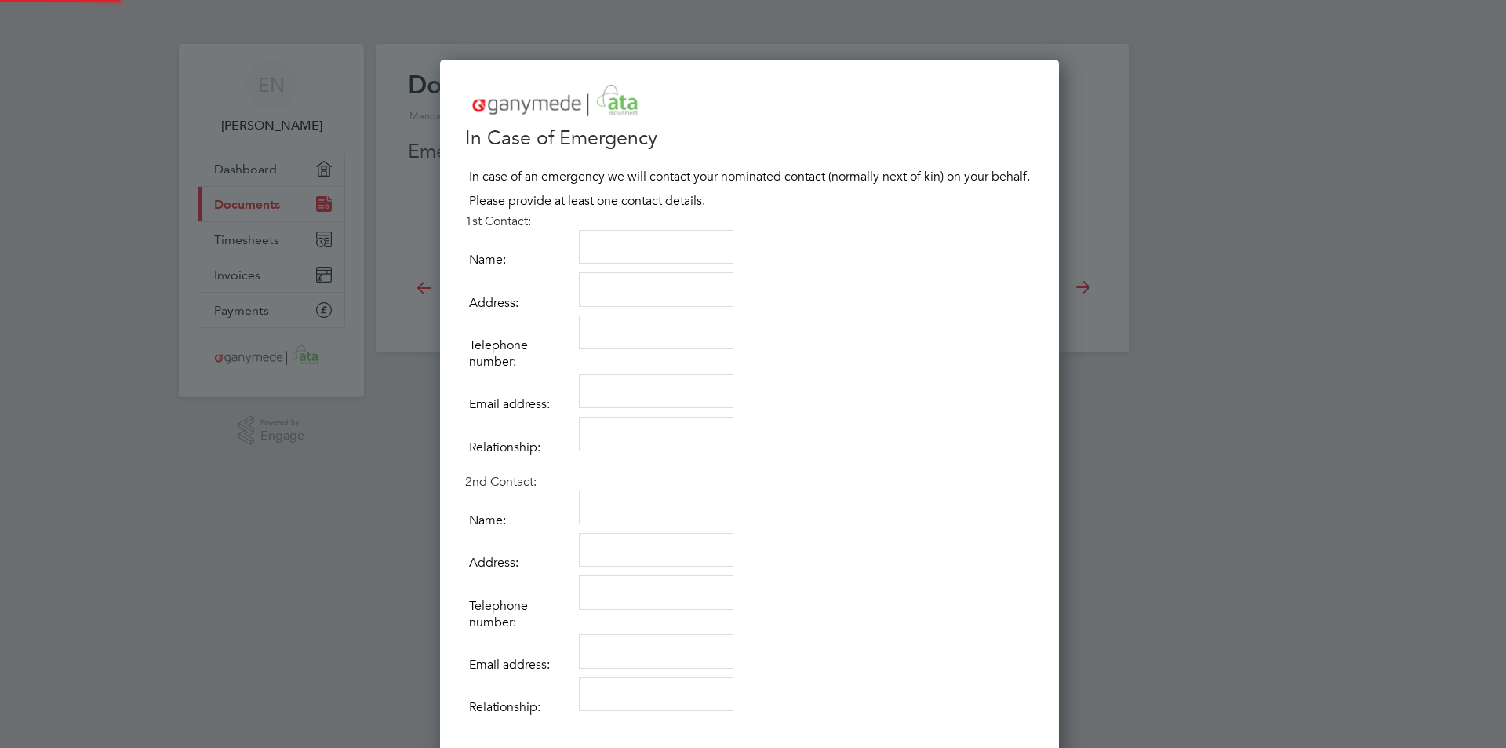
scroll to position [880, 625]
click at [601, 242] on textarea at bounding box center [656, 247] width 155 height 35
type textarea "Rosalia Naika"
click at [591, 284] on textarea at bounding box center [656, 289] width 155 height 35
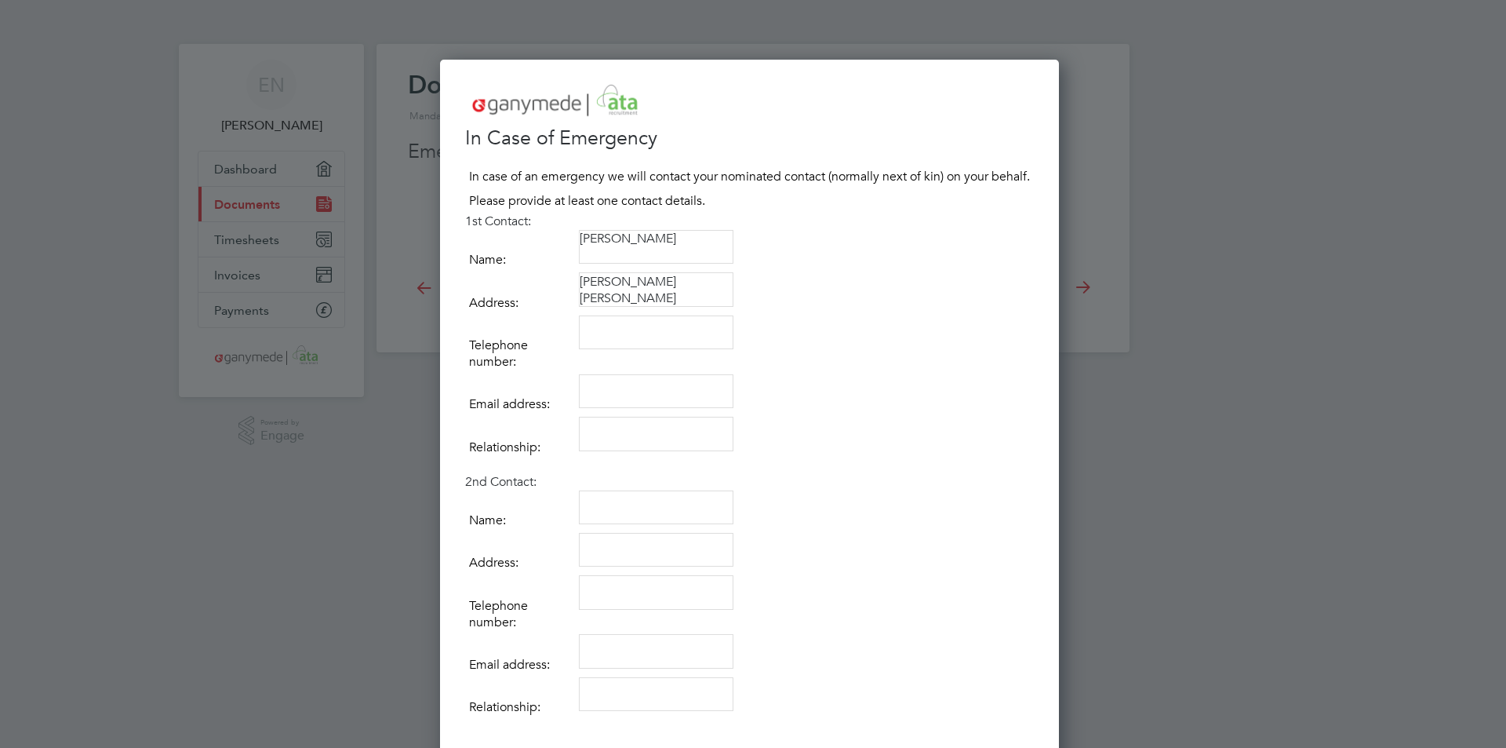
type textarea "6 Denbrook Walk Bradford BD4 0QS"
click at [604, 330] on textarea at bounding box center [656, 332] width 155 height 35
drag, startPoint x: 672, startPoint y: 328, endPoint x: 587, endPoint y: 324, distance: 84.8
click at [587, 324] on textarea "07576888523" at bounding box center [656, 332] width 155 height 35
type textarea "07576888523"
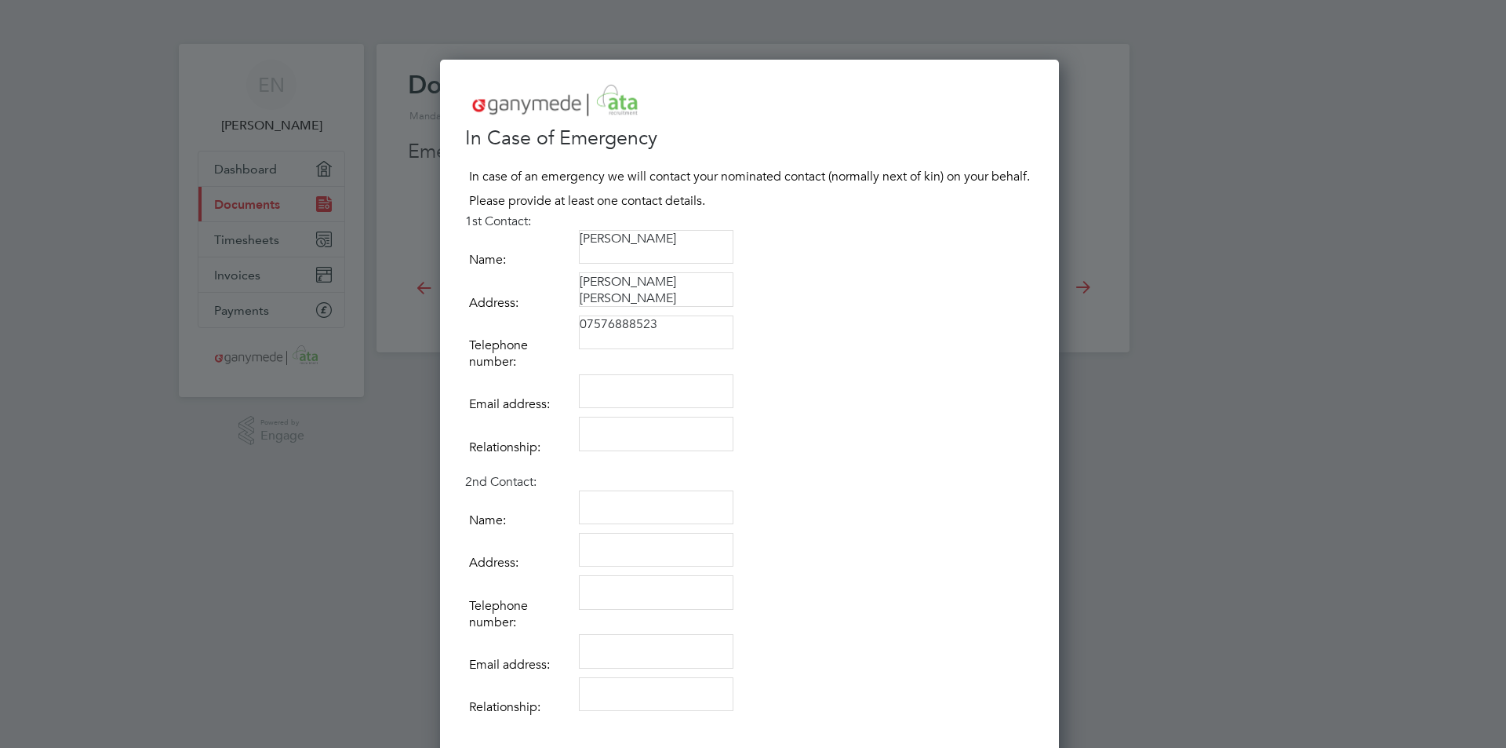
click at [588, 395] on textarea at bounding box center [656, 391] width 155 height 35
type textarea "rosalianaika@yahoo.co.uk"
click at [616, 427] on textarea at bounding box center [656, 434] width 155 height 35
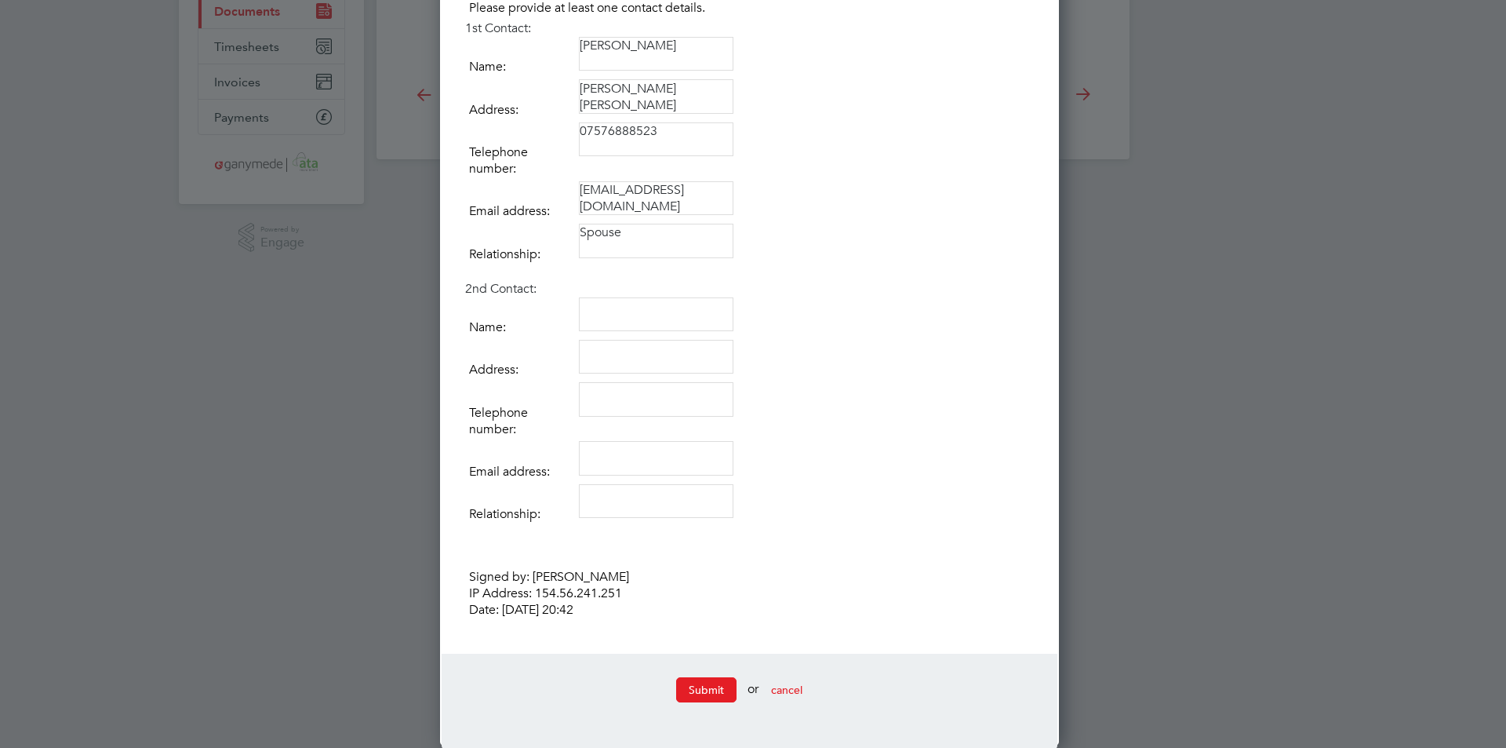
scroll to position [195, 0]
type textarea "Spouse"
click at [716, 681] on button "Submit" at bounding box center [706, 688] width 60 height 25
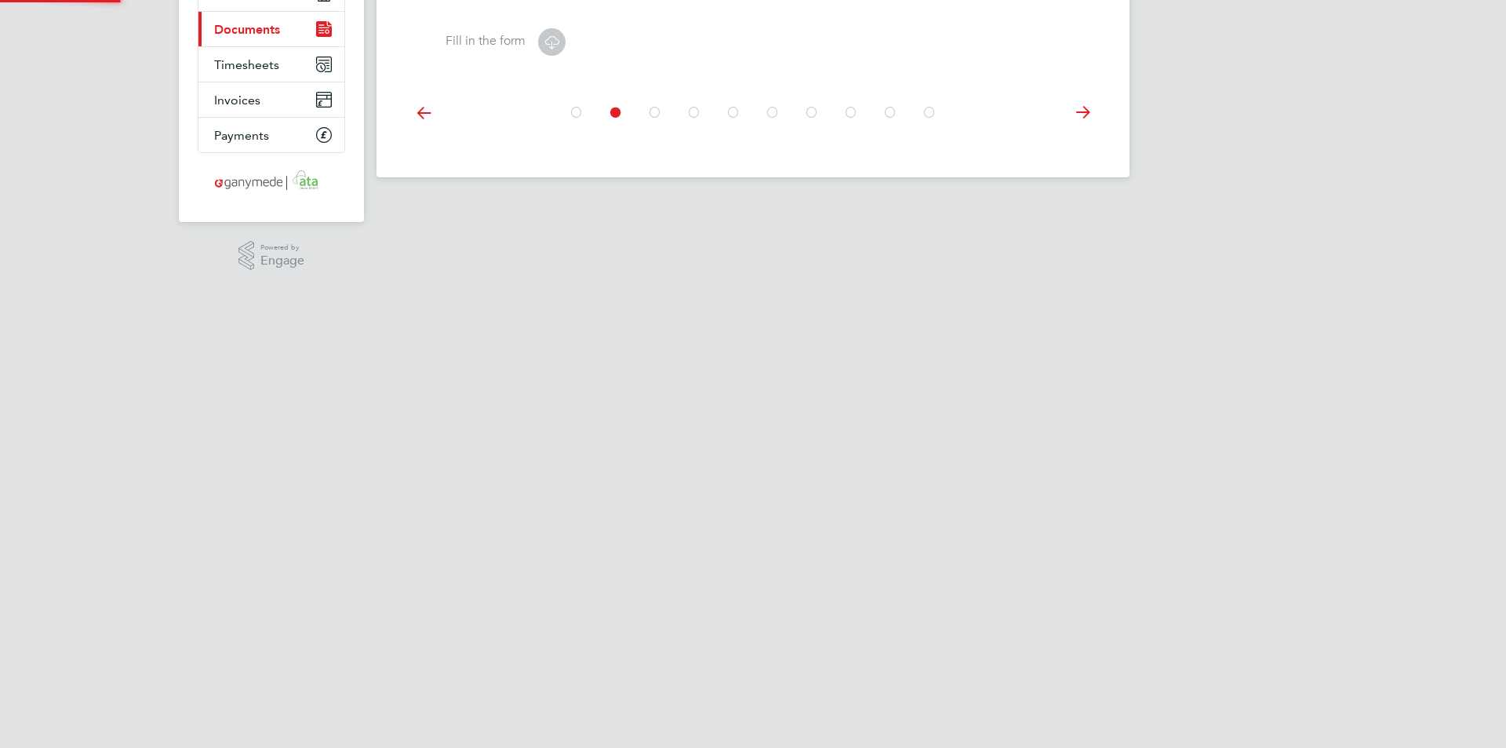
scroll to position [0, 0]
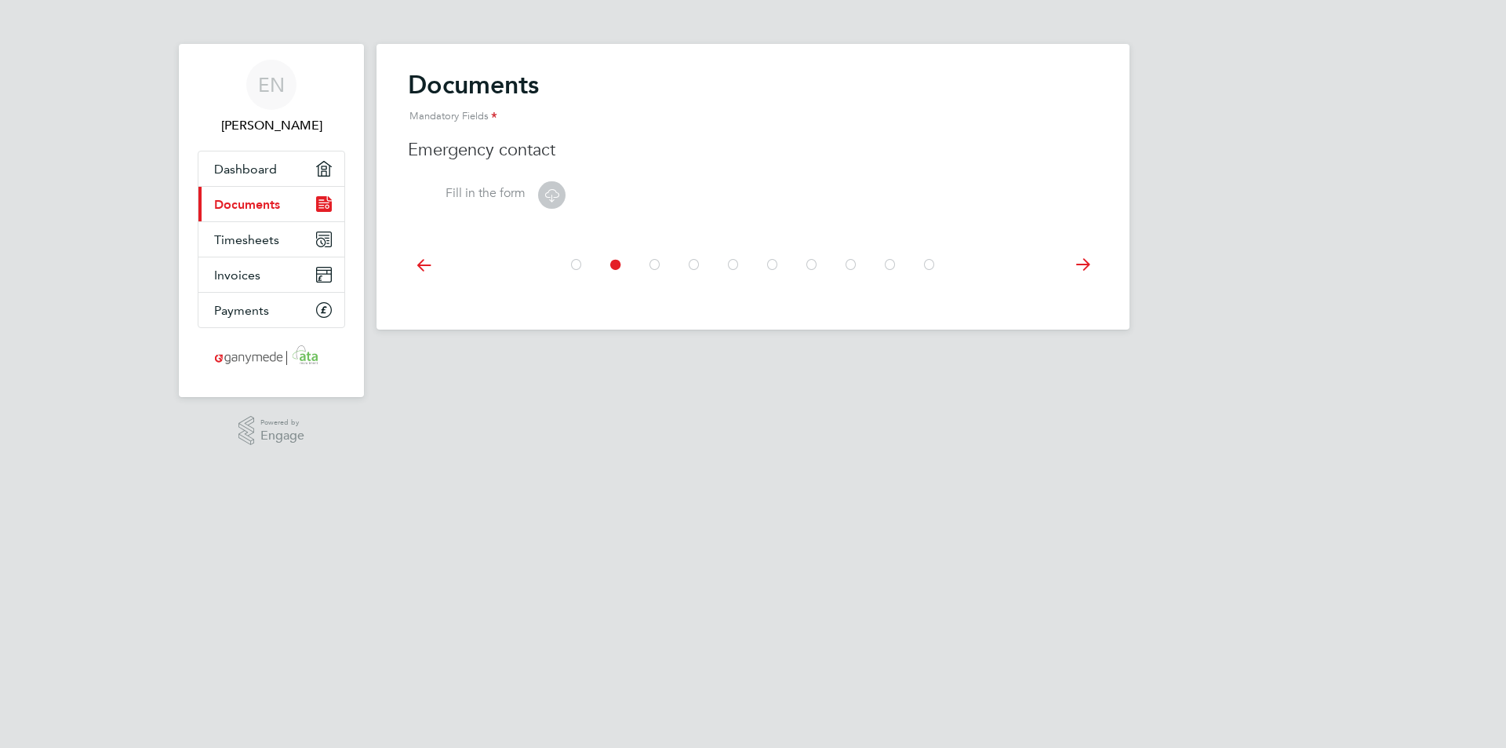
click at [1086, 265] on icon at bounding box center [1082, 264] width 31 height 35
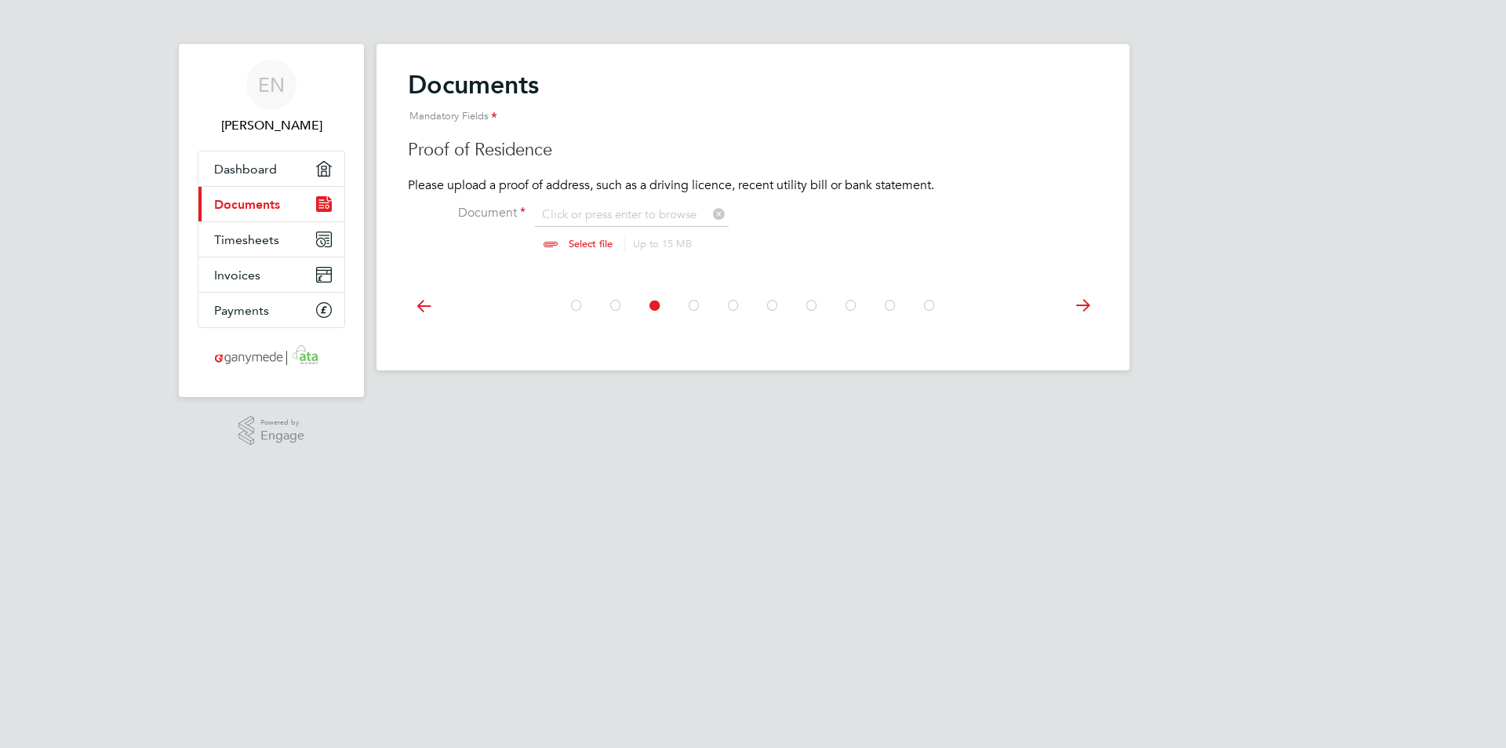
click at [591, 240] on input "file" at bounding box center [606, 229] width 246 height 47
type input "C:\fakepath\ENaika Licence Front.jpg"
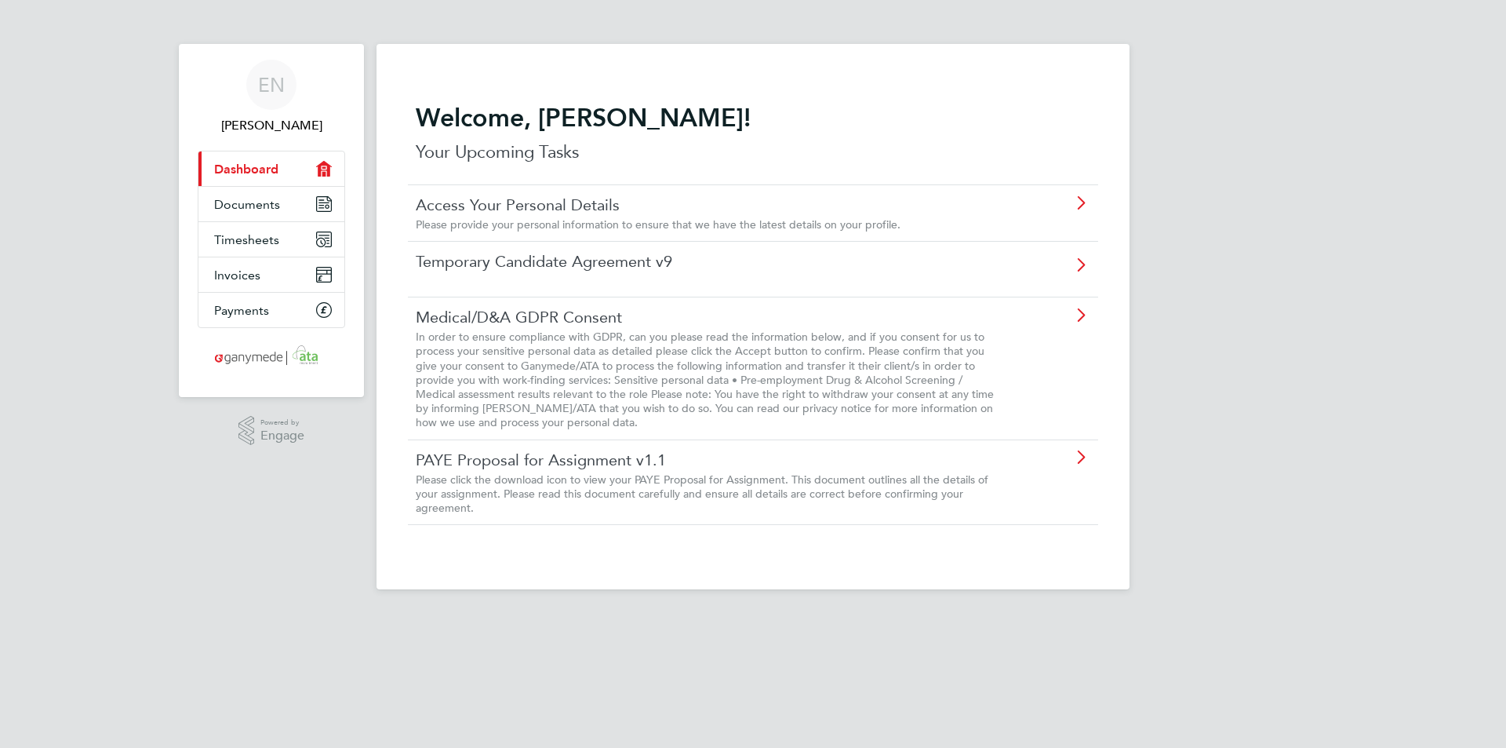
click at [652, 261] on link "Temporary Candidate Agreement v9" at bounding box center [709, 261] width 586 height 20
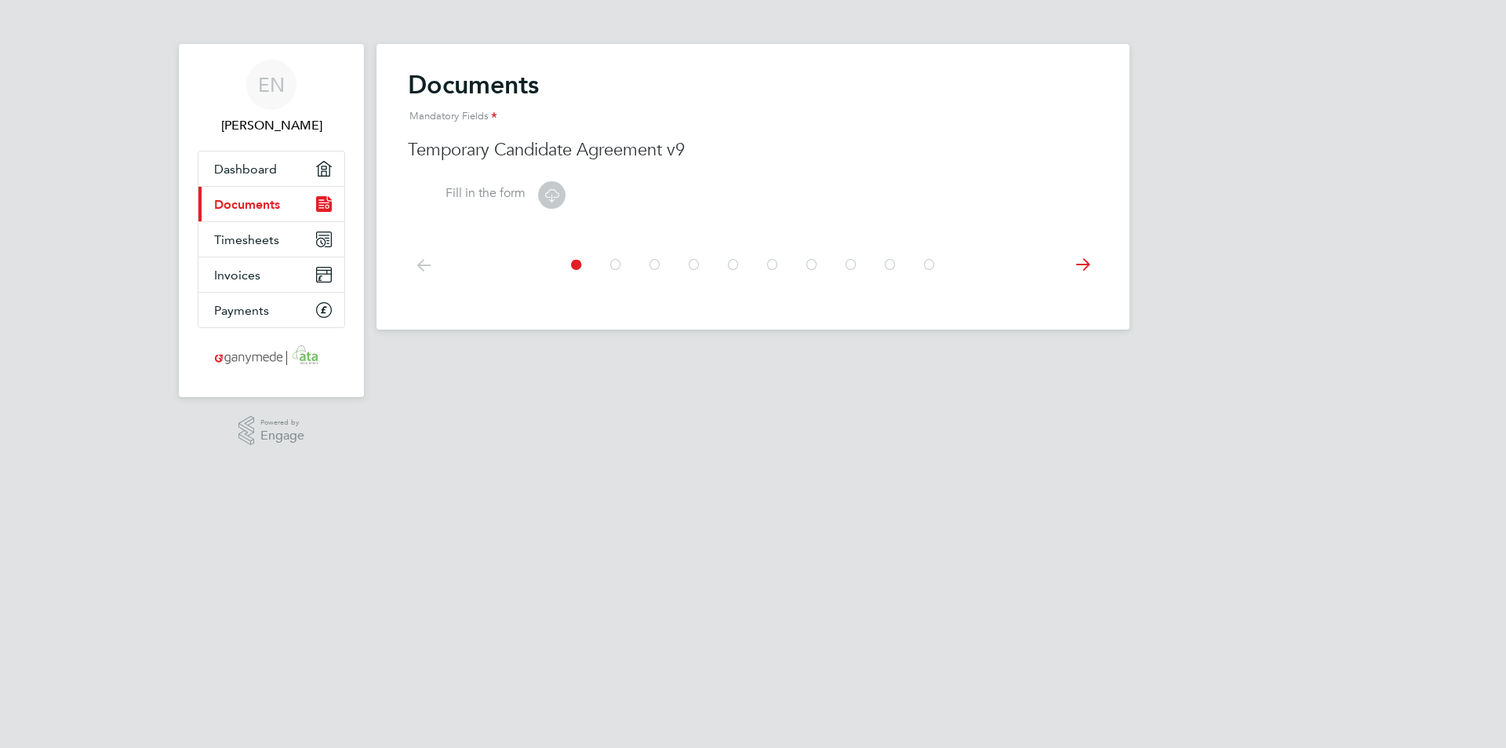
click at [552, 195] on icon at bounding box center [552, 195] width 20 height 20
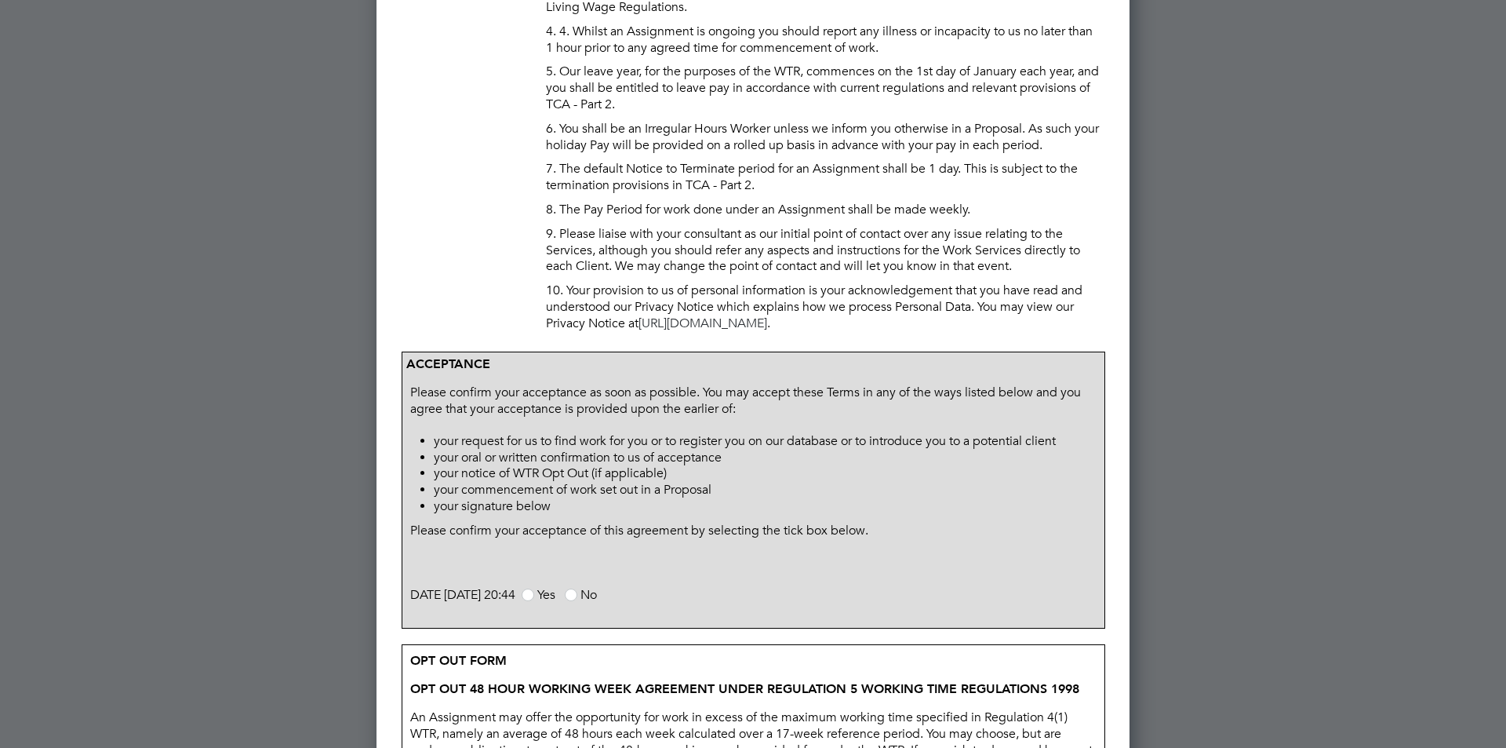
scroll to position [863, 0]
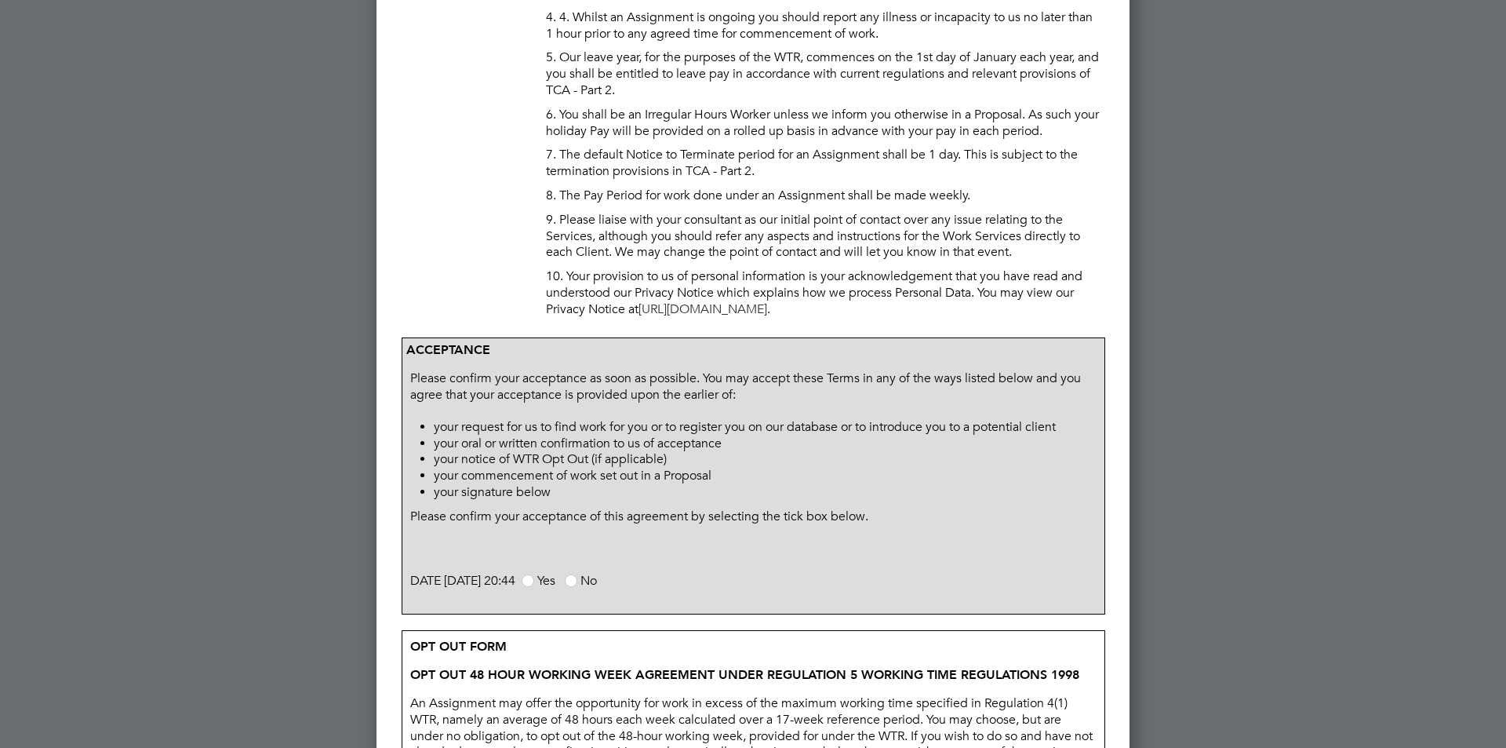
click at [534, 581] on span at bounding box center [528, 580] width 13 height 13
click at [0, 0] on input "Yes" at bounding box center [0, 0] width 0 height 0
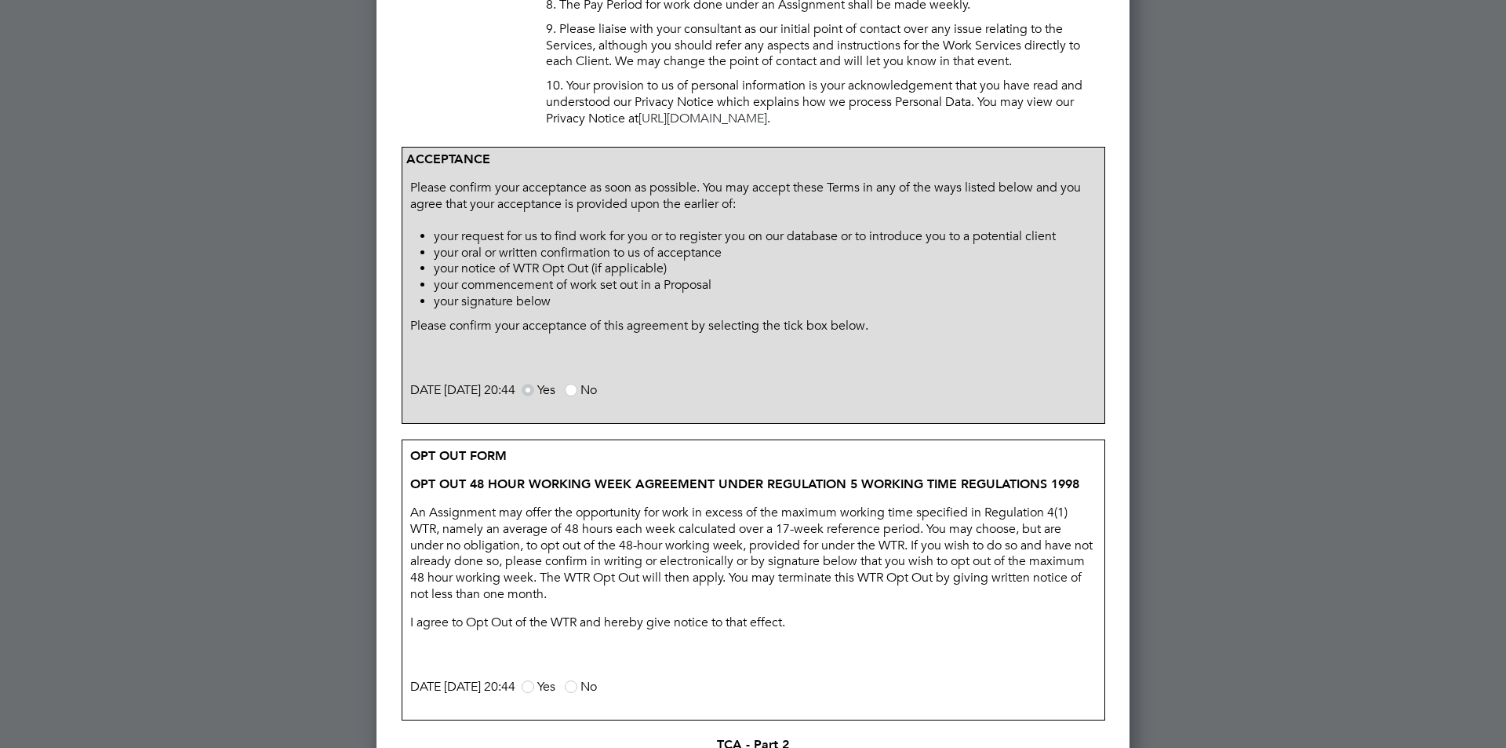
scroll to position [1098, 0]
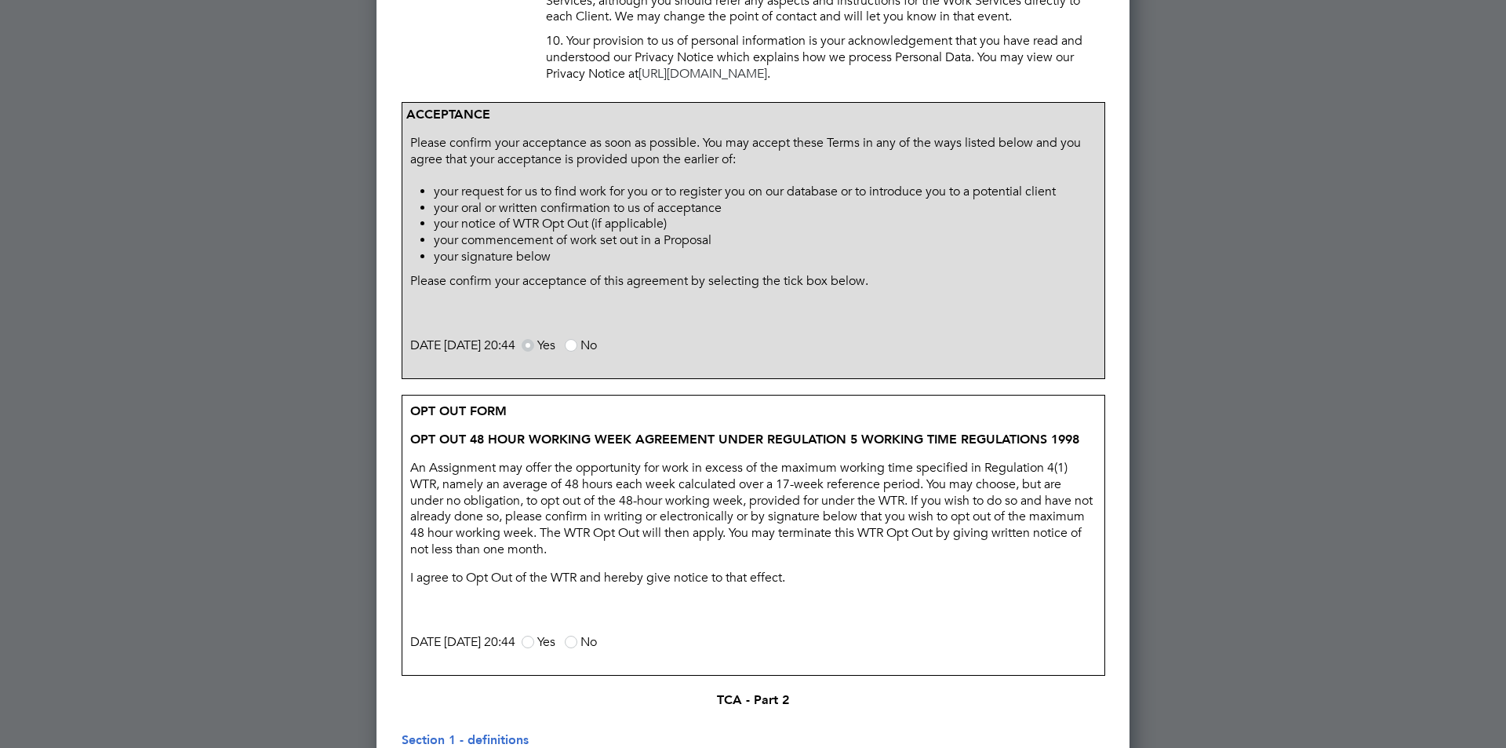
click at [534, 642] on span at bounding box center [528, 642] width 13 height 13
click at [0, 0] on input "Yes" at bounding box center [0, 0] width 0 height 0
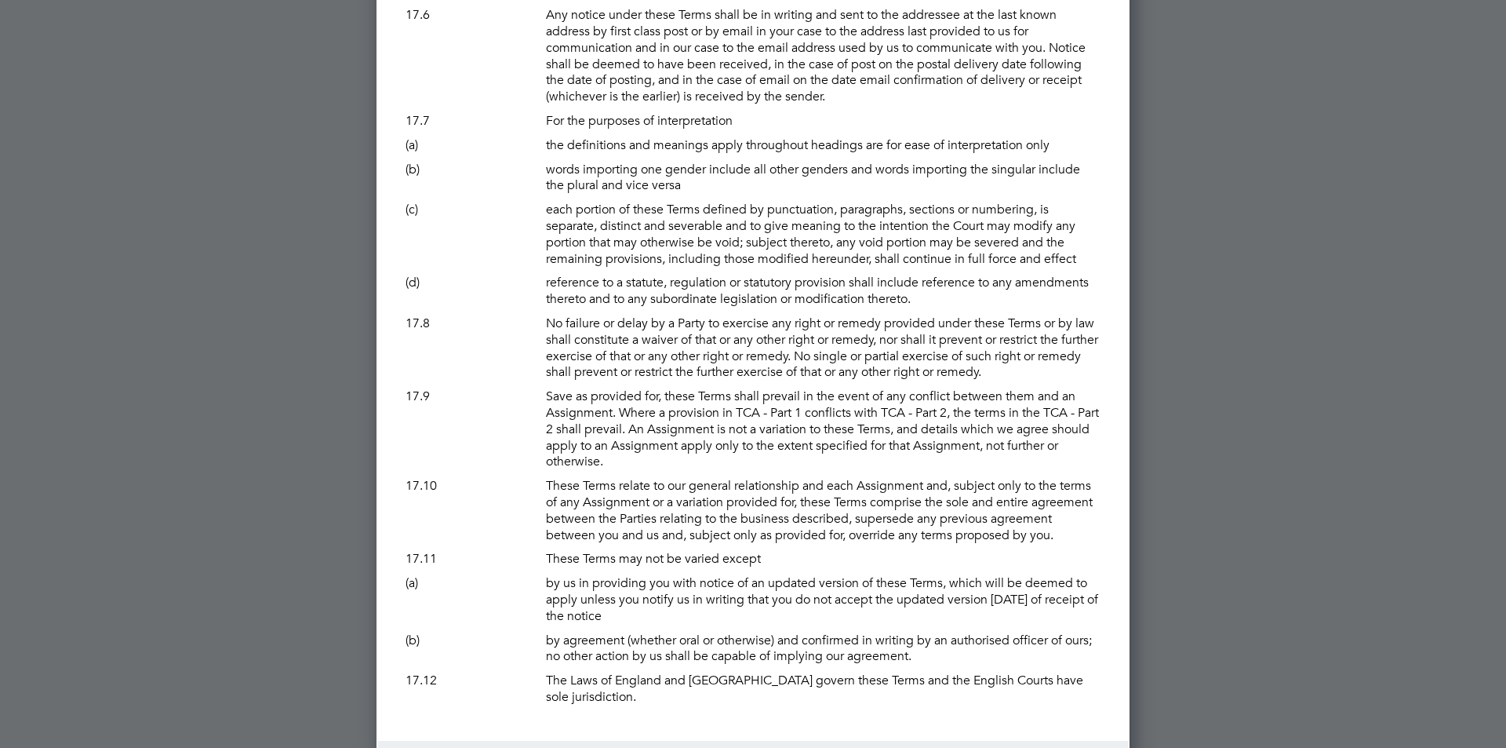
scroll to position [12184, 0]
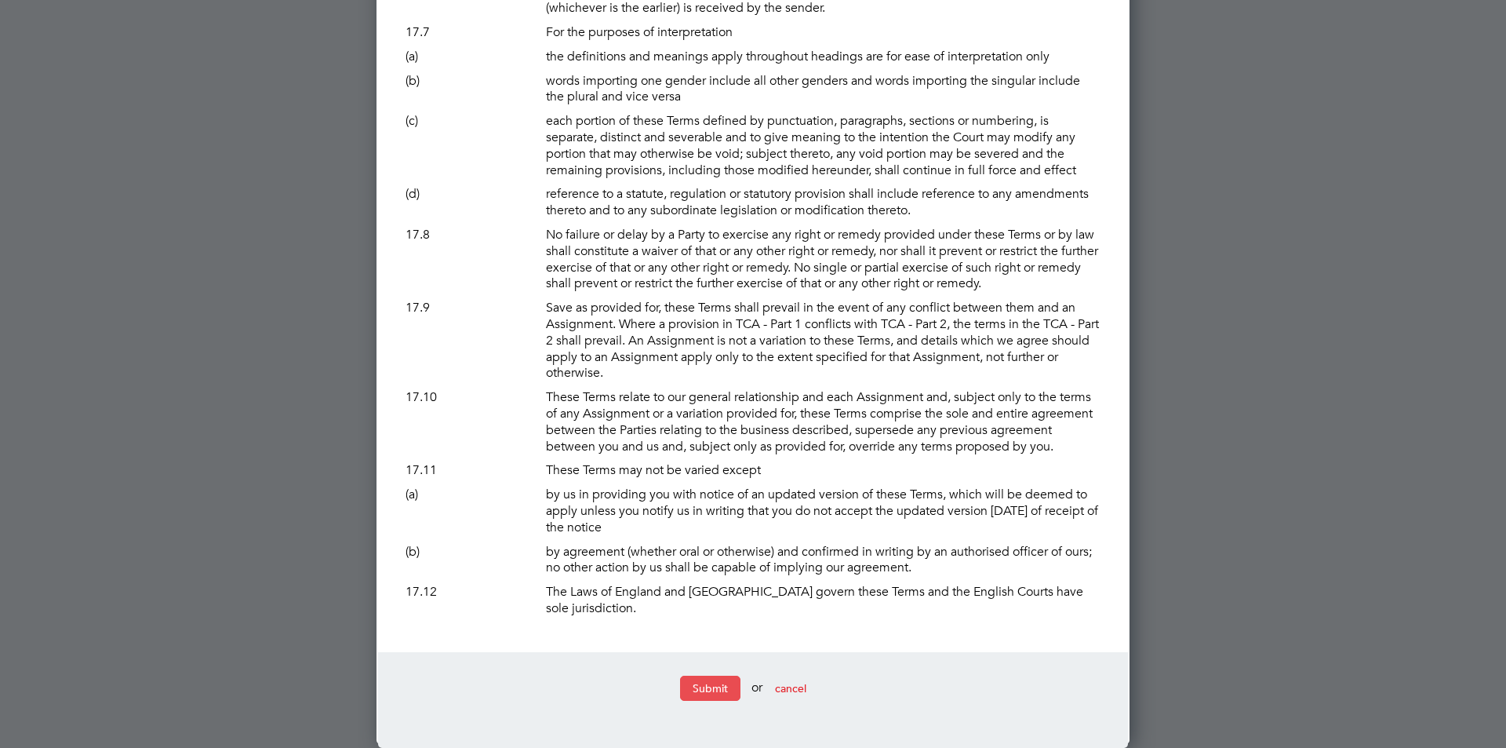
click at [711, 681] on button "Submit" at bounding box center [710, 688] width 60 height 25
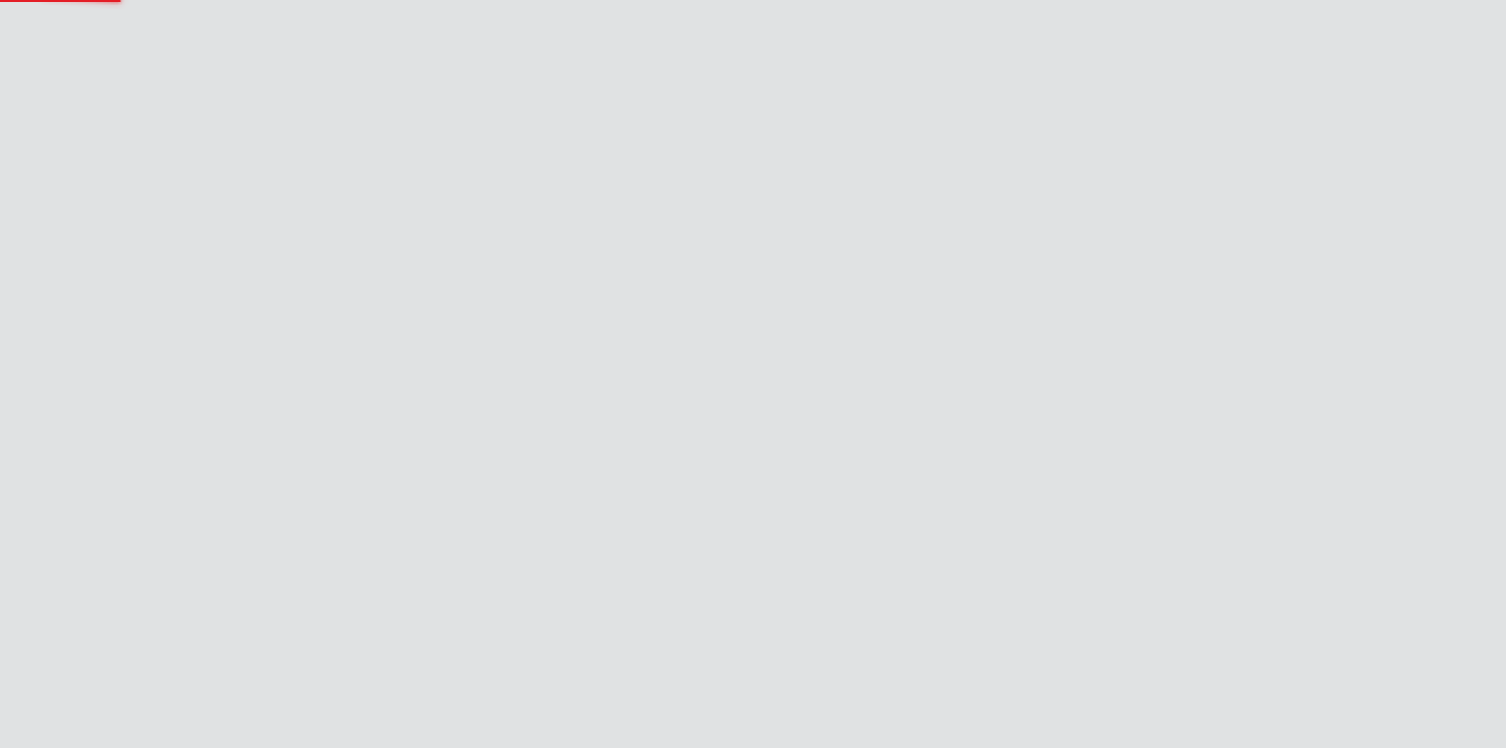
scroll to position [0, 0]
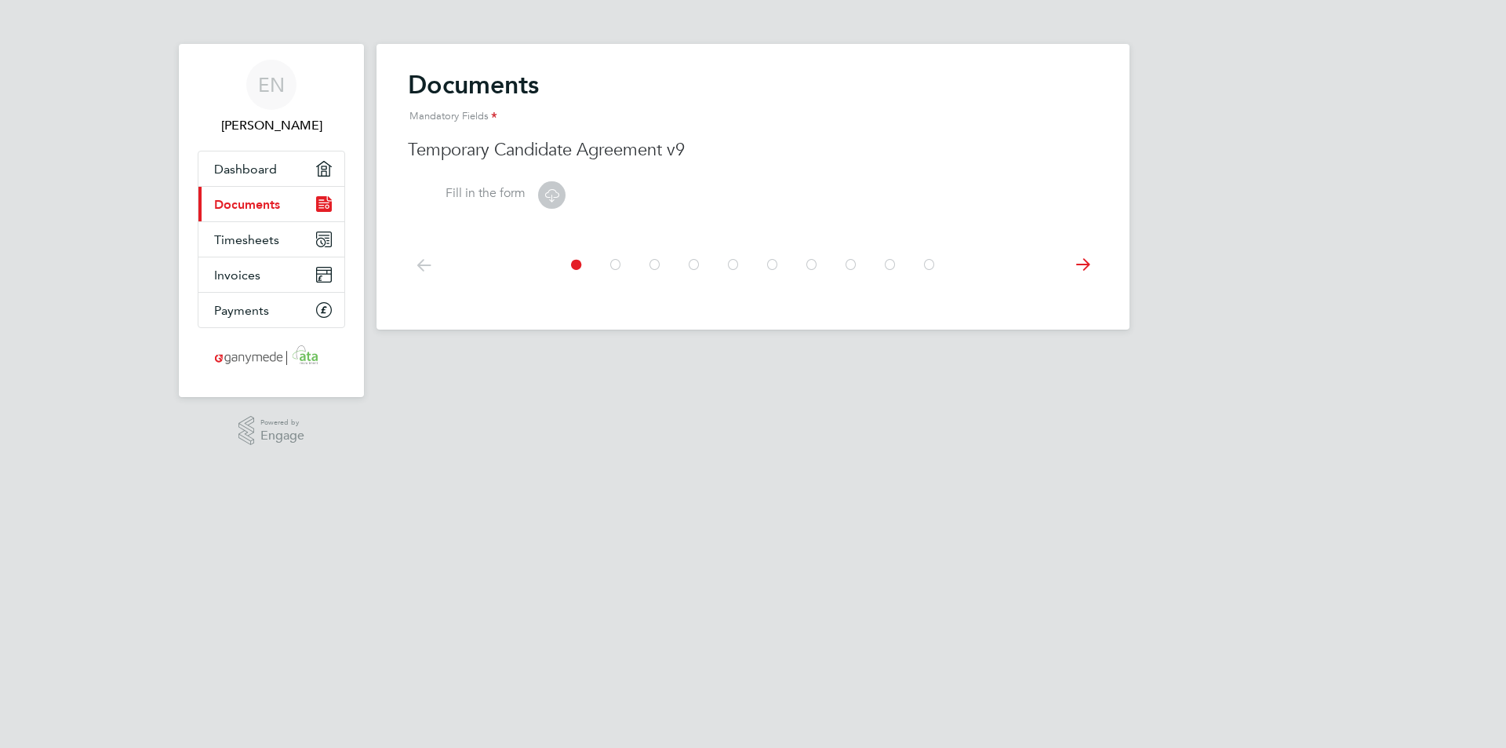
click at [548, 191] on icon at bounding box center [552, 195] width 20 height 20
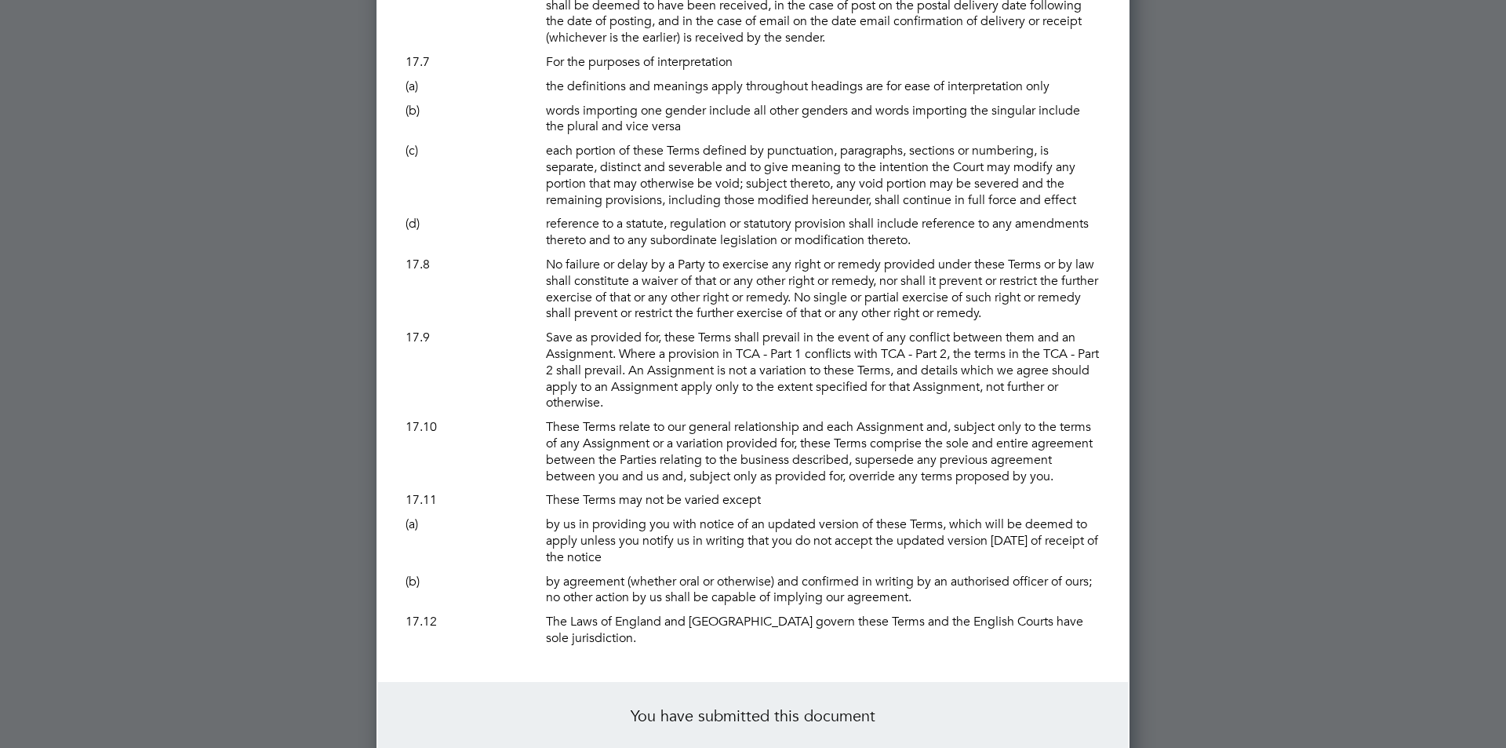
scroll to position [12236, 0]
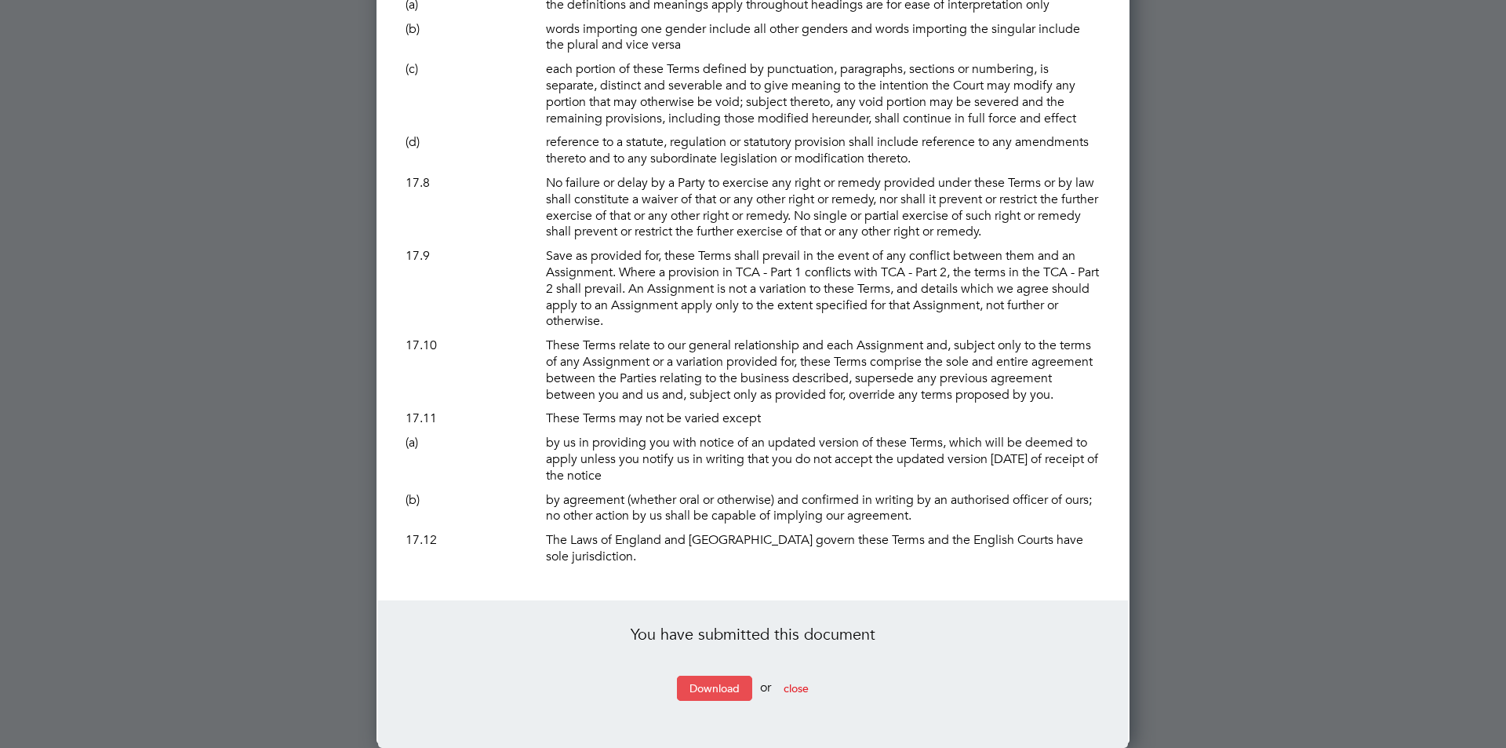
click at [703, 684] on link "Download" at bounding box center [714, 688] width 75 height 25
click at [806, 687] on span "close" at bounding box center [796, 688] width 25 height 14
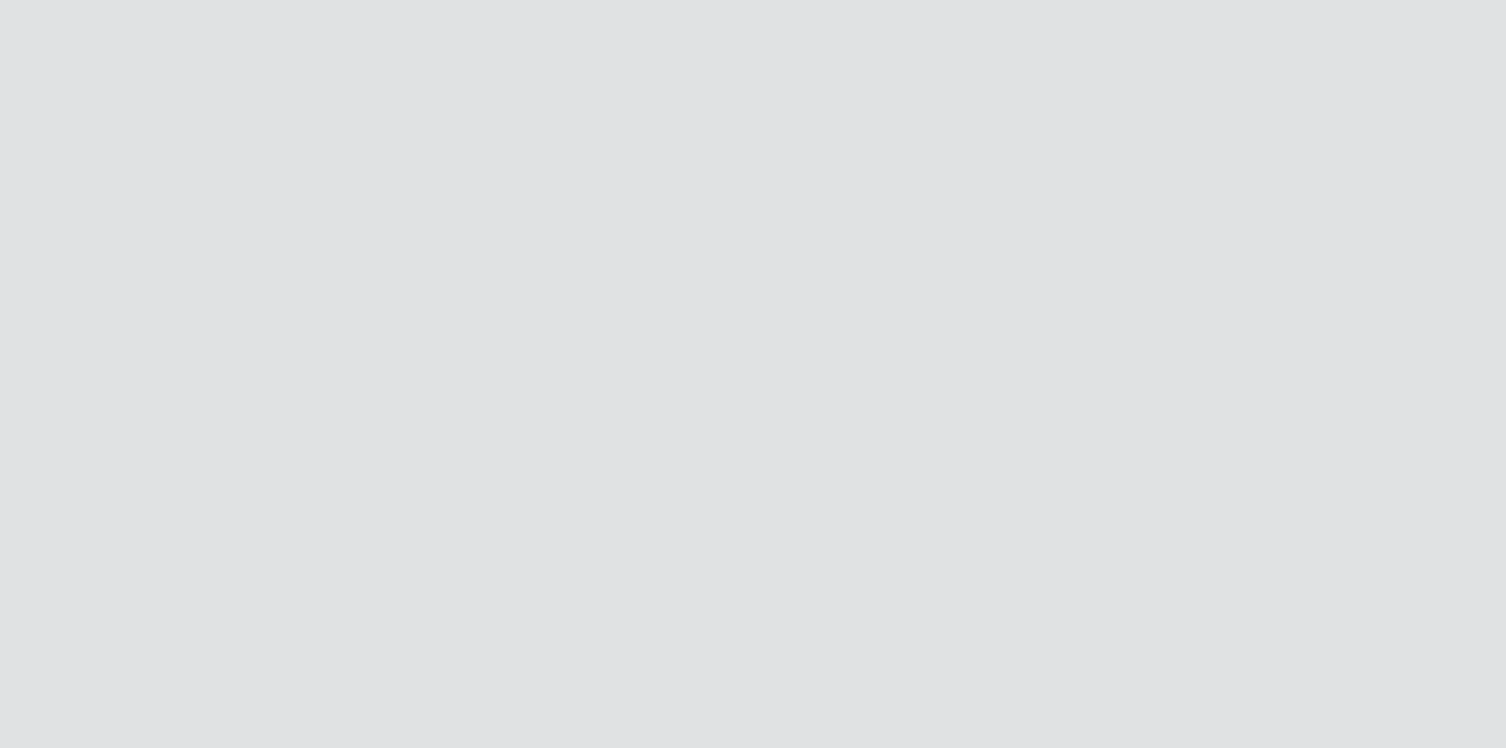
scroll to position [0, 0]
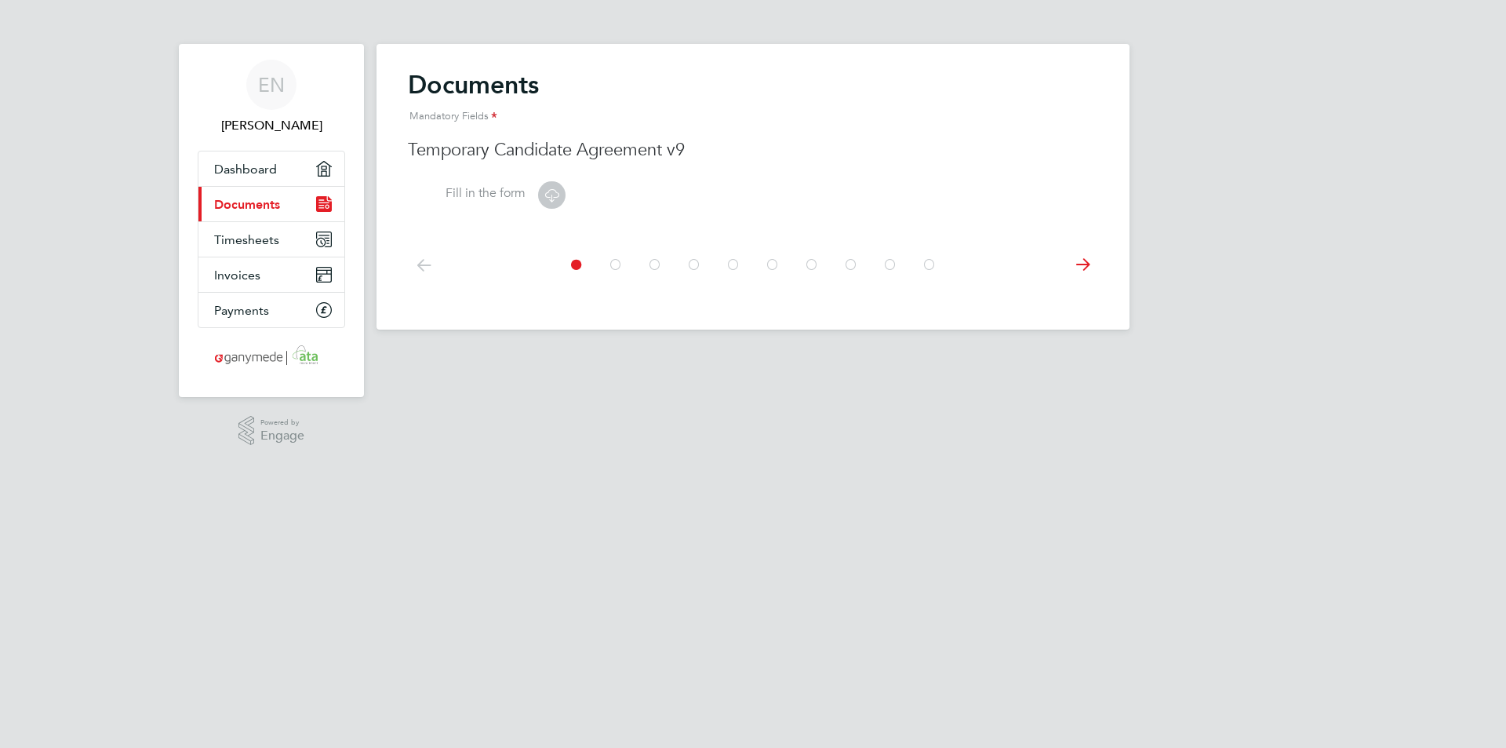
click at [1084, 264] on icon at bounding box center [1082, 264] width 31 height 35
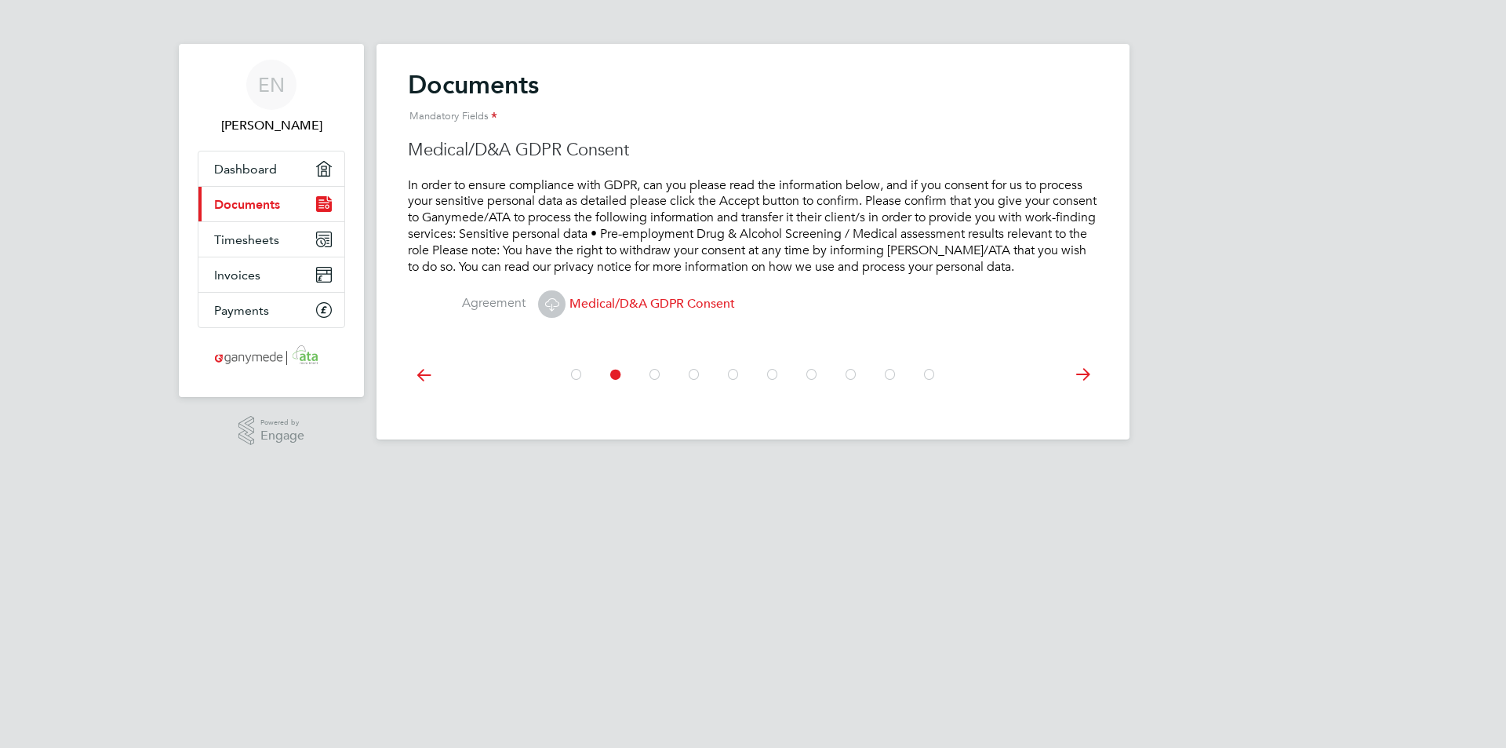
click at [550, 302] on icon at bounding box center [552, 304] width 20 height 20
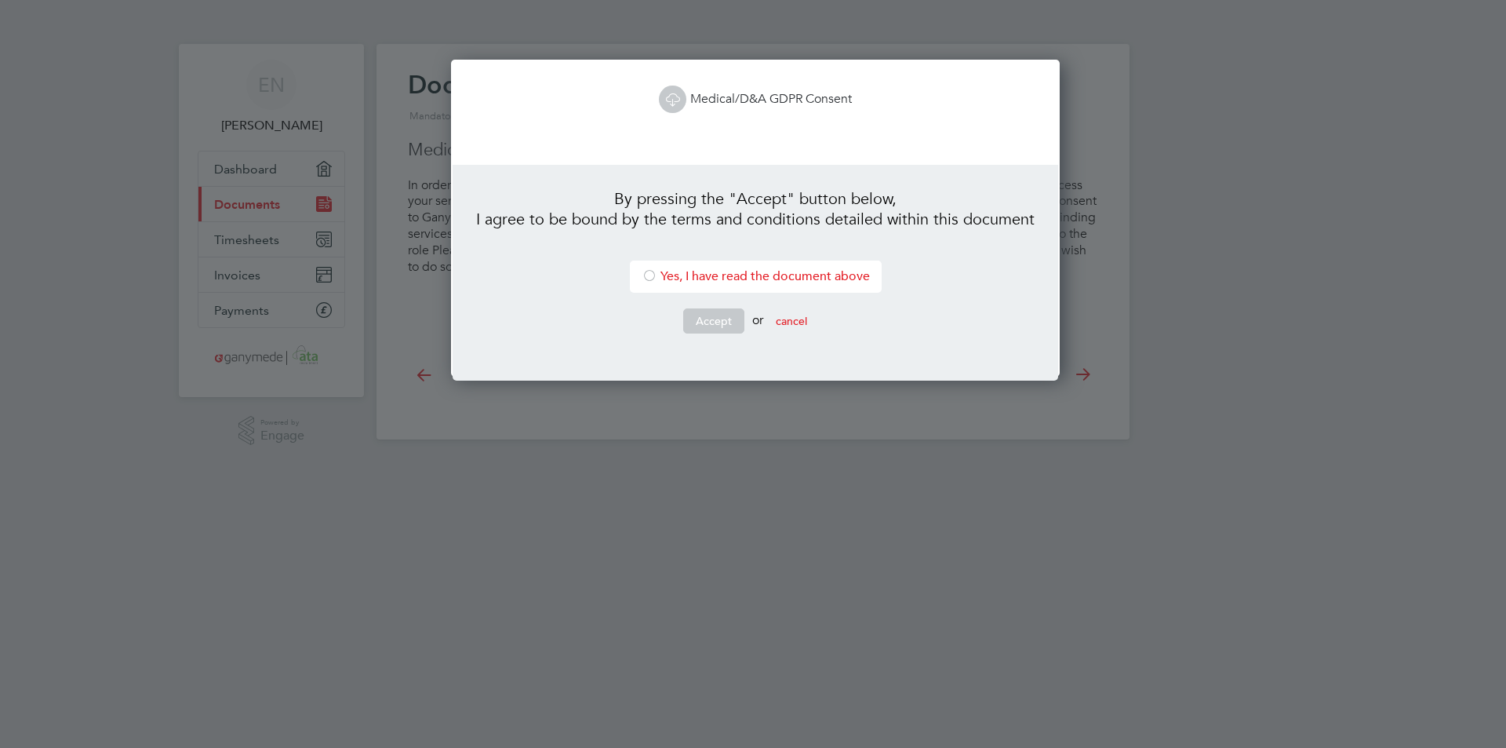
scroll to position [318, 603]
click at [737, 100] on link "Medical/D&A GDPR Consent" at bounding box center [755, 99] width 193 height 16
click at [643, 272] on div at bounding box center [650, 277] width 16 height 16
click at [708, 319] on button "Accept" at bounding box center [713, 320] width 61 height 25
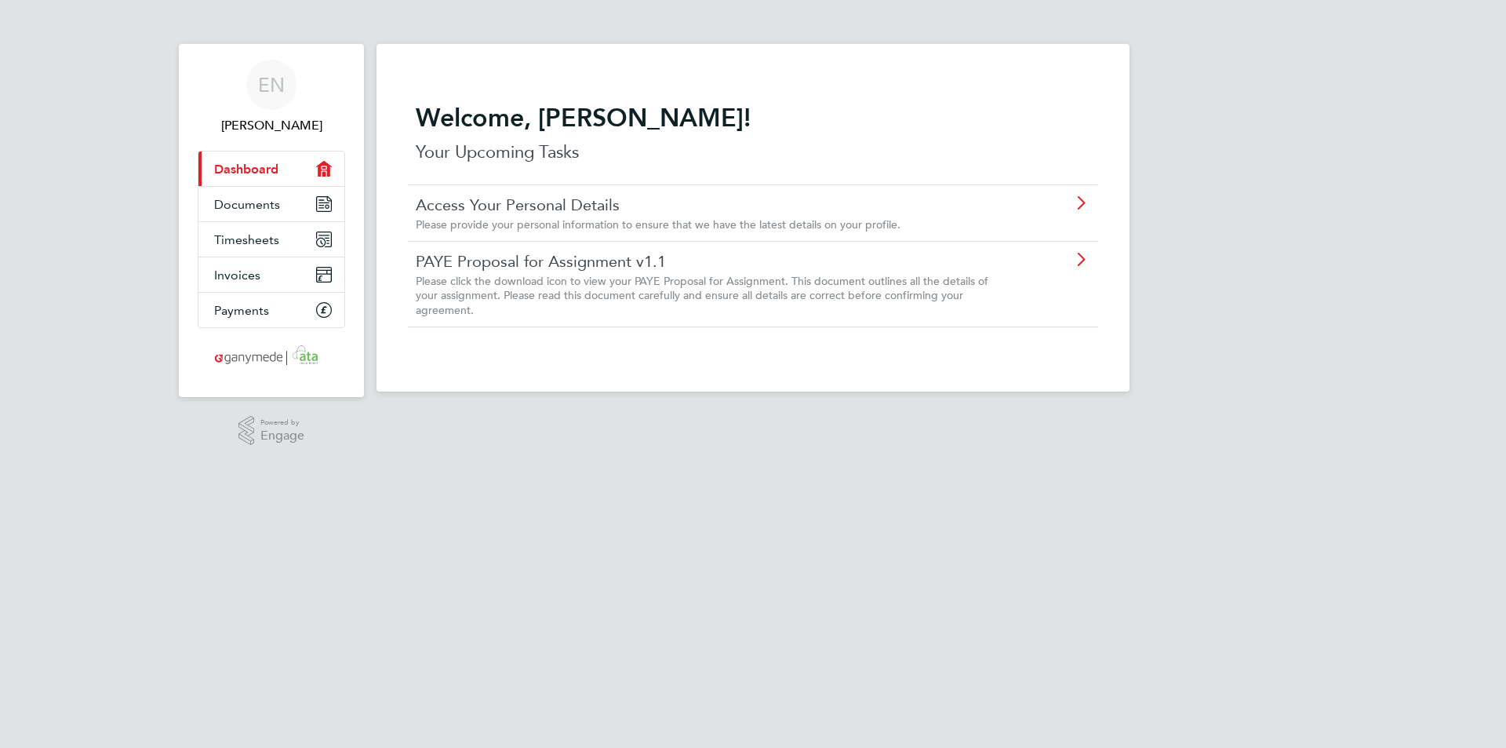
click at [521, 268] on link "PAYE Proposal for Assignment v1.1" at bounding box center [709, 261] width 586 height 20
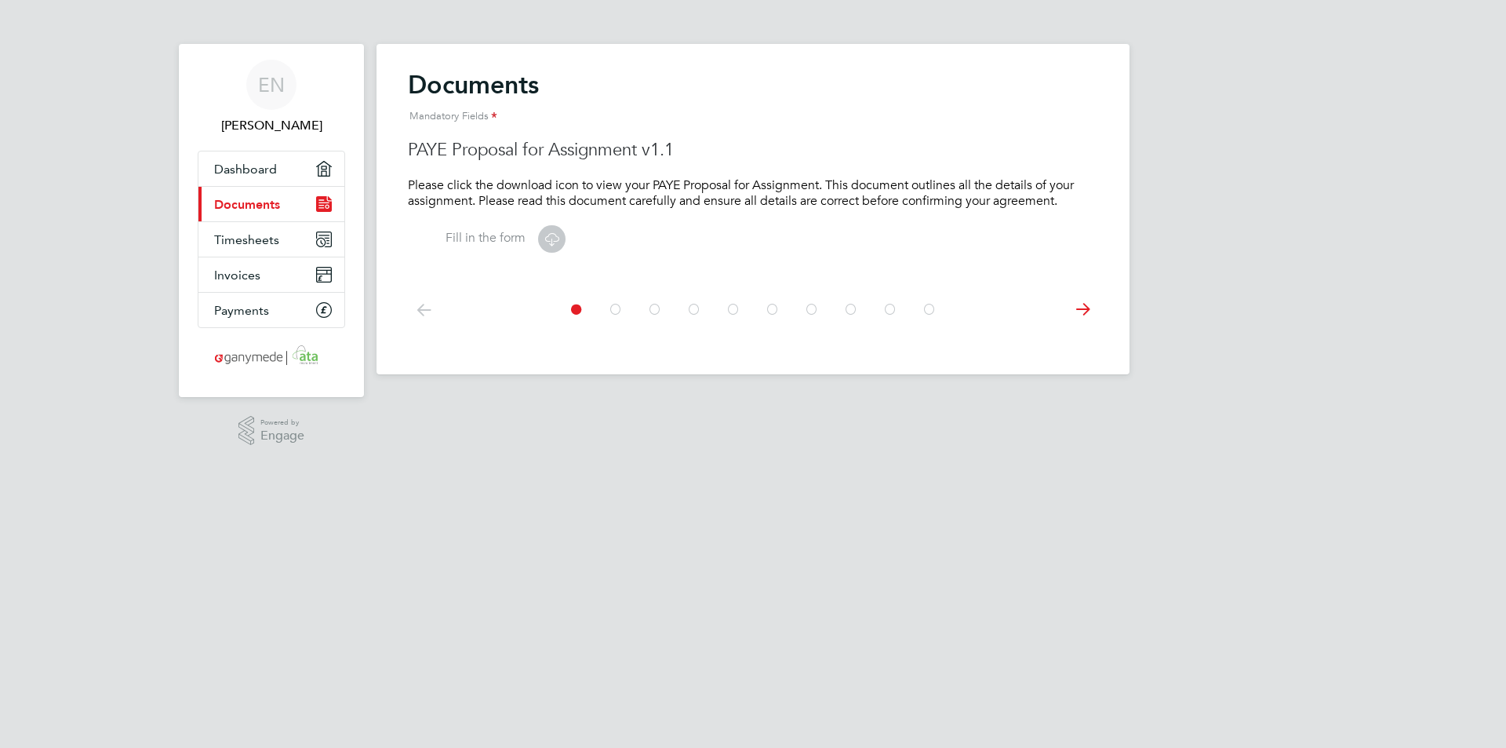
click at [557, 235] on icon at bounding box center [552, 239] width 20 height 20
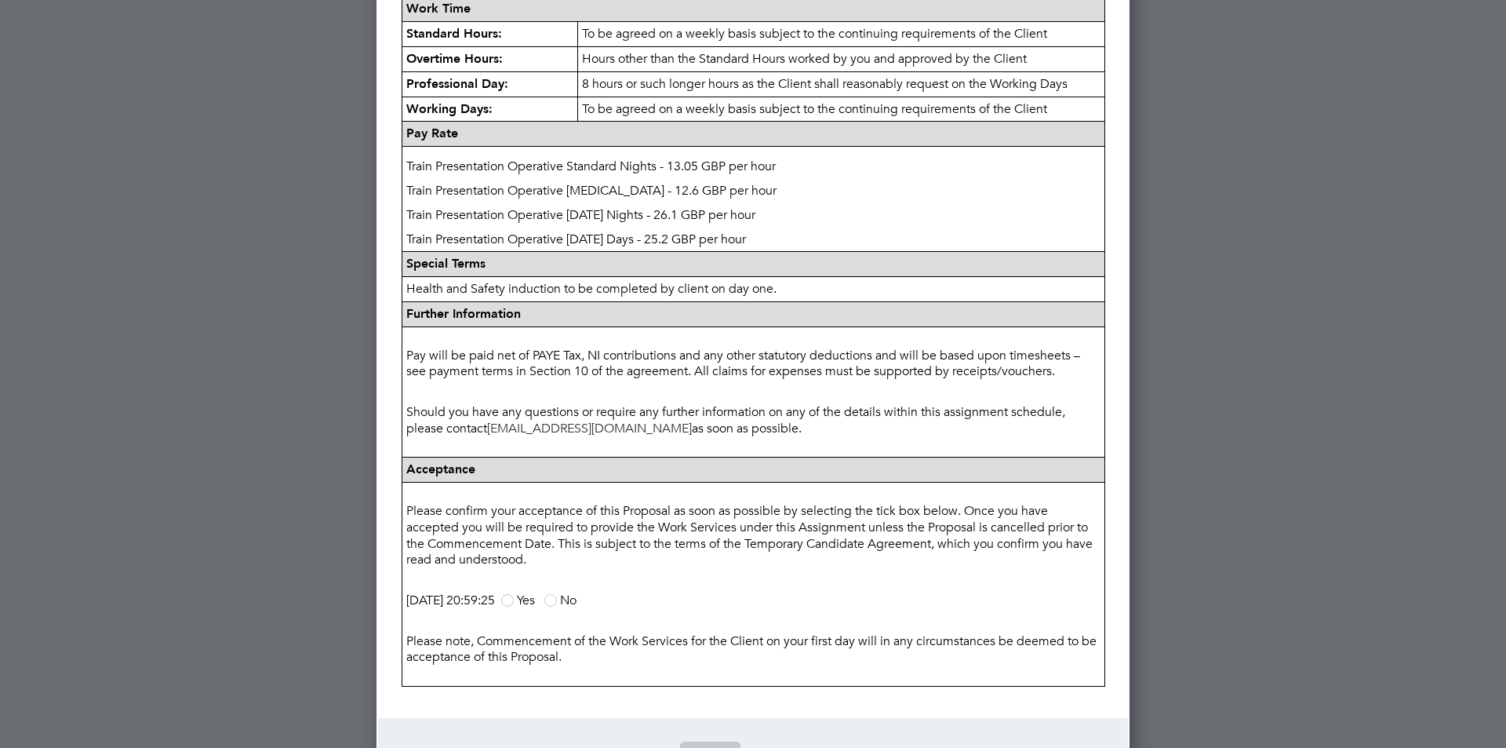
scroll to position [628, 0]
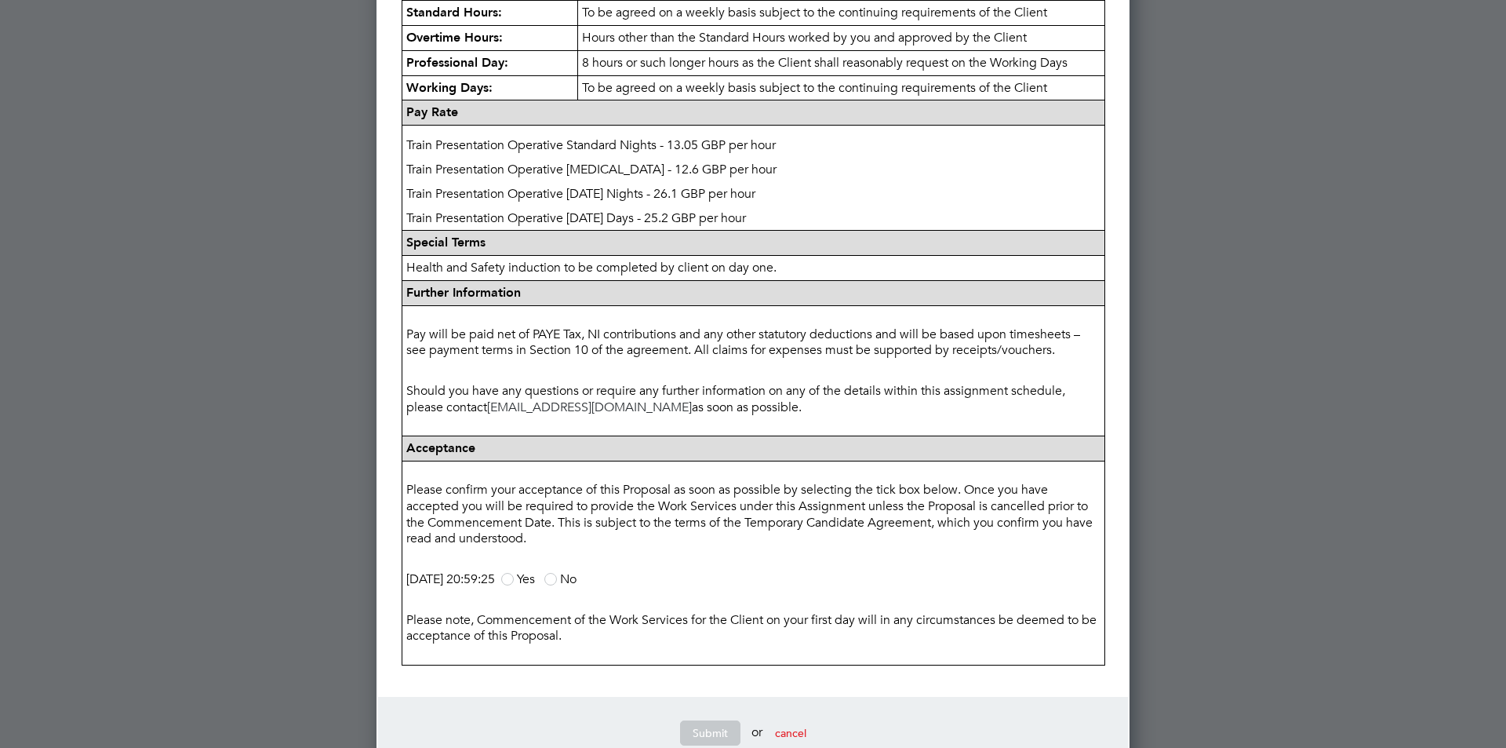
click at [514, 573] on span at bounding box center [507, 579] width 13 height 13
click at [0, 0] on input "Yes" at bounding box center [0, 0] width 0 height 0
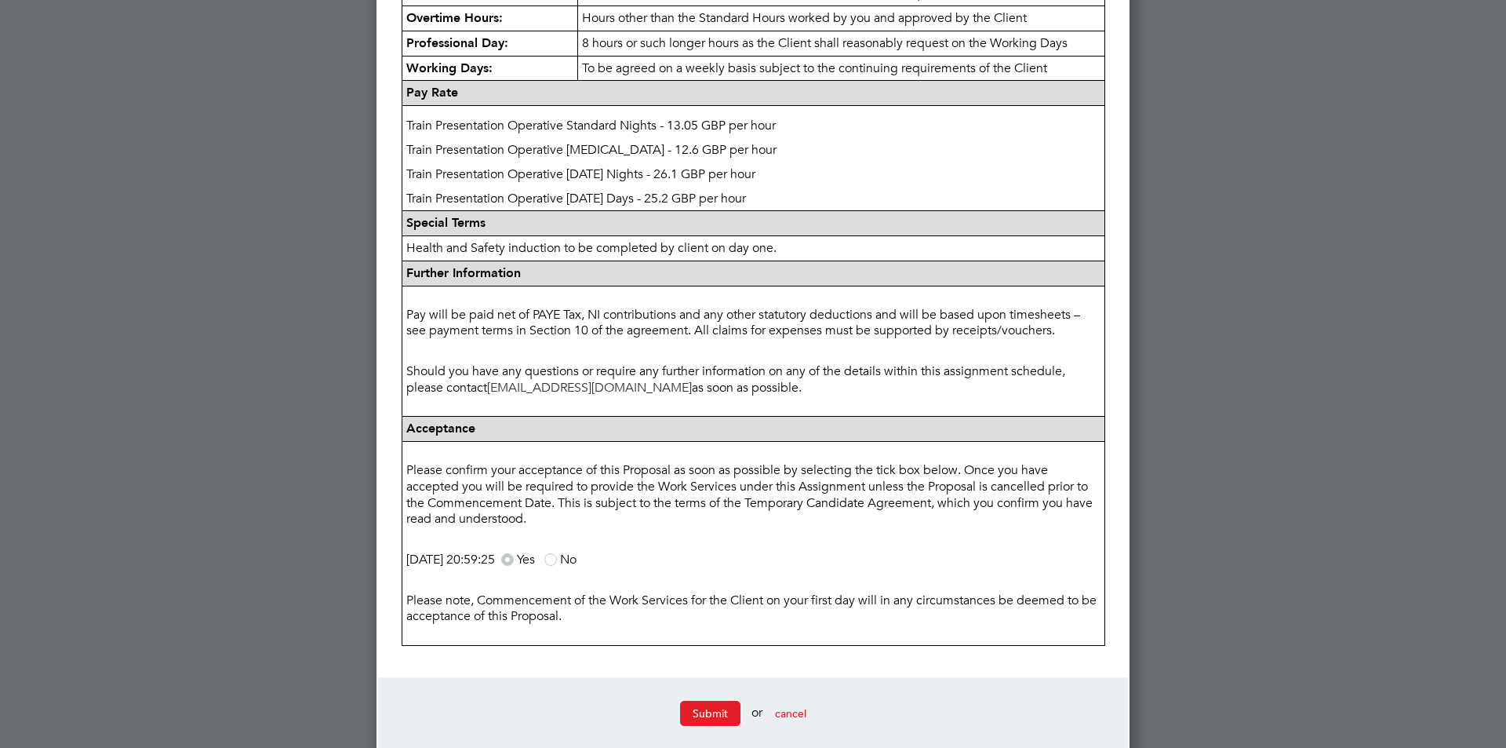
scroll to position [657, 0]
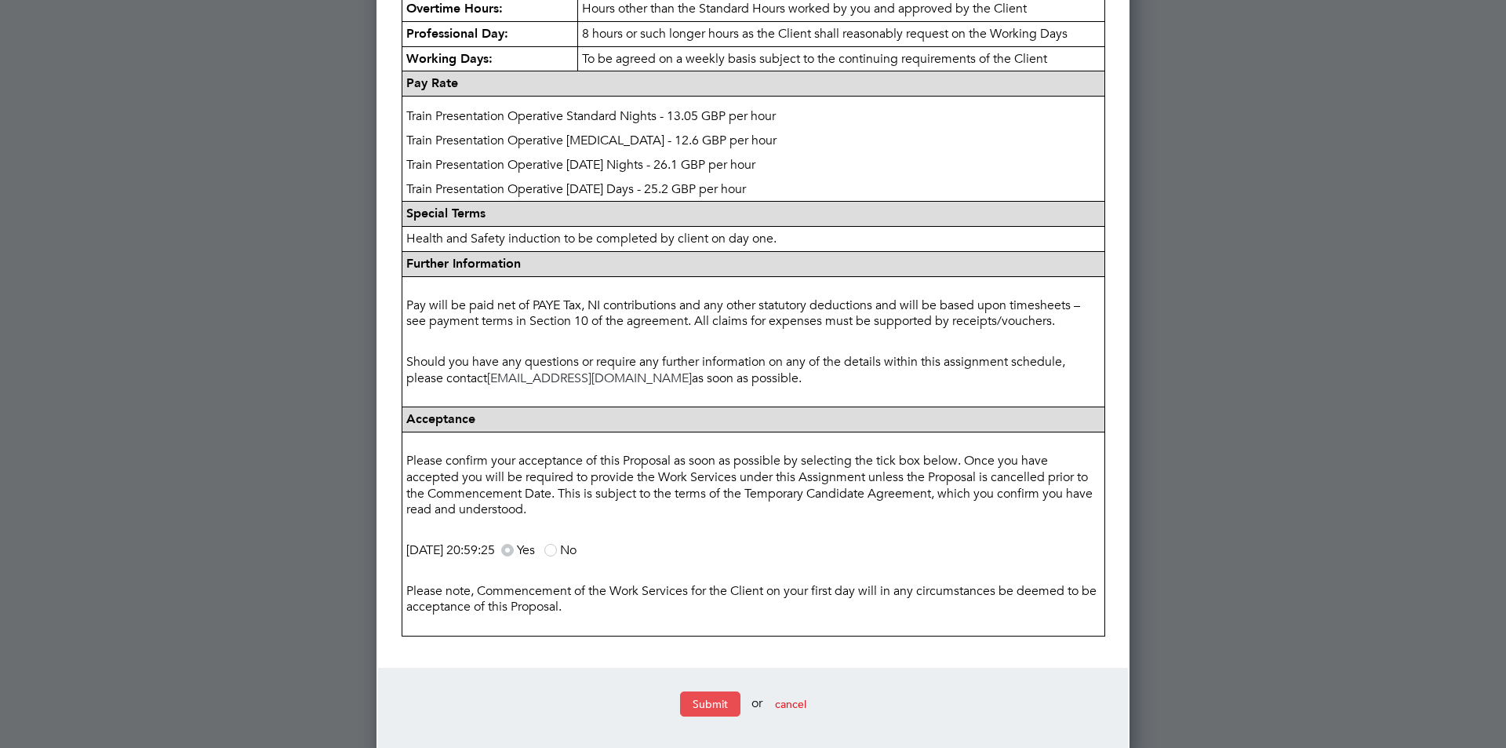
click at [716, 691] on button "Submit" at bounding box center [710, 703] width 60 height 25
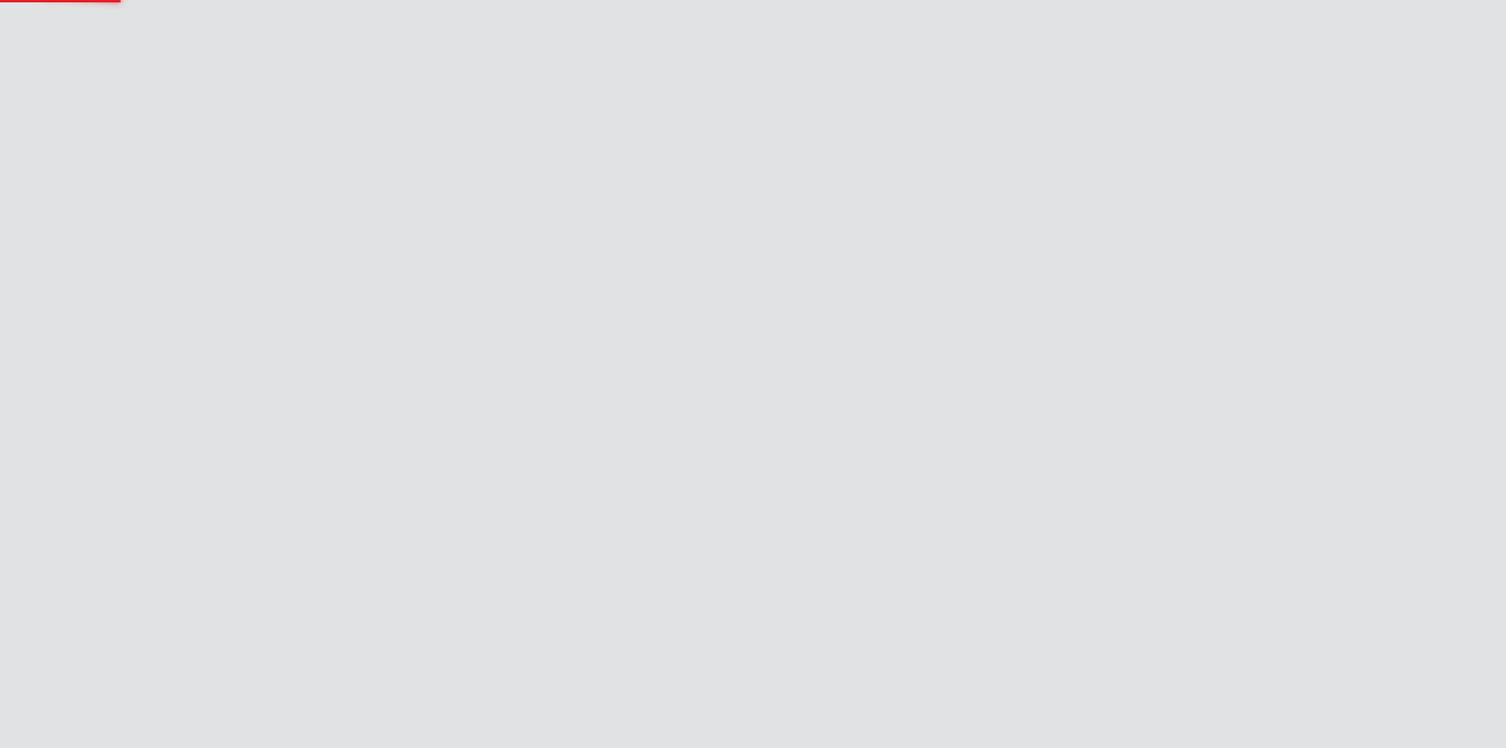
scroll to position [0, 0]
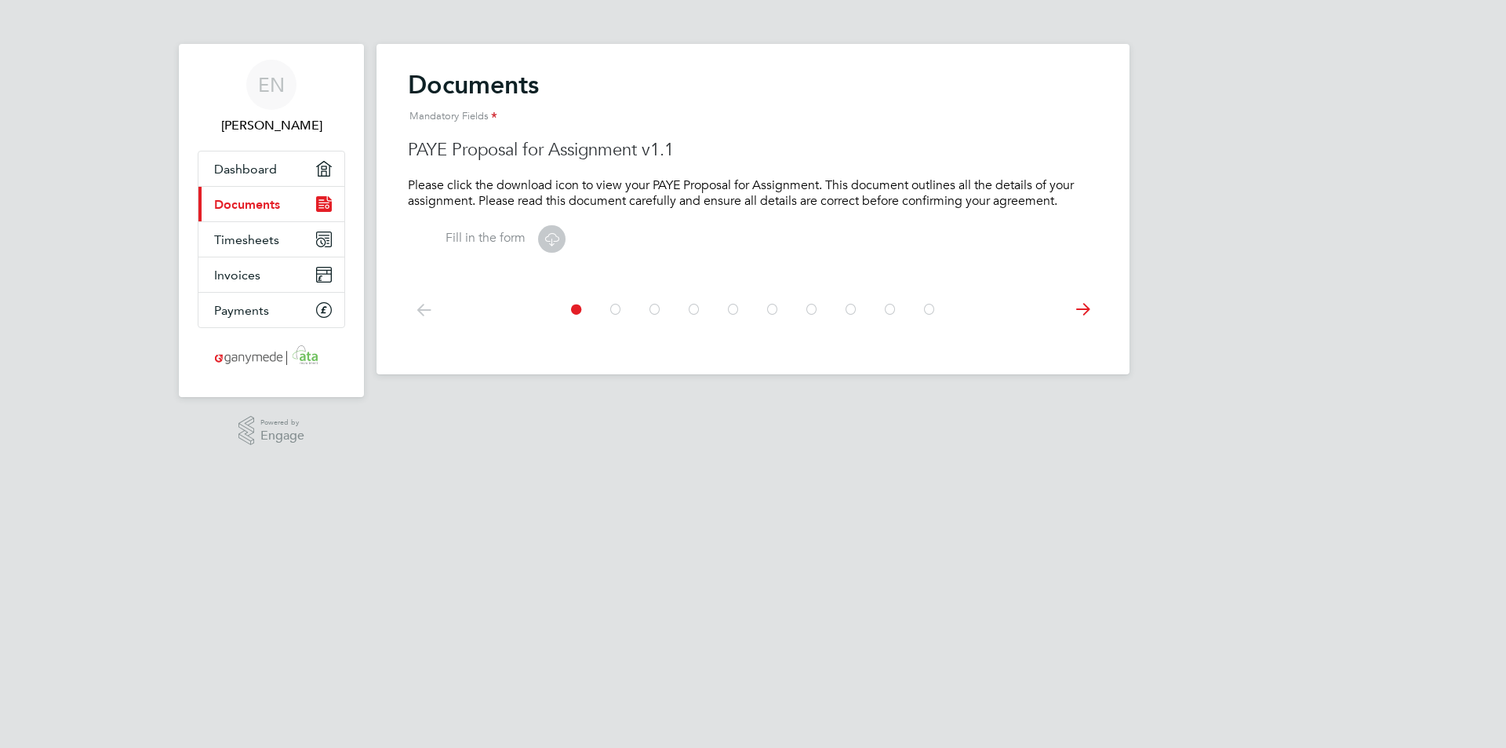
click at [505, 235] on label "Fill in the form" at bounding box center [467, 238] width 118 height 16
click at [549, 241] on icon at bounding box center [552, 239] width 20 height 20
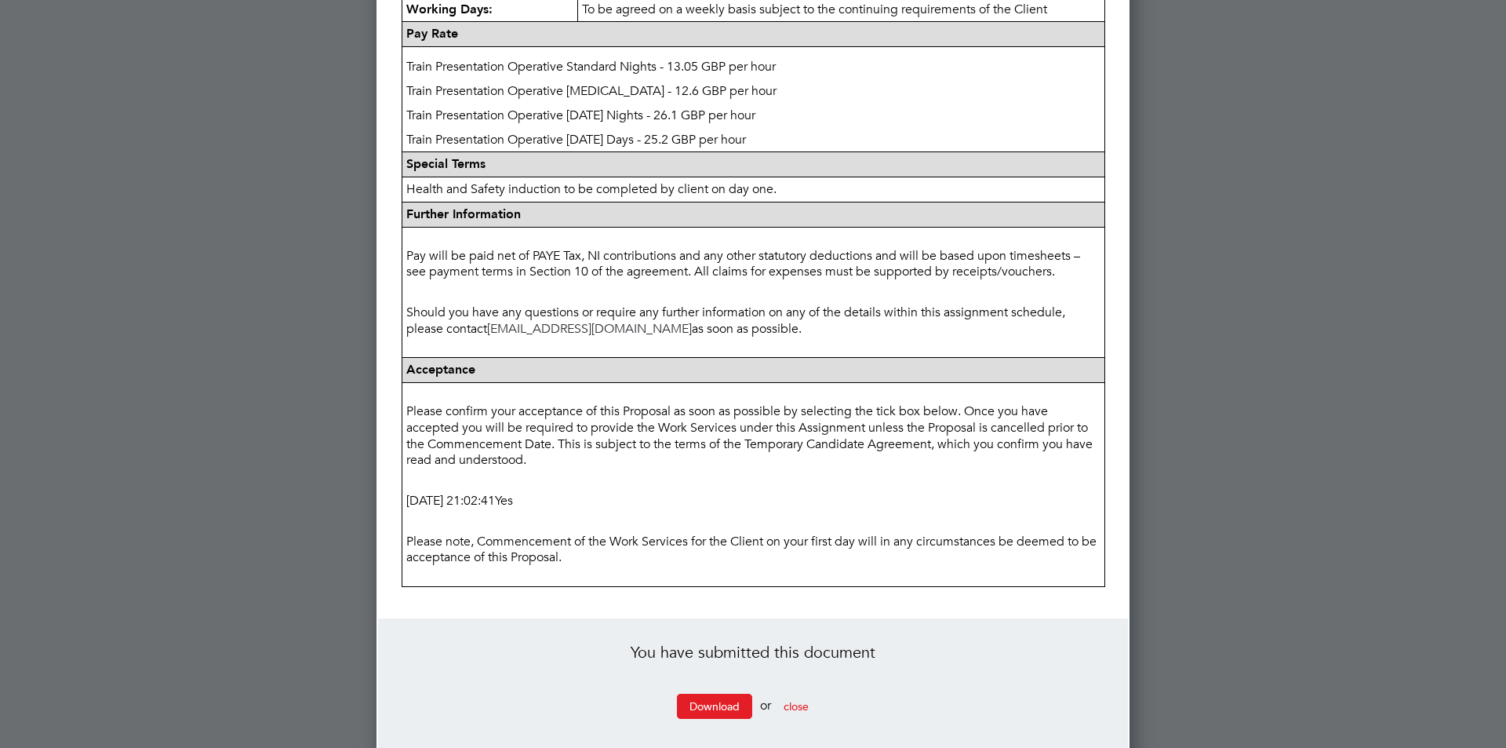
scroll to position [709, 0]
click at [800, 697] on span "close" at bounding box center [796, 704] width 25 height 14
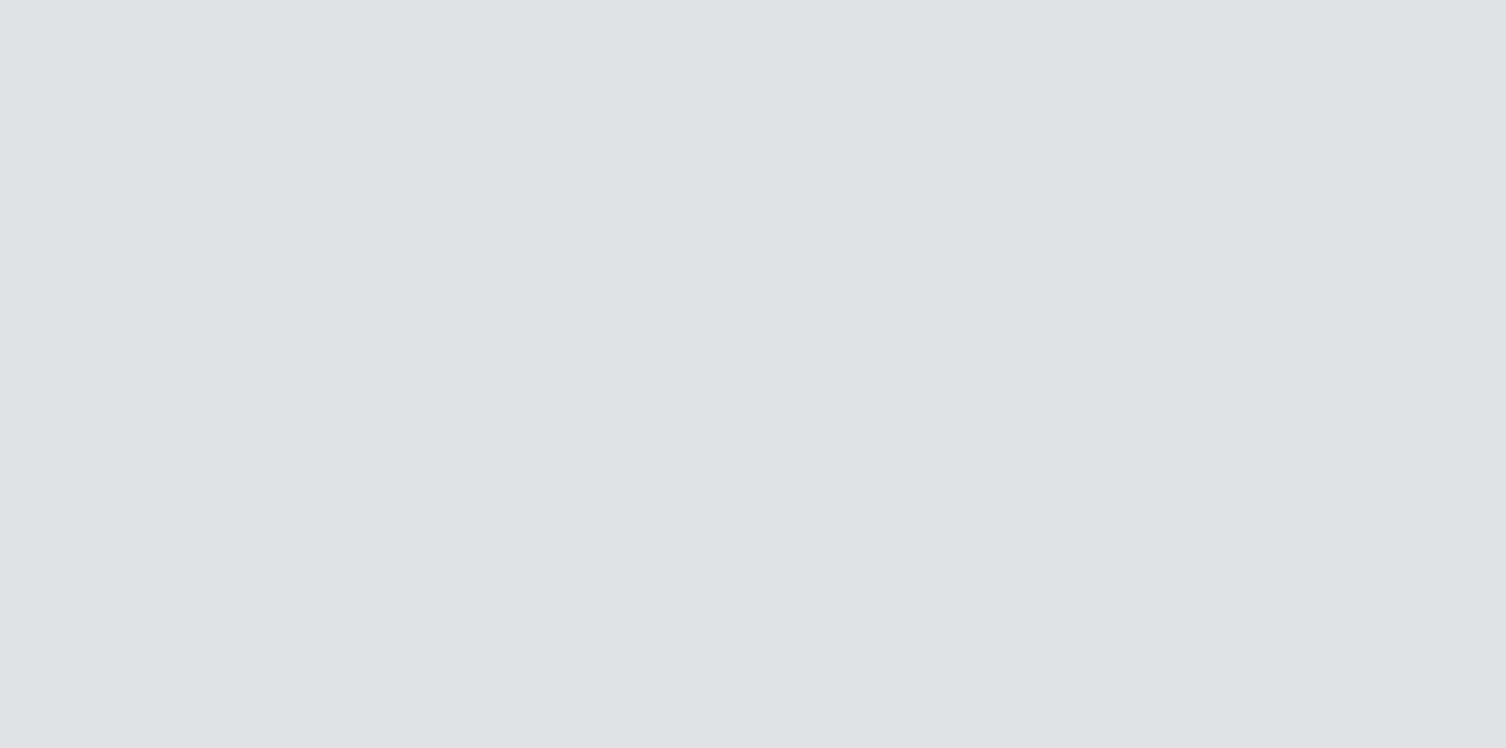
scroll to position [0, 0]
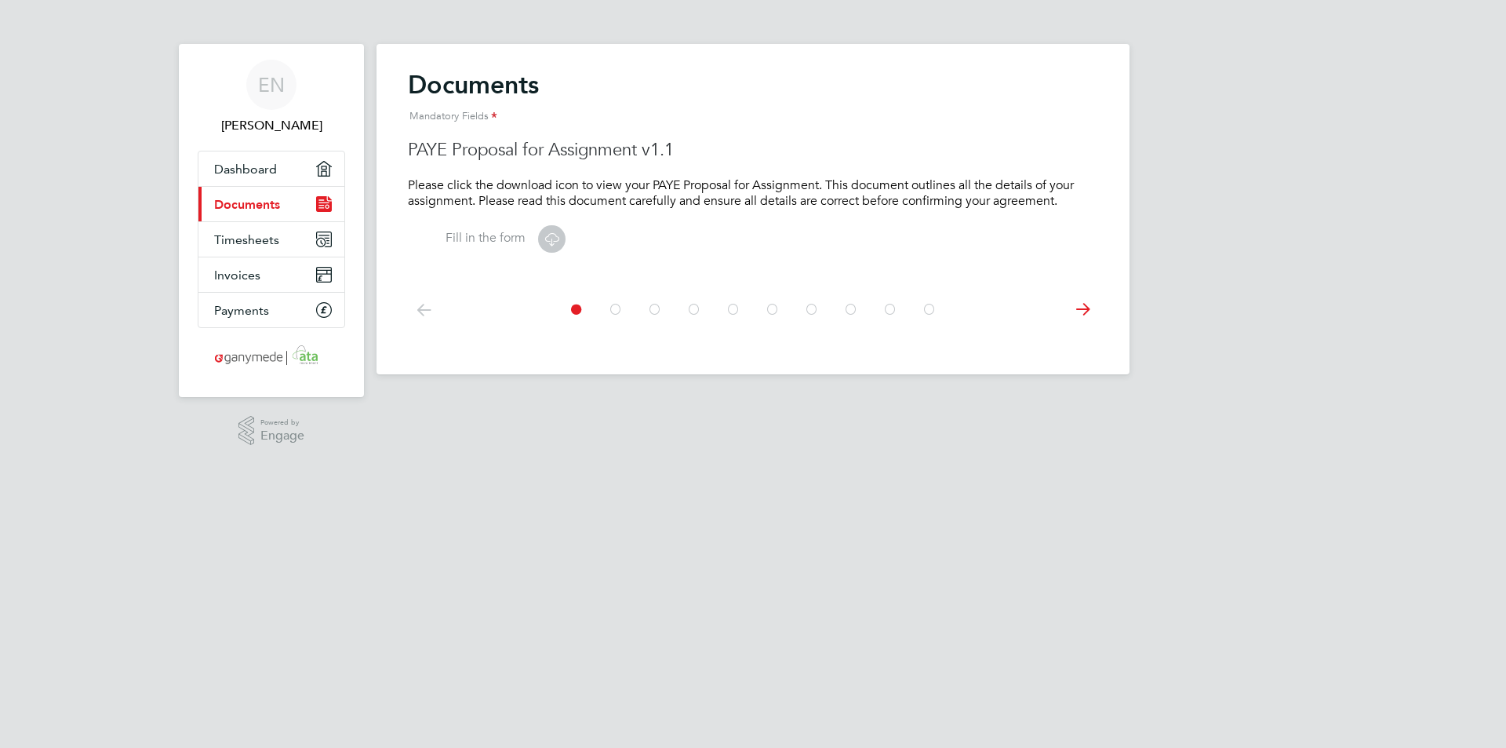
click at [1085, 312] on icon at bounding box center [1082, 309] width 31 height 35
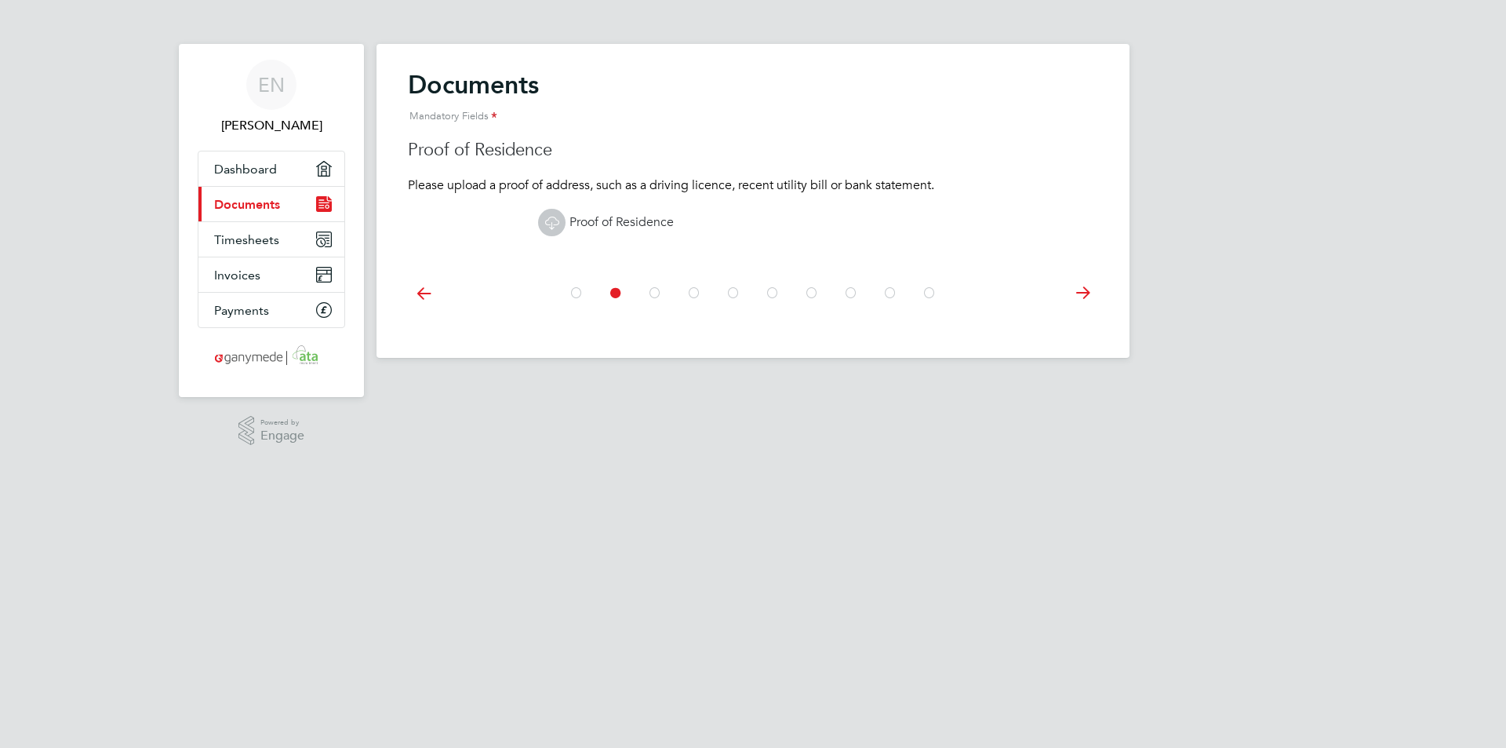
click at [552, 223] on icon at bounding box center [552, 223] width 20 height 20
click at [610, 220] on link "Proof of Residence" at bounding box center [606, 222] width 136 height 16
click at [1083, 292] on icon at bounding box center [1082, 292] width 31 height 35
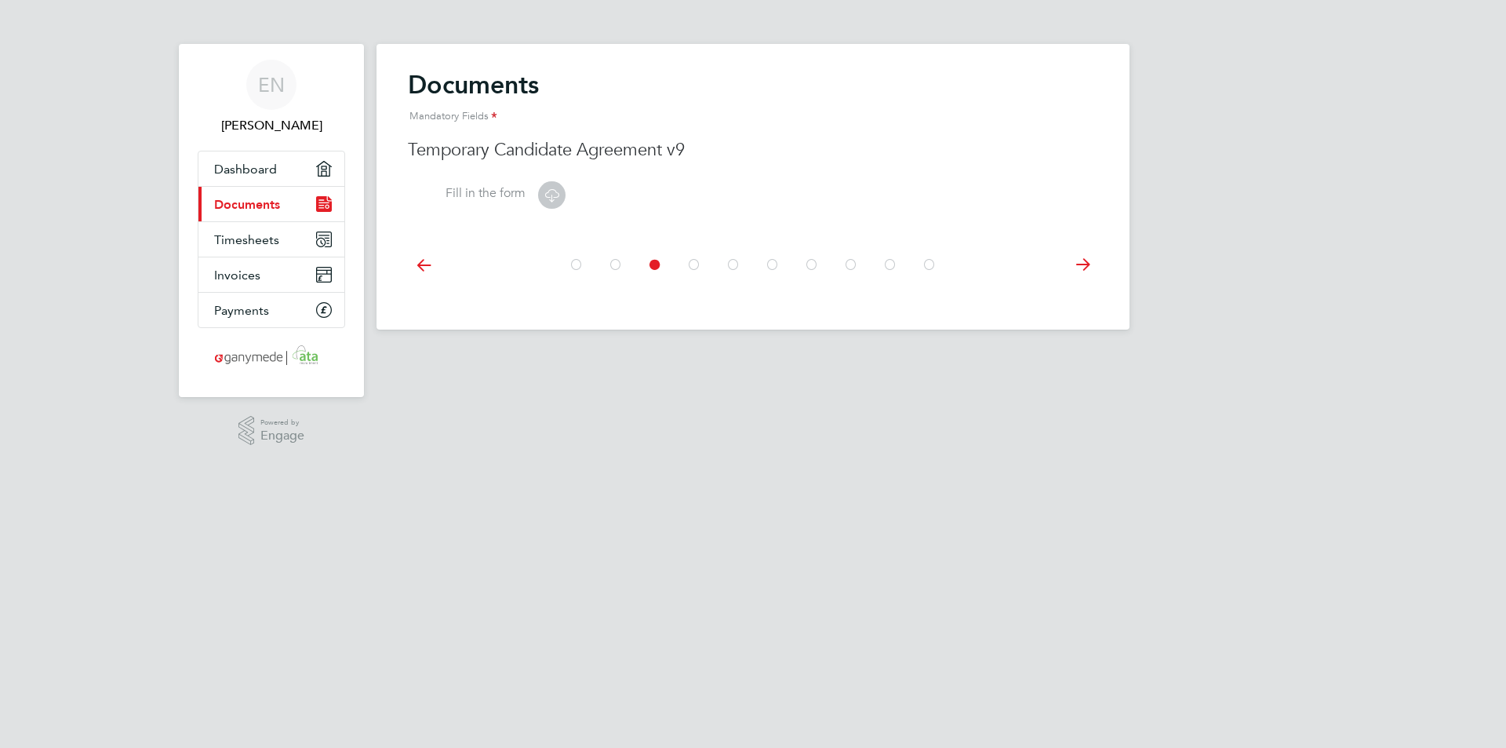
click at [1080, 260] on icon at bounding box center [1082, 264] width 31 height 35
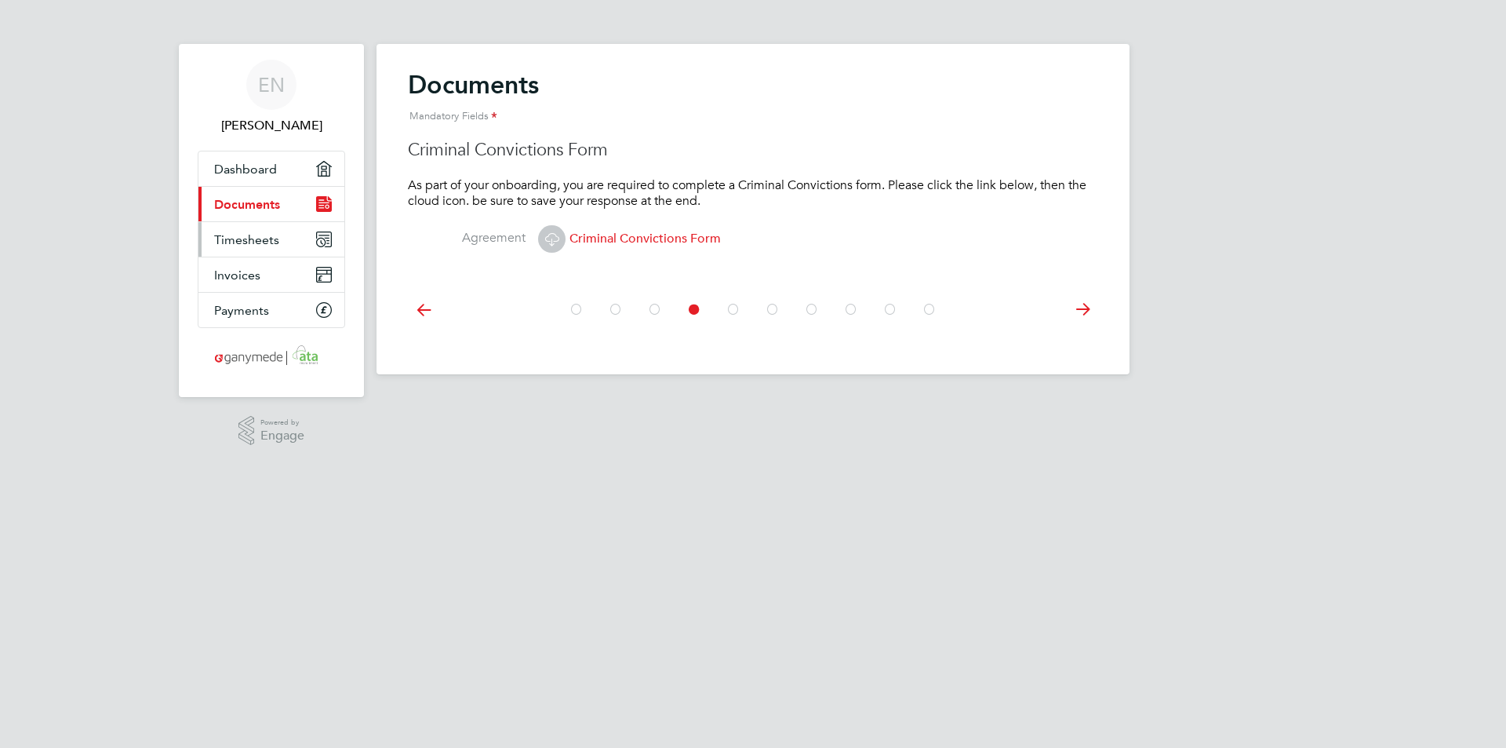
click at [243, 238] on span "Timesheets" at bounding box center [246, 239] width 65 height 15
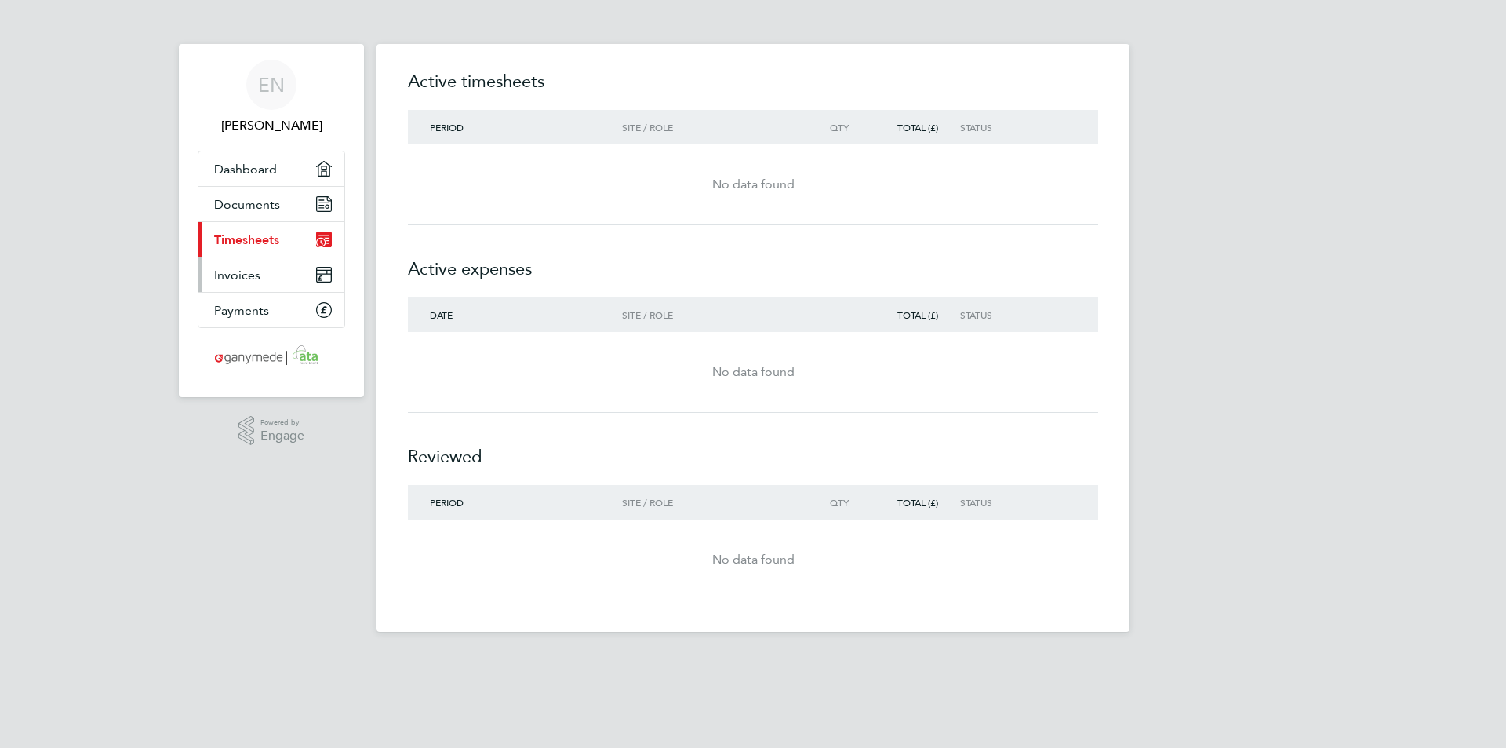
click at [235, 271] on span "Invoices" at bounding box center [237, 275] width 46 height 15
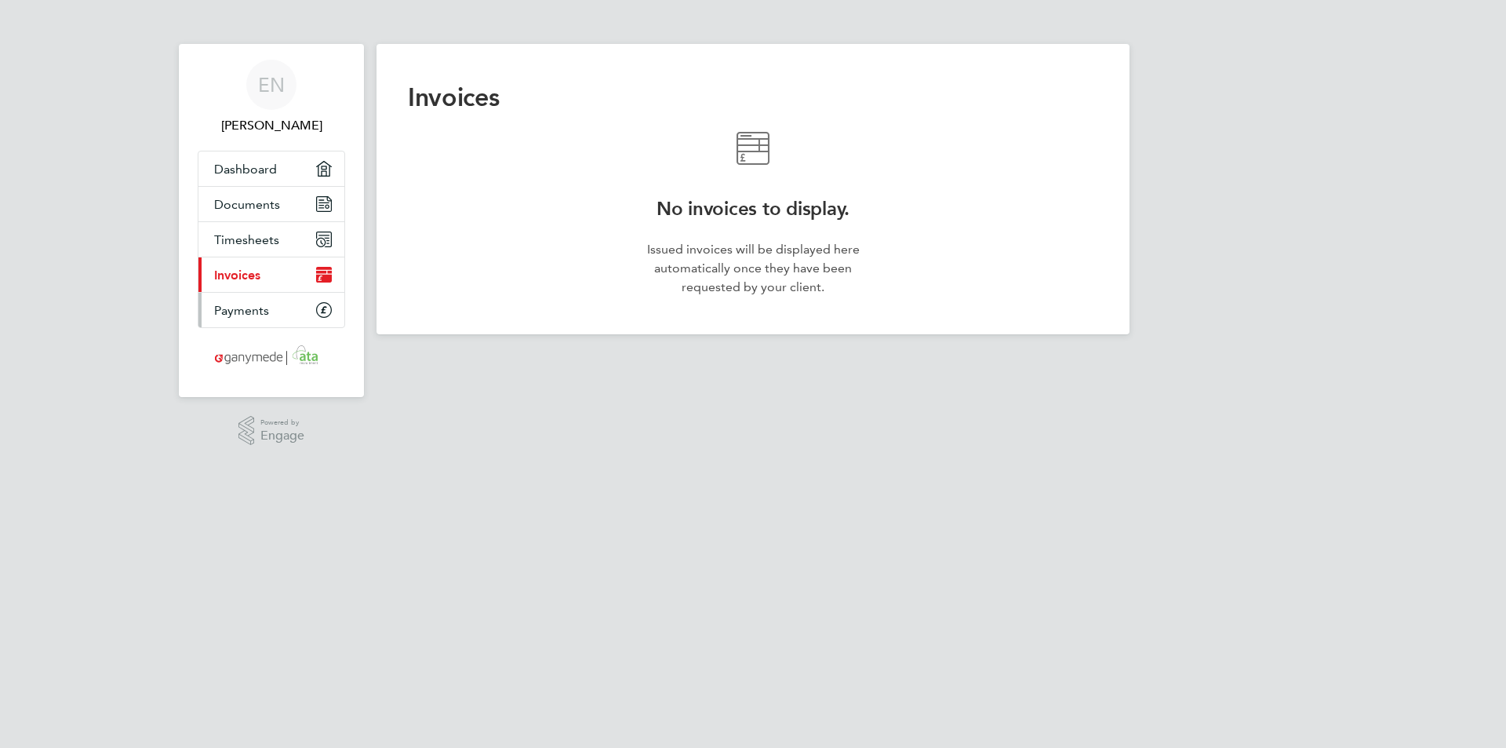
click at [241, 312] on span "Payments" at bounding box center [241, 310] width 55 height 15
click at [271, 169] on span "Dashboard" at bounding box center [245, 169] width 63 height 15
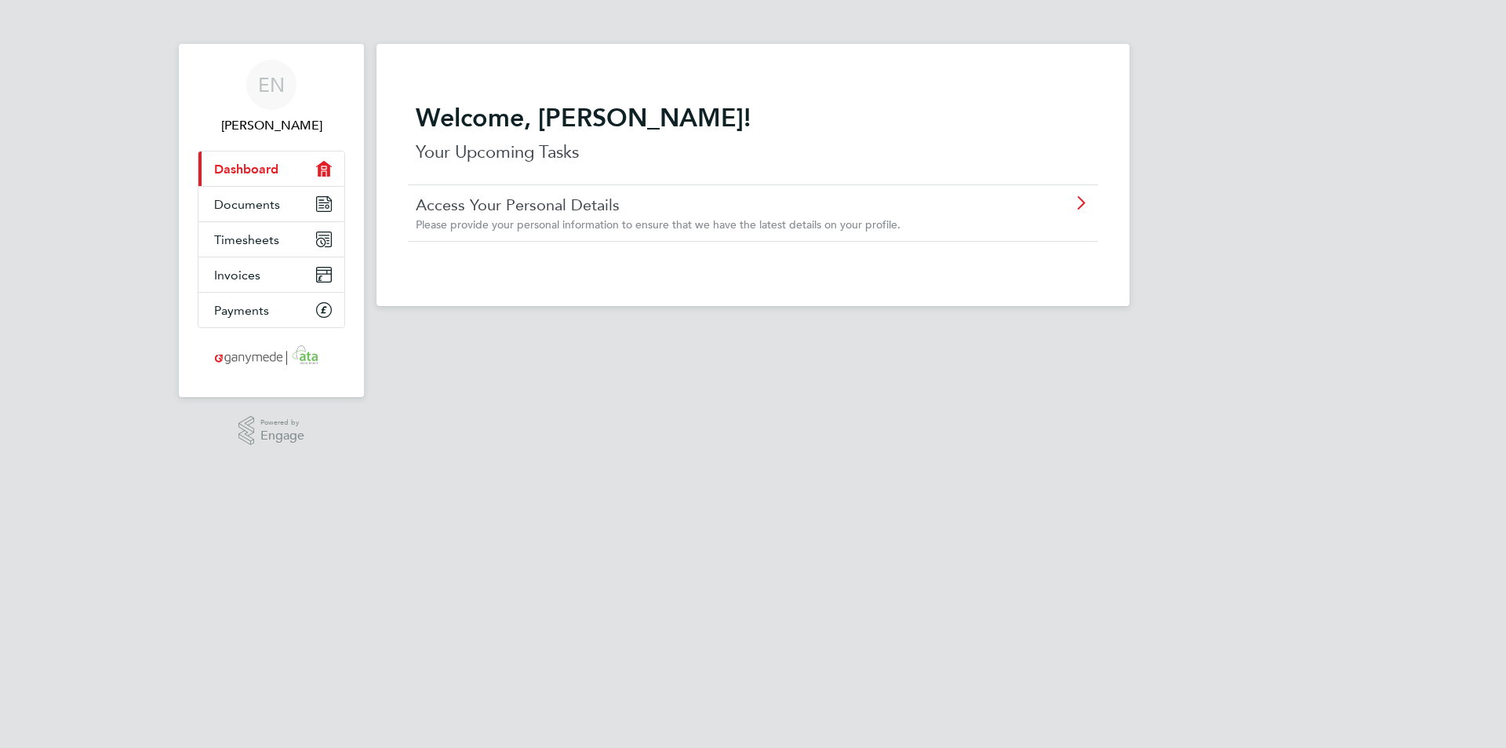
click at [602, 213] on link "Access Your Personal Details" at bounding box center [709, 205] width 586 height 20
click at [277, 101] on div "EN" at bounding box center [271, 85] width 50 height 50
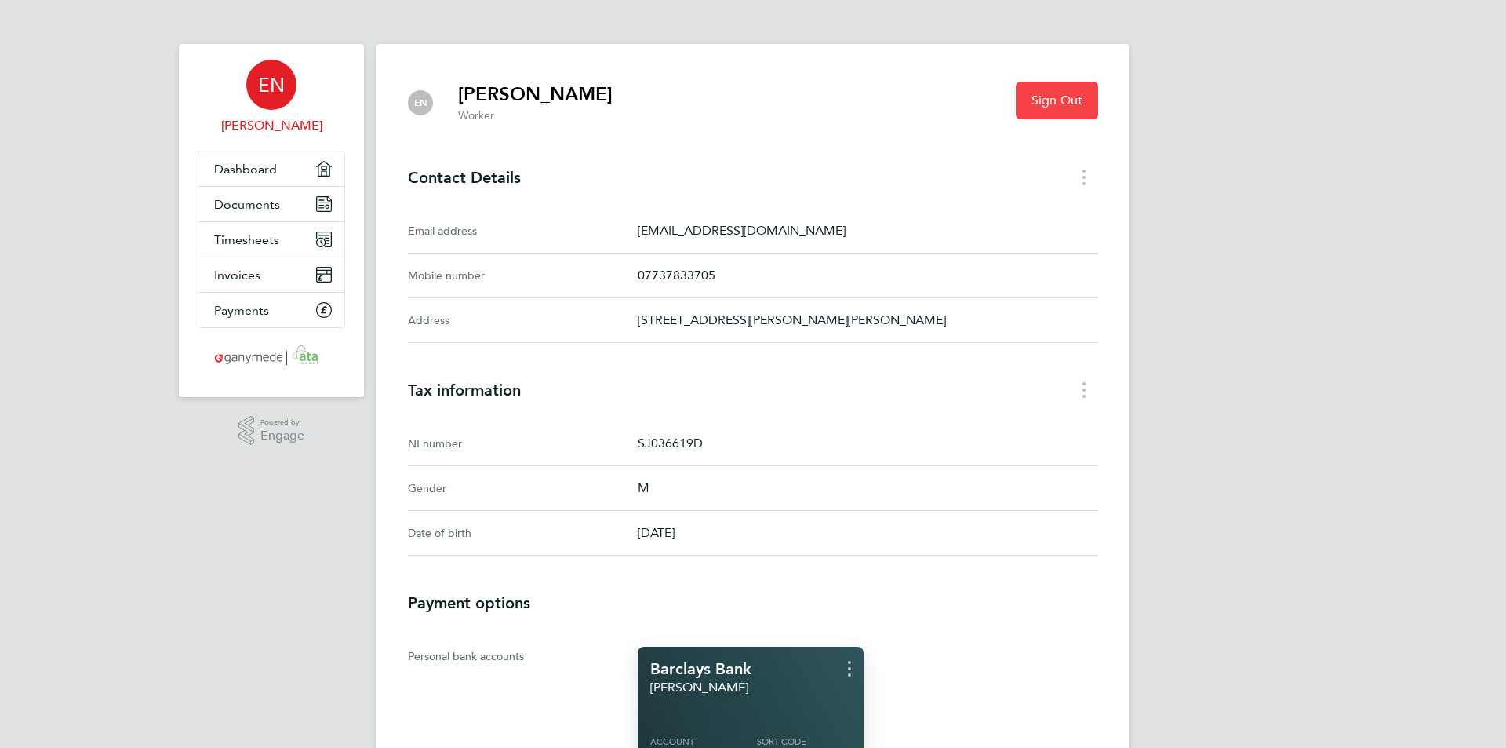
click at [1062, 94] on span "Sign Out" at bounding box center [1057, 101] width 51 height 16
